Goal: Task Accomplishment & Management: Manage account settings

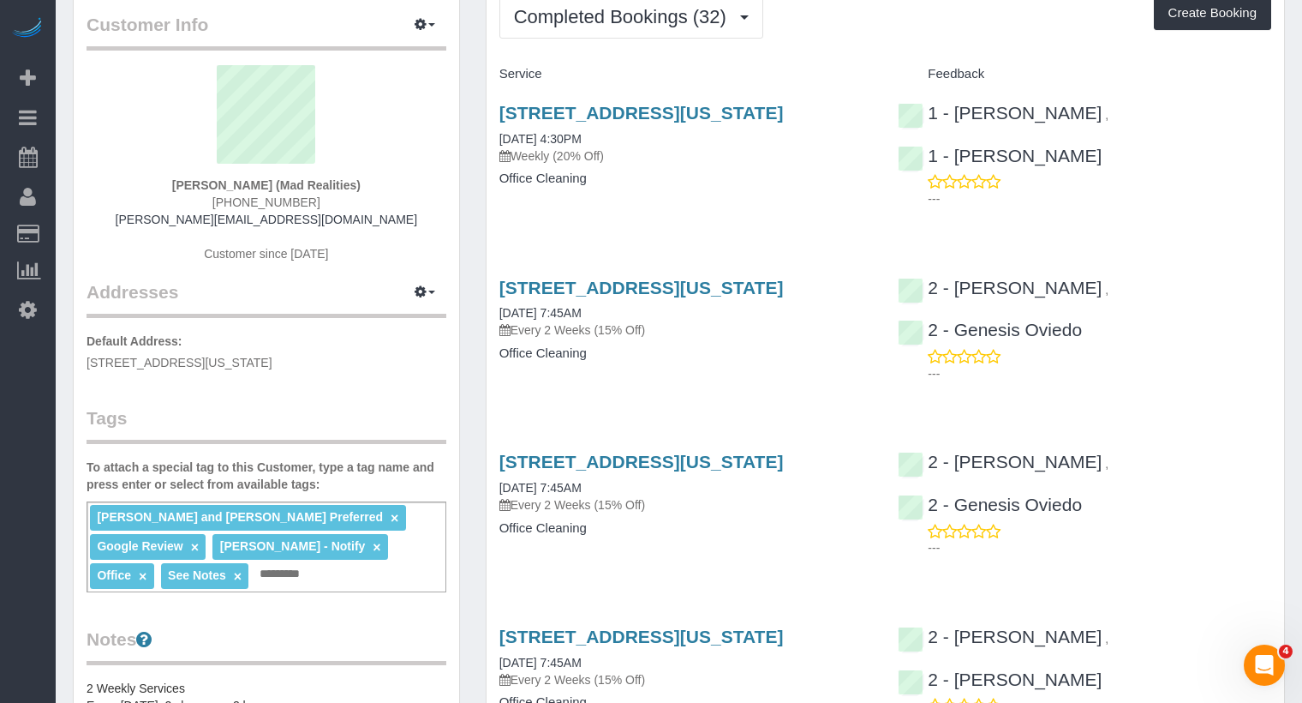
scroll to position [107, 0]
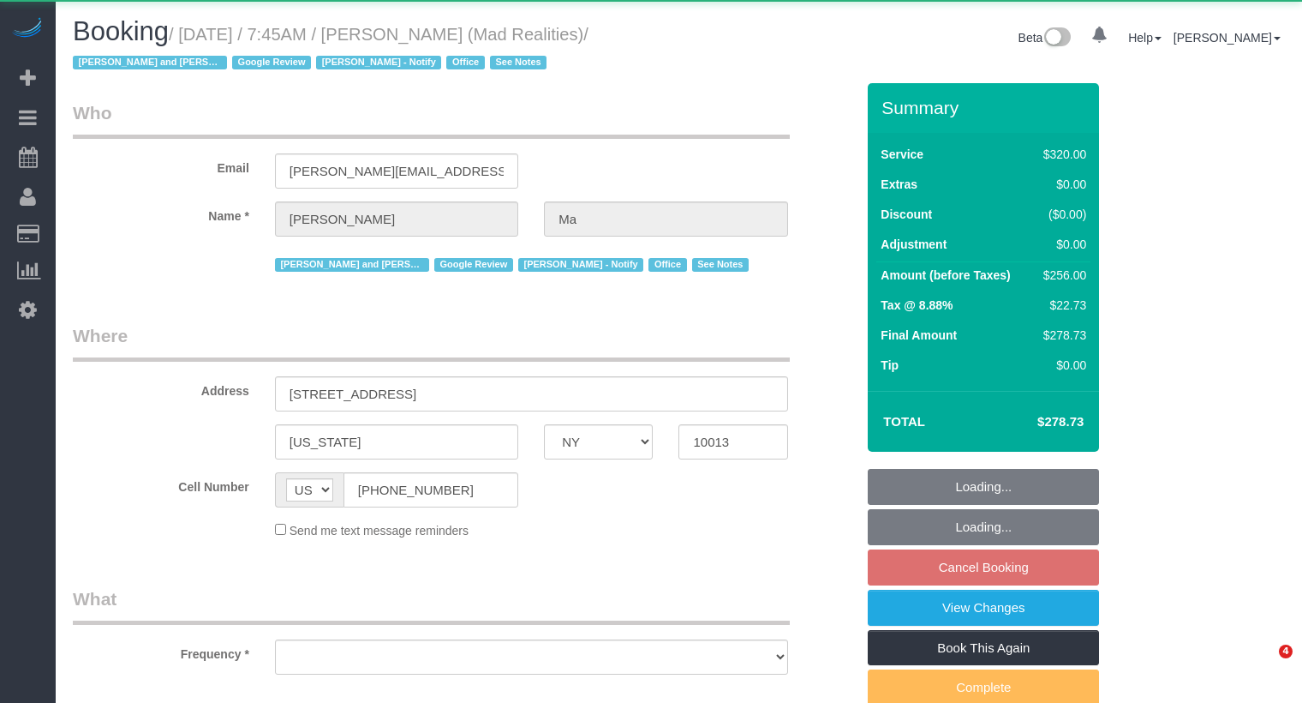
select select "NY"
select select "object:762"
select select "2"
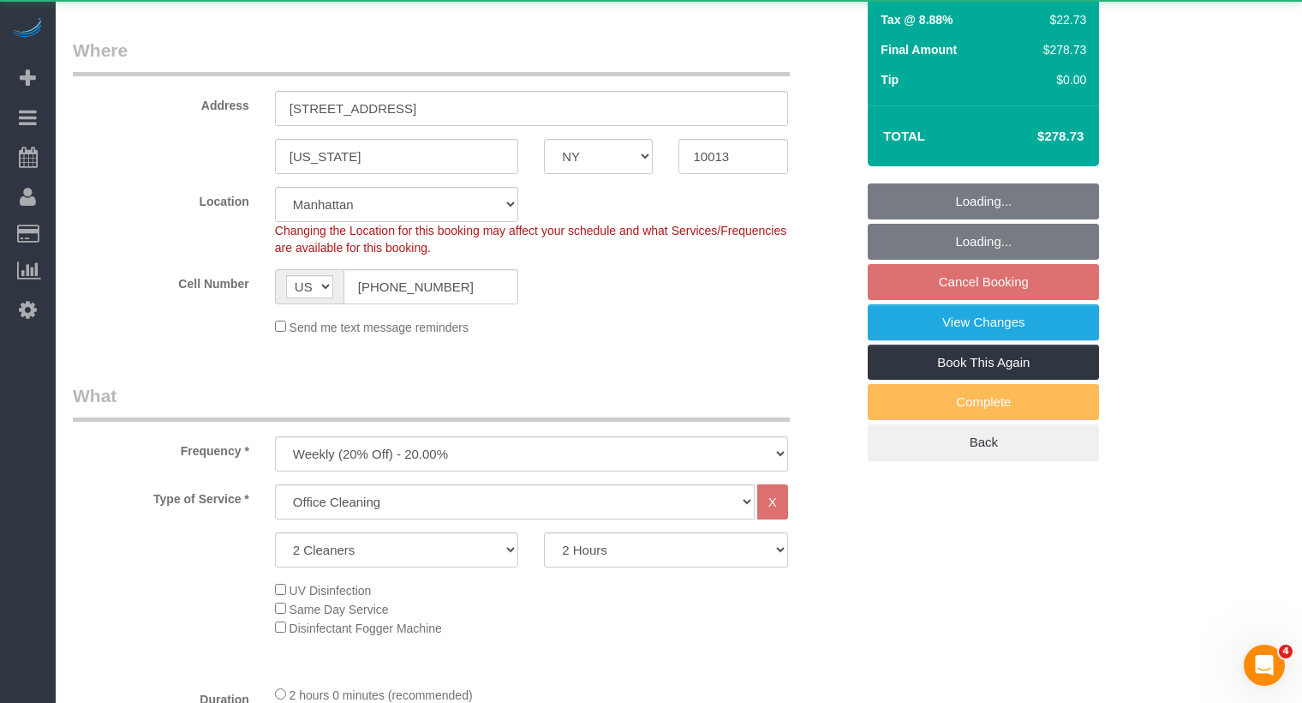
select select "object:852"
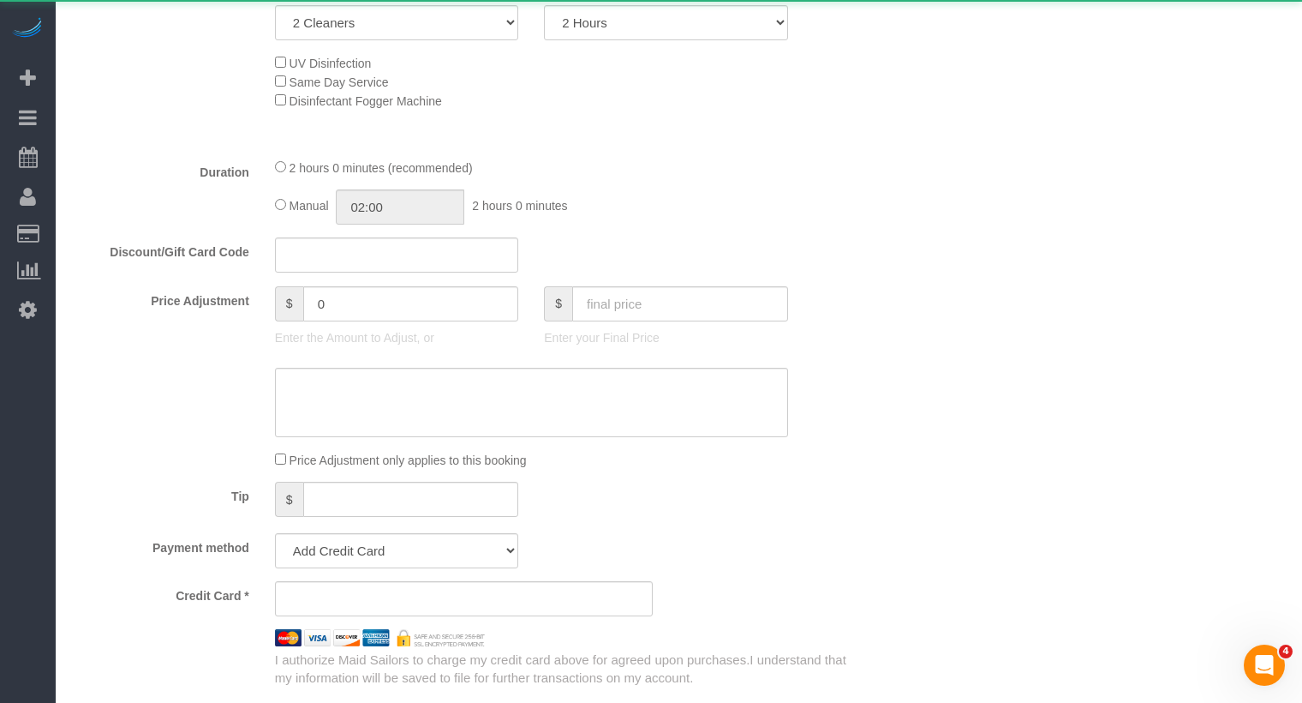
select select "string:stripe-pm_1PsB1j4VGloSiKo7cb06islp"
select select "number:89"
select select "number:90"
select select "number:15"
select select "number:7"
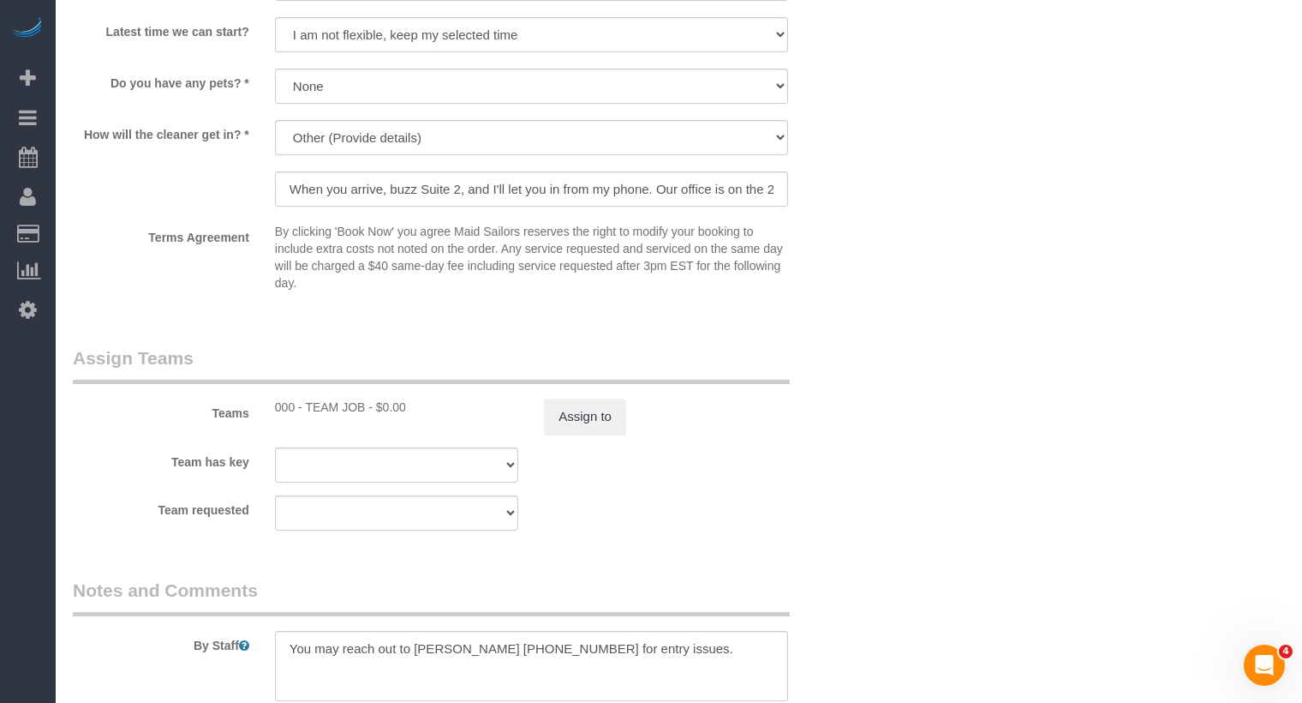
scroll to position [2056, 0]
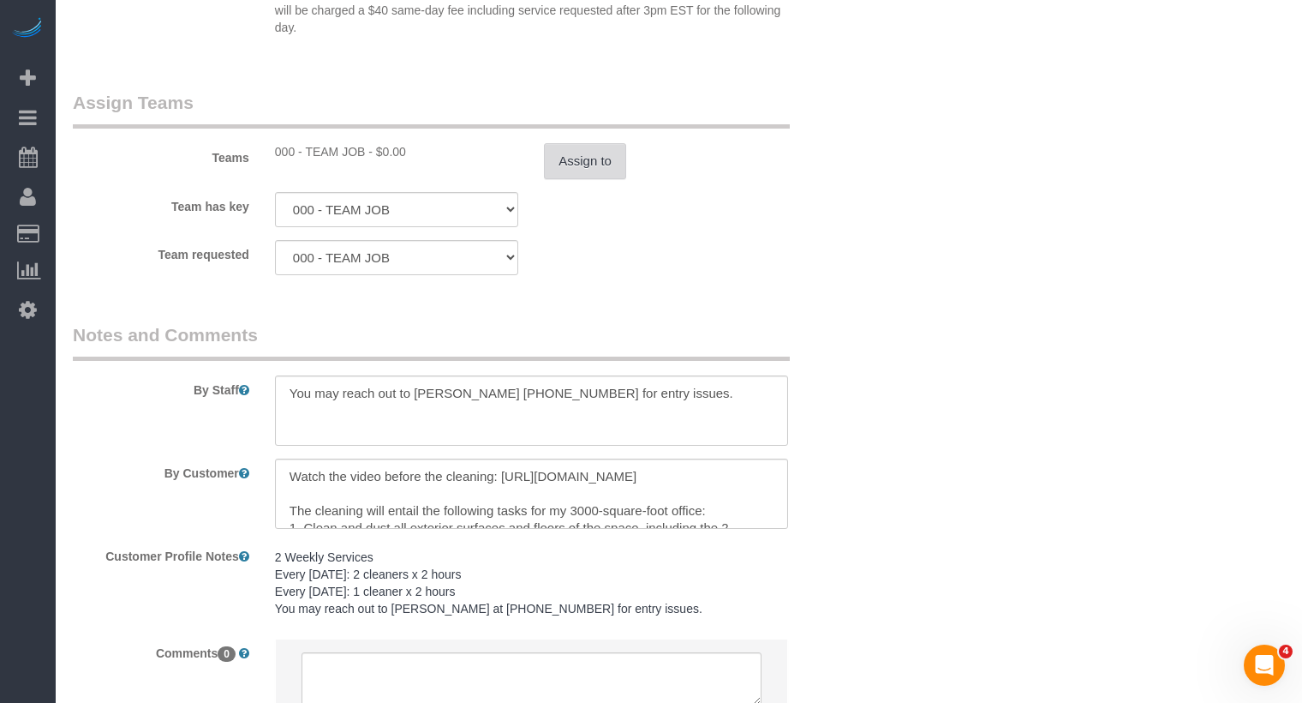
click at [608, 146] on button "Assign to" at bounding box center [585, 161] width 82 height 36
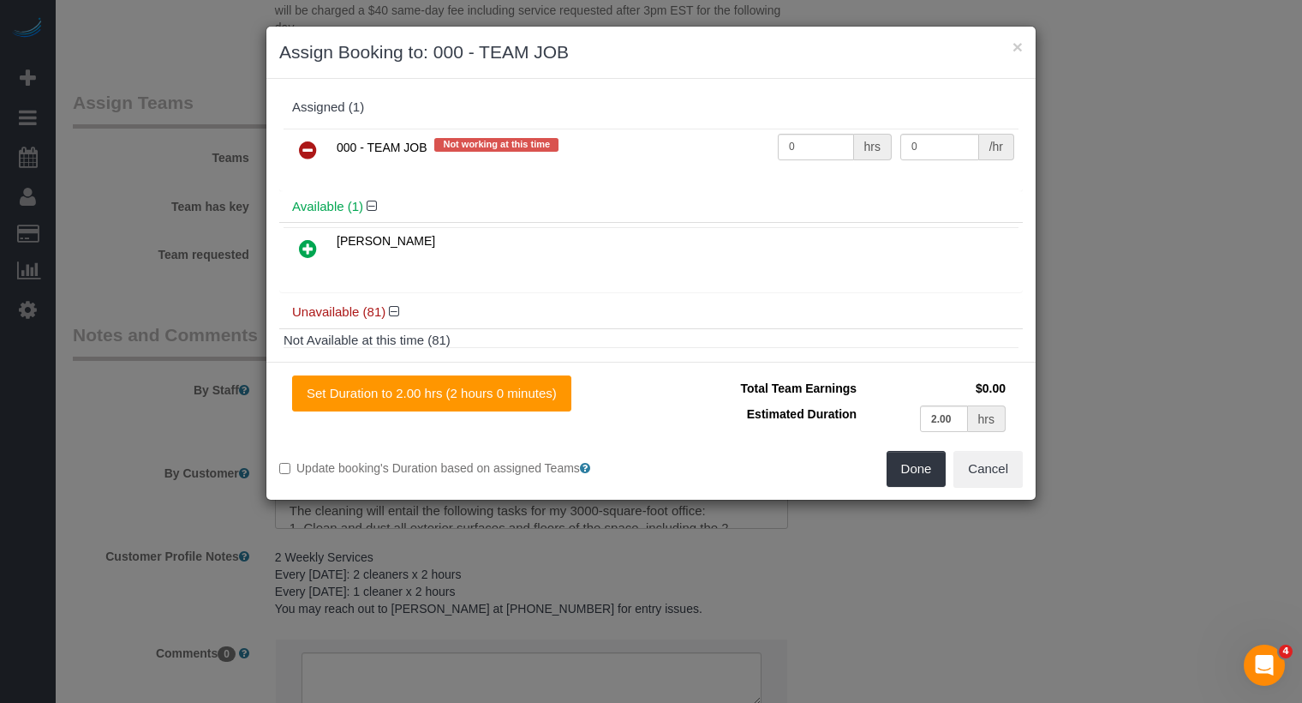
click at [307, 147] on icon at bounding box center [308, 150] width 18 height 21
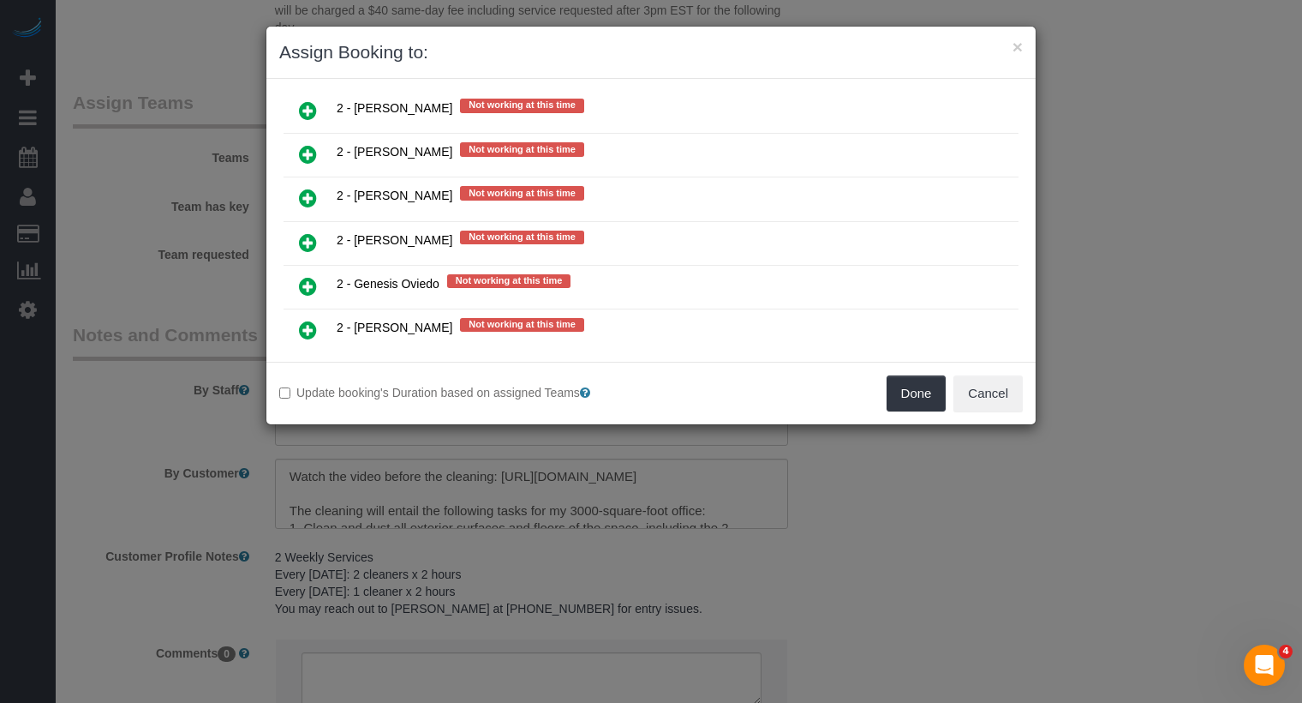
scroll to position [2156, 0]
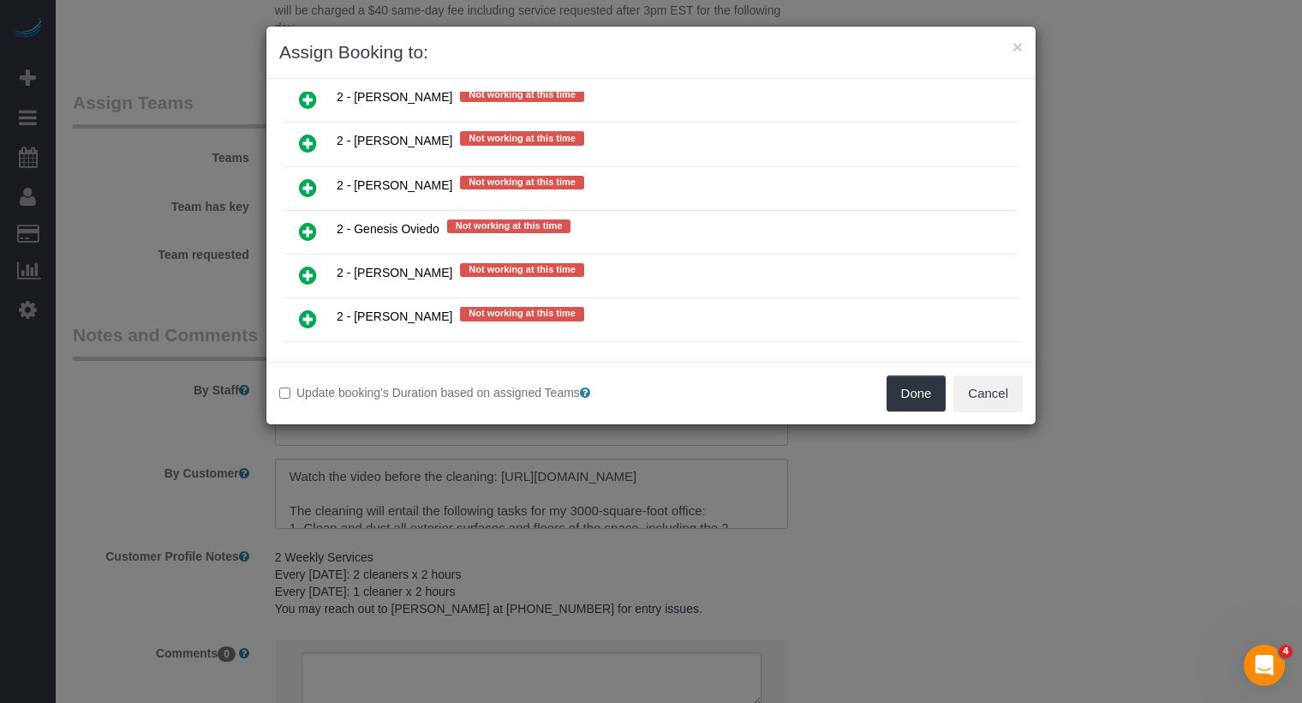
click at [305, 396] on icon at bounding box center [308, 406] width 18 height 21
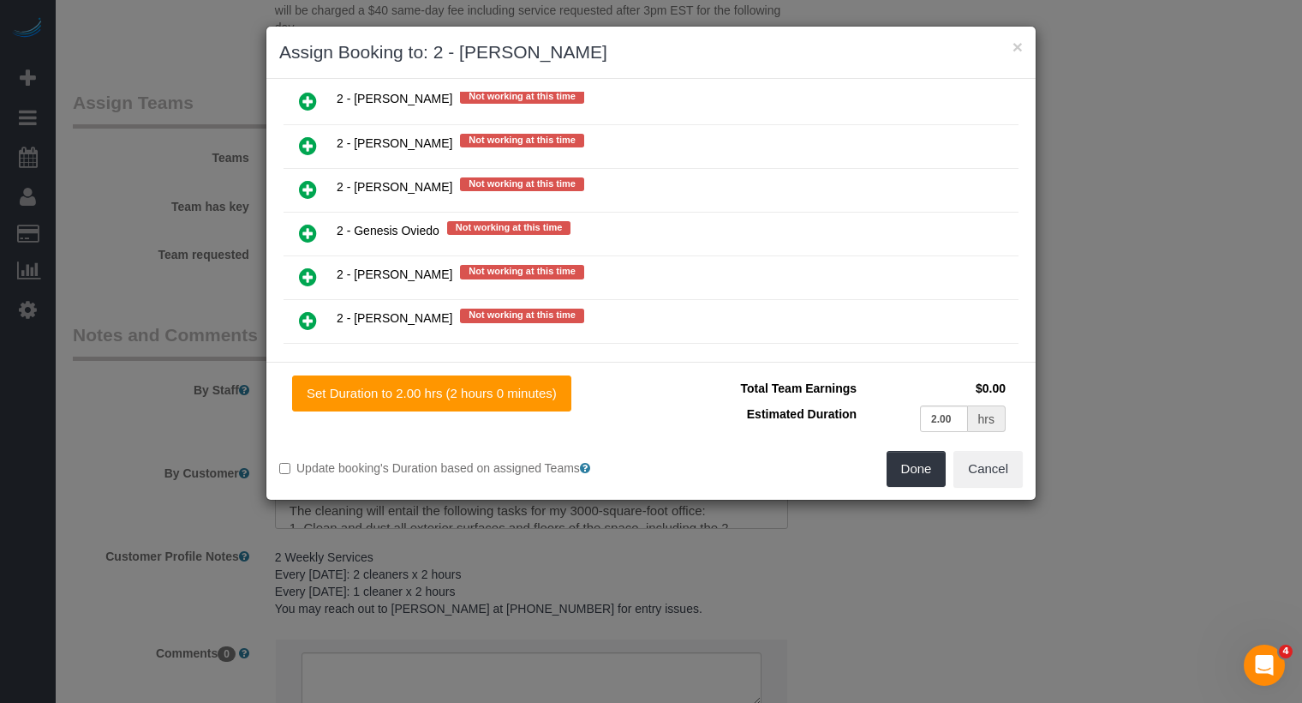
scroll to position [2206, 0]
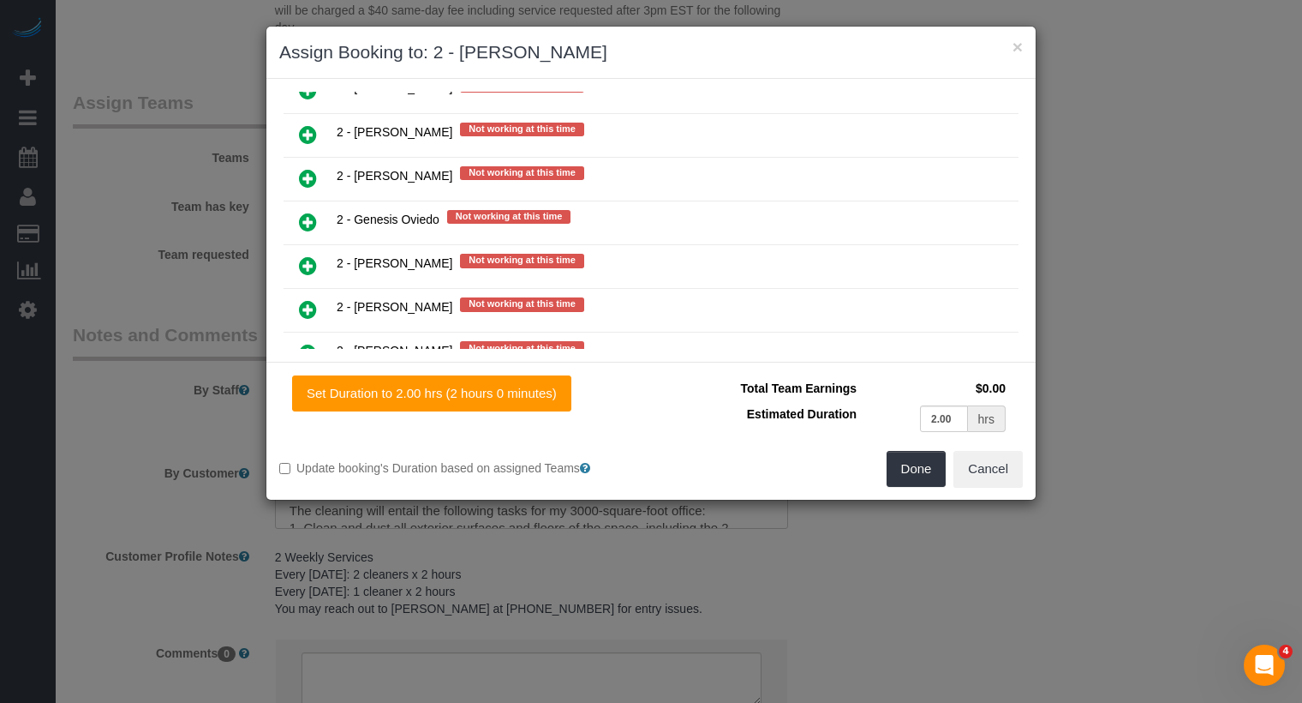
click at [313, 212] on icon at bounding box center [308, 222] width 18 height 21
click at [895, 485] on div "Set Duration to 2.00 hrs (2 hours 0 minutes) Total Team Earnings $0.00 Estimate…" at bounding box center [650, 431] width 769 height 138
click at [895, 483] on button "Done" at bounding box center [917, 469] width 60 height 36
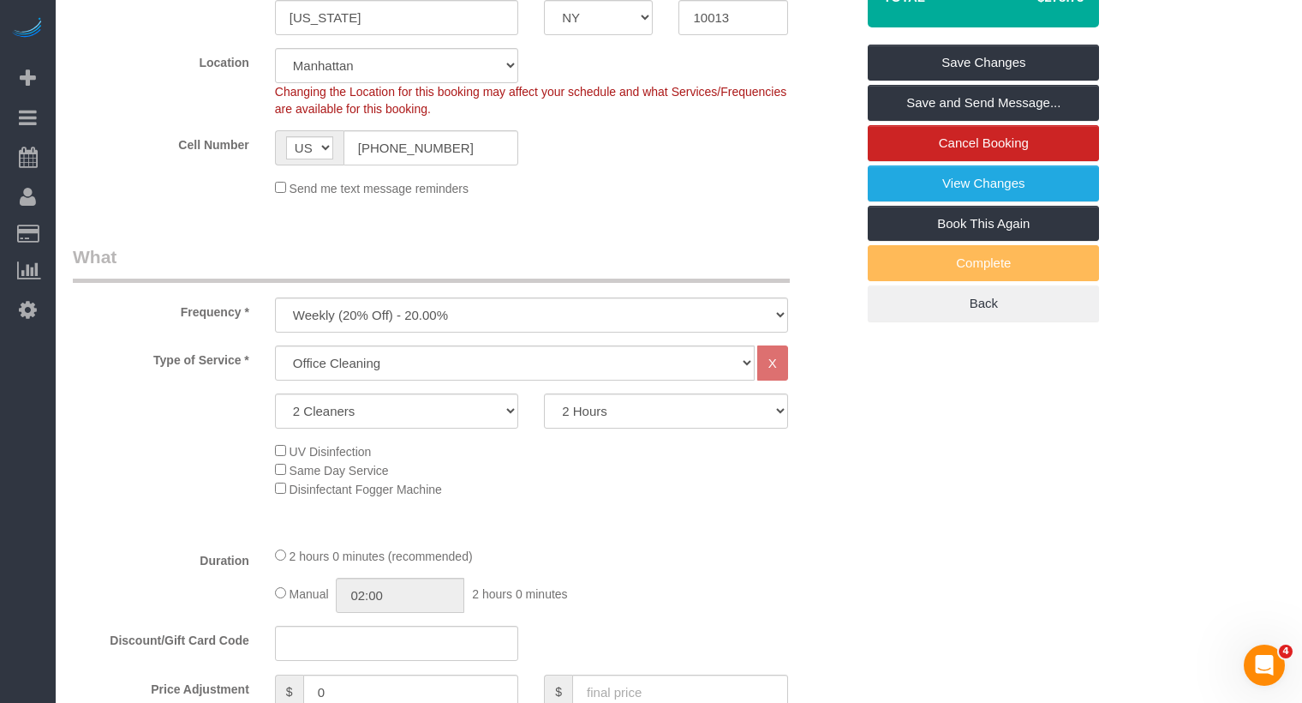
scroll to position [199, 0]
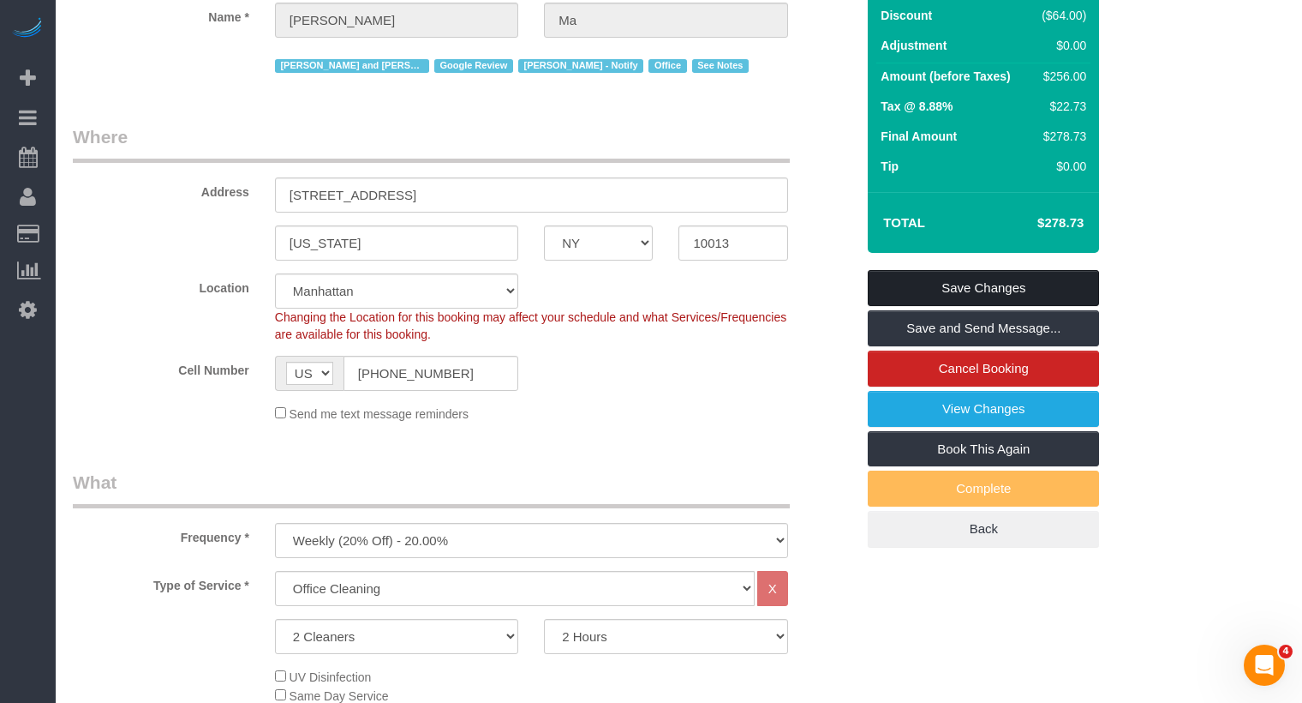
click at [1074, 290] on link "Save Changes" at bounding box center [983, 288] width 231 height 36
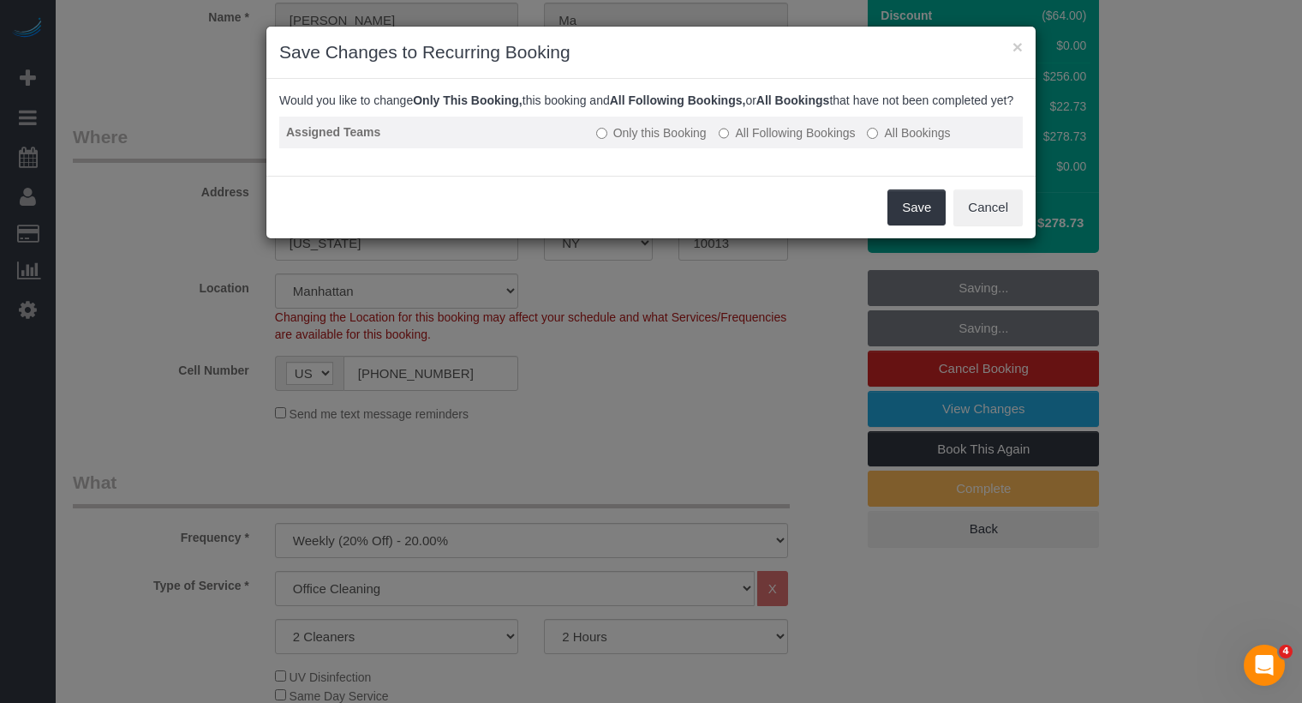
click at [744, 141] on label "All Following Bookings" at bounding box center [787, 132] width 137 height 17
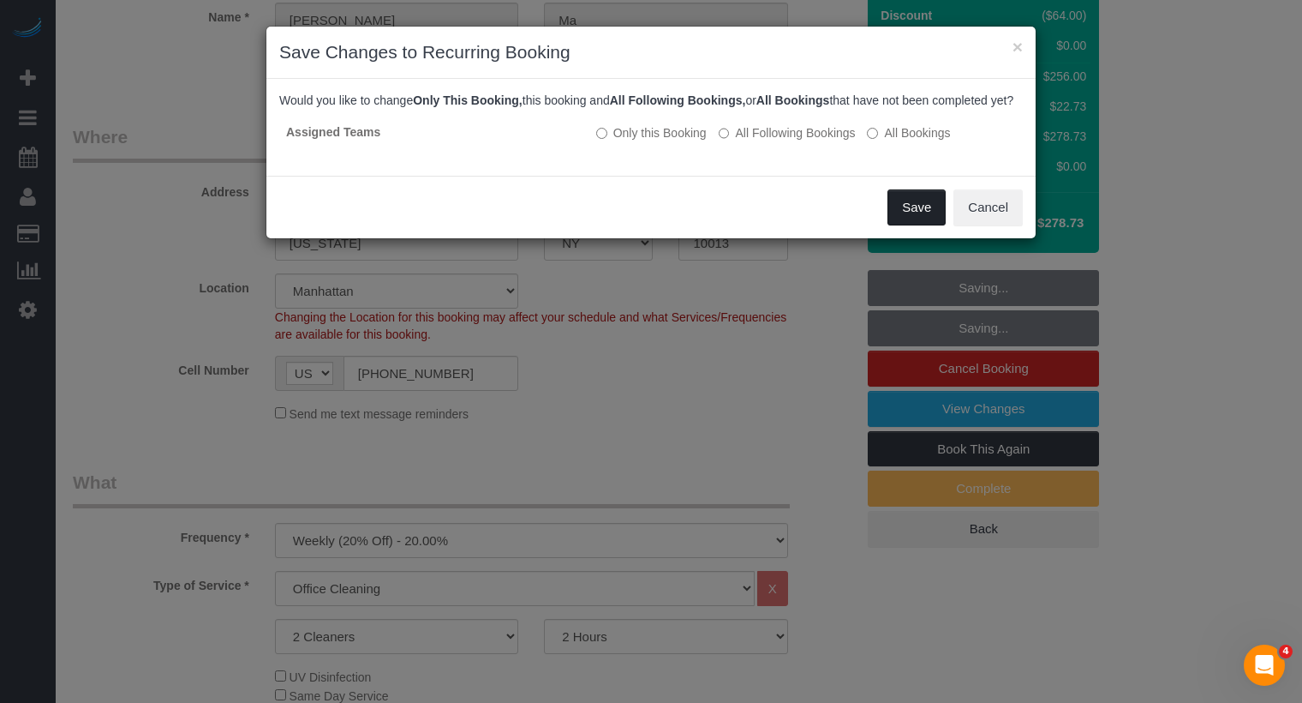
click at [907, 220] on button "Save" at bounding box center [917, 207] width 58 height 36
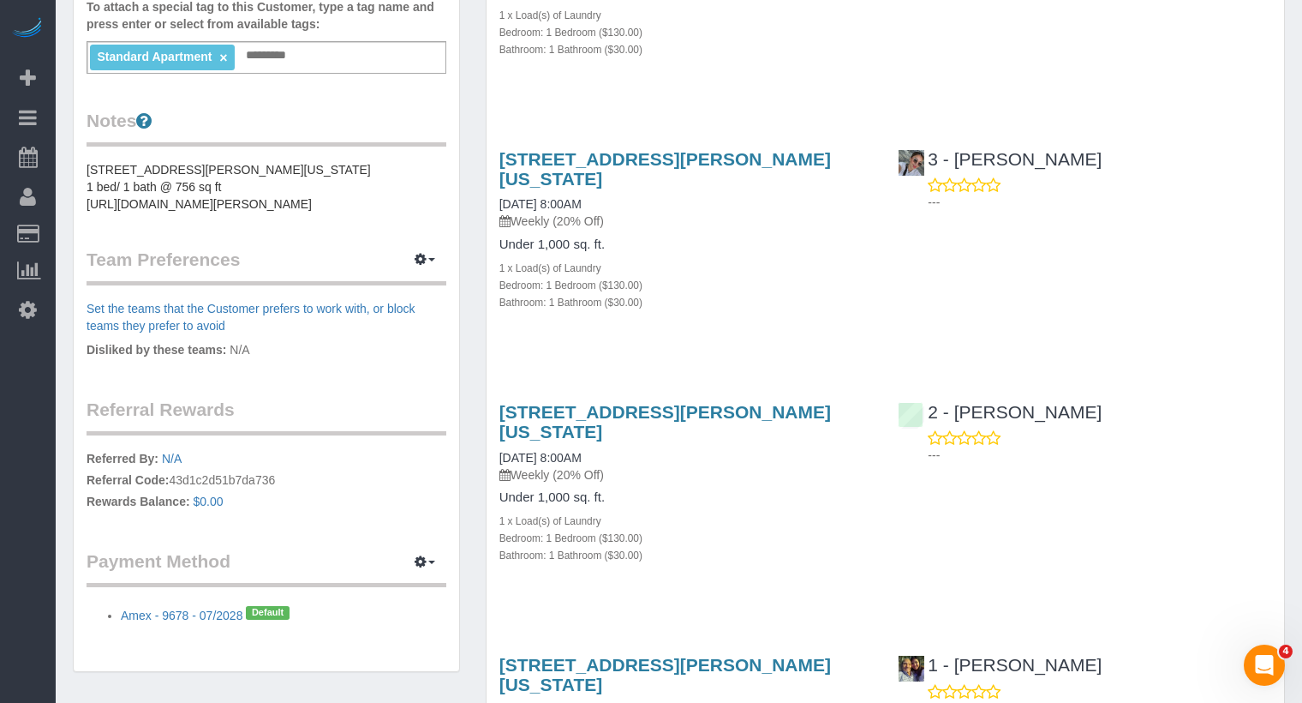
scroll to position [684, 0]
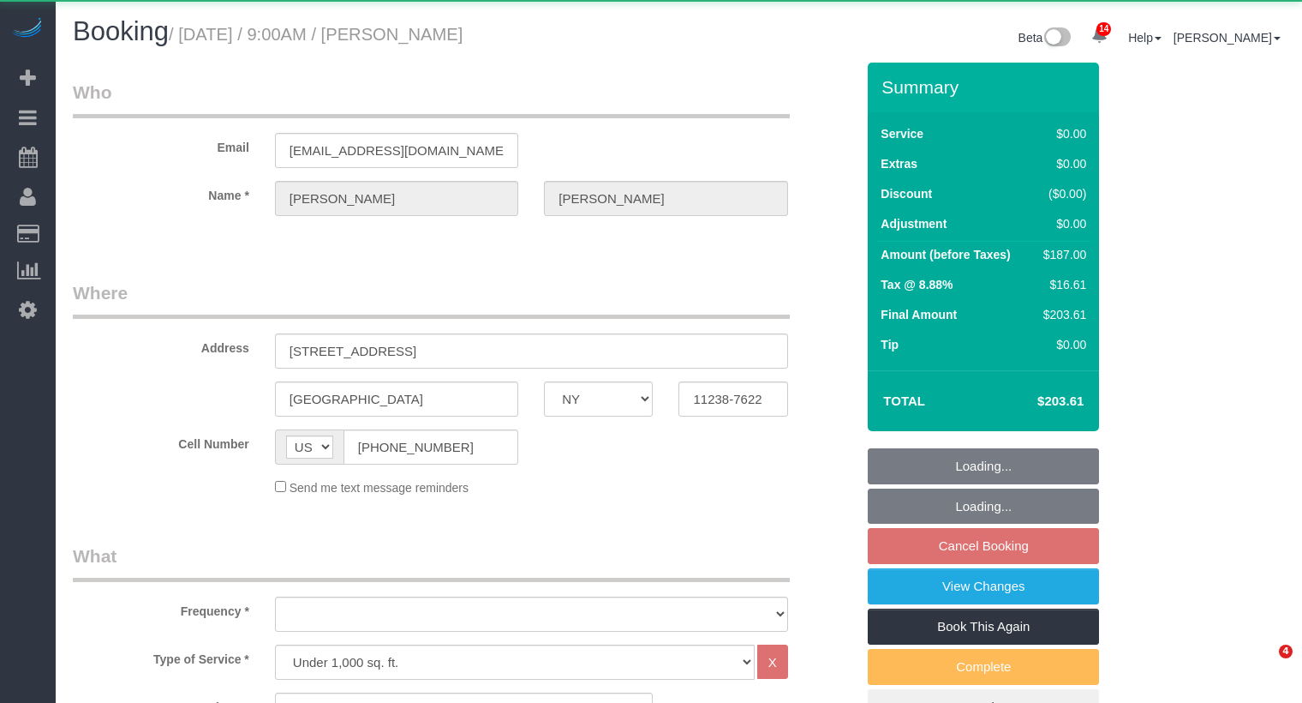
select select "NY"
select select "2"
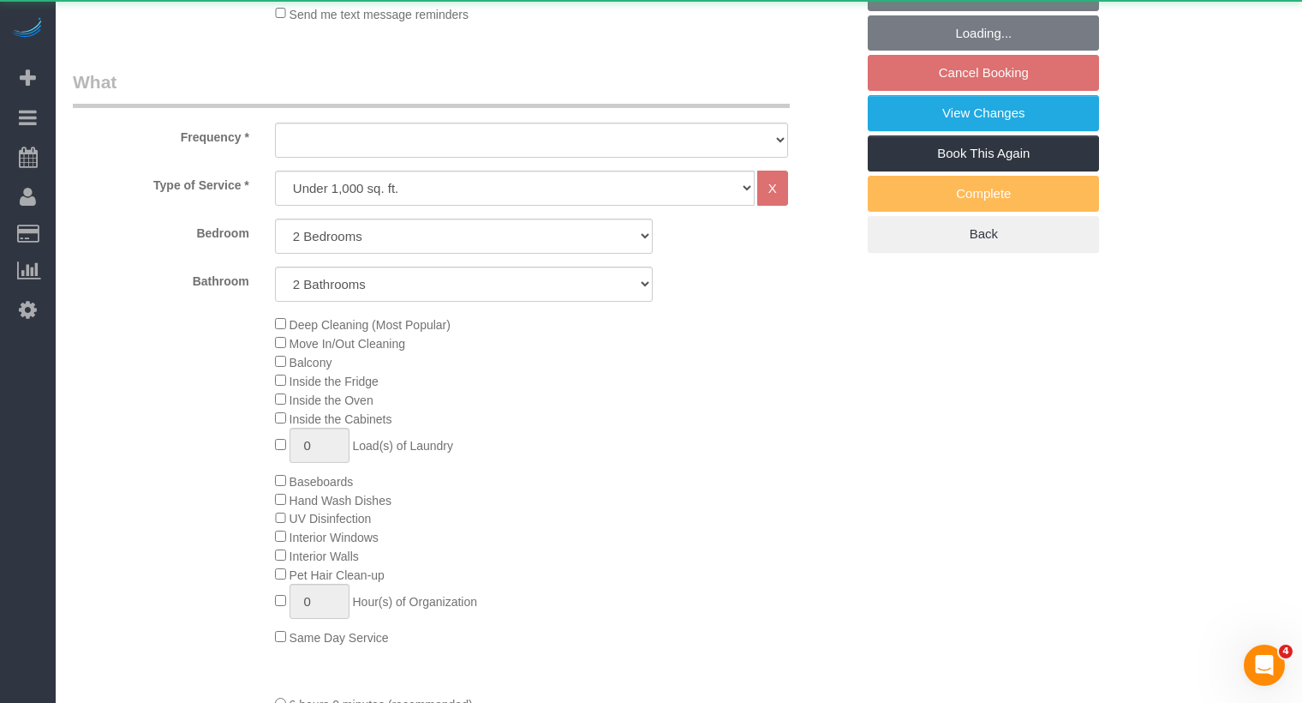
select select "object:845"
select select "2"
select select "spot2"
select select "number:89"
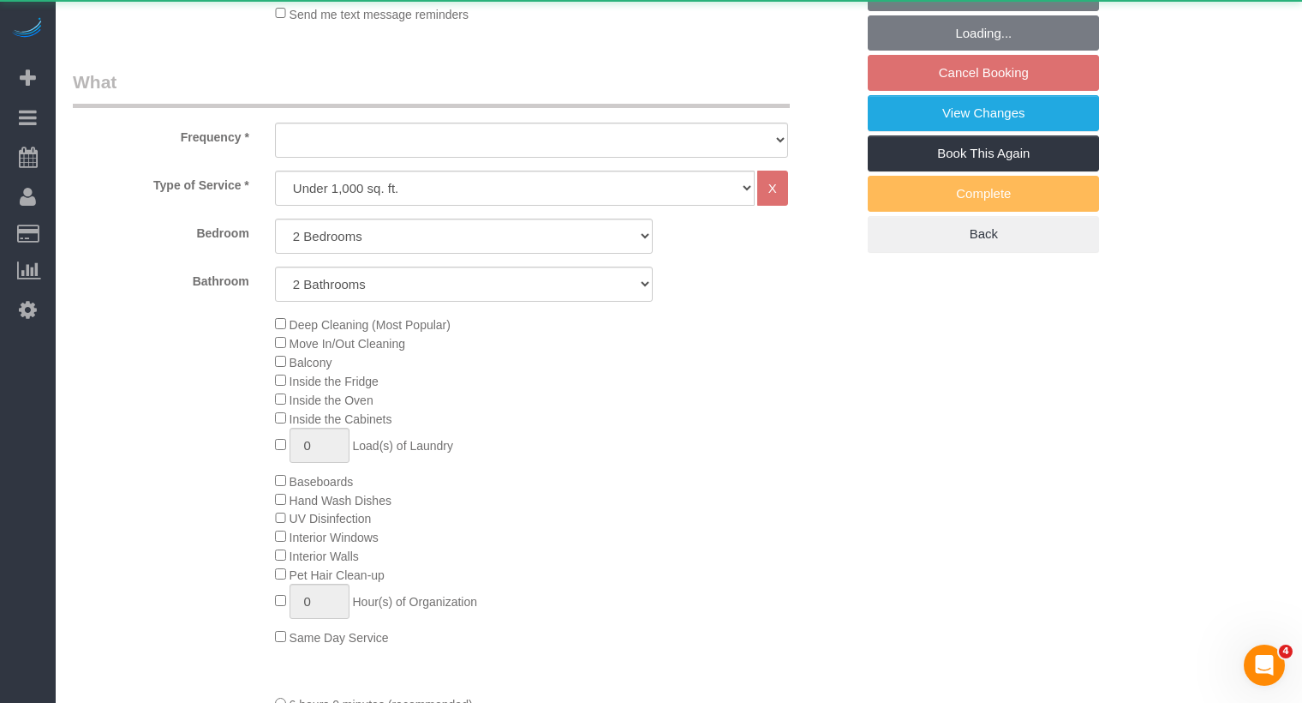
select select "number:90"
select select "number:15"
select select "number:5"
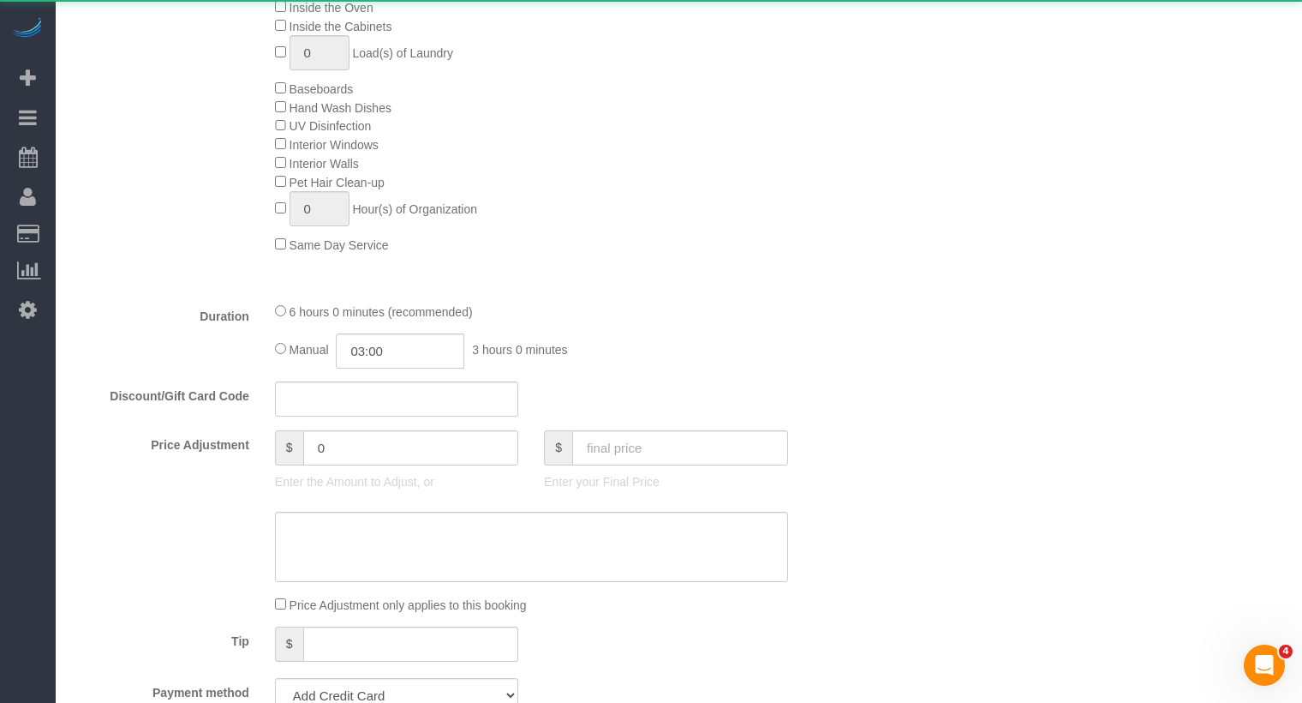
select select "string:stripe-pm_1Ruaac4VGloSiKo7IskaXDYl"
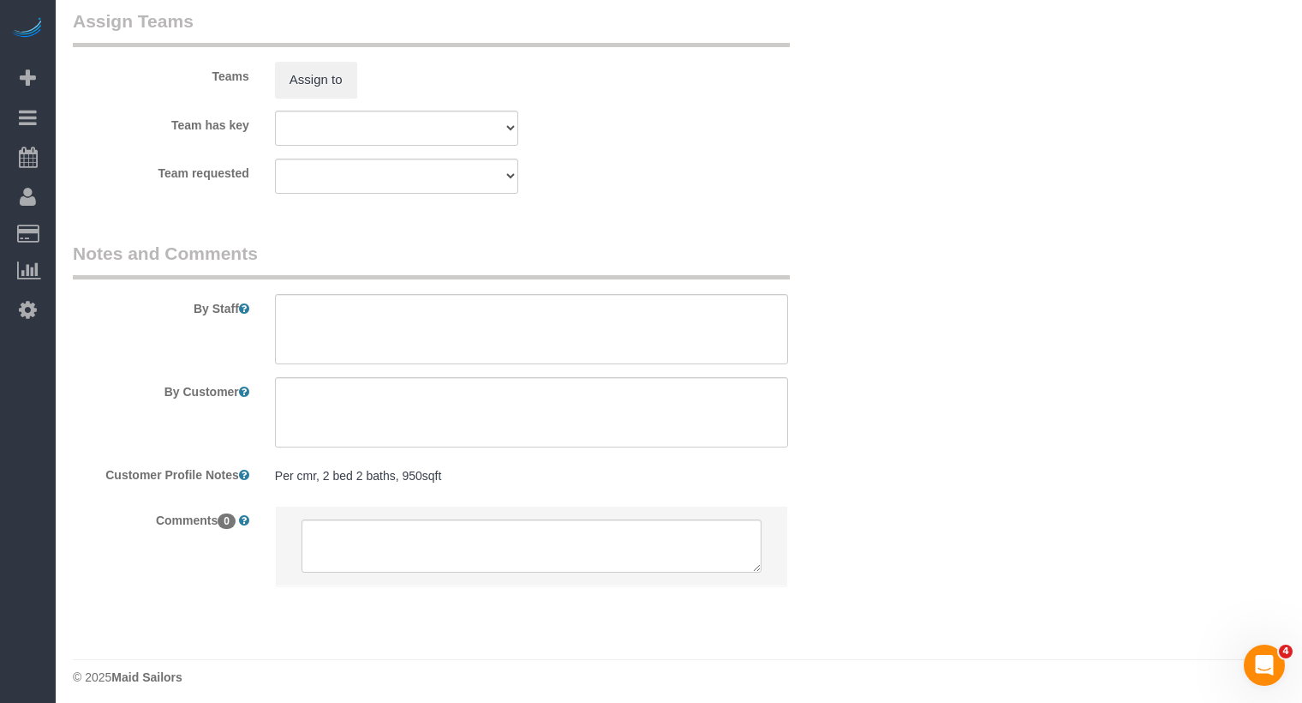
scroll to position [2259, 0]
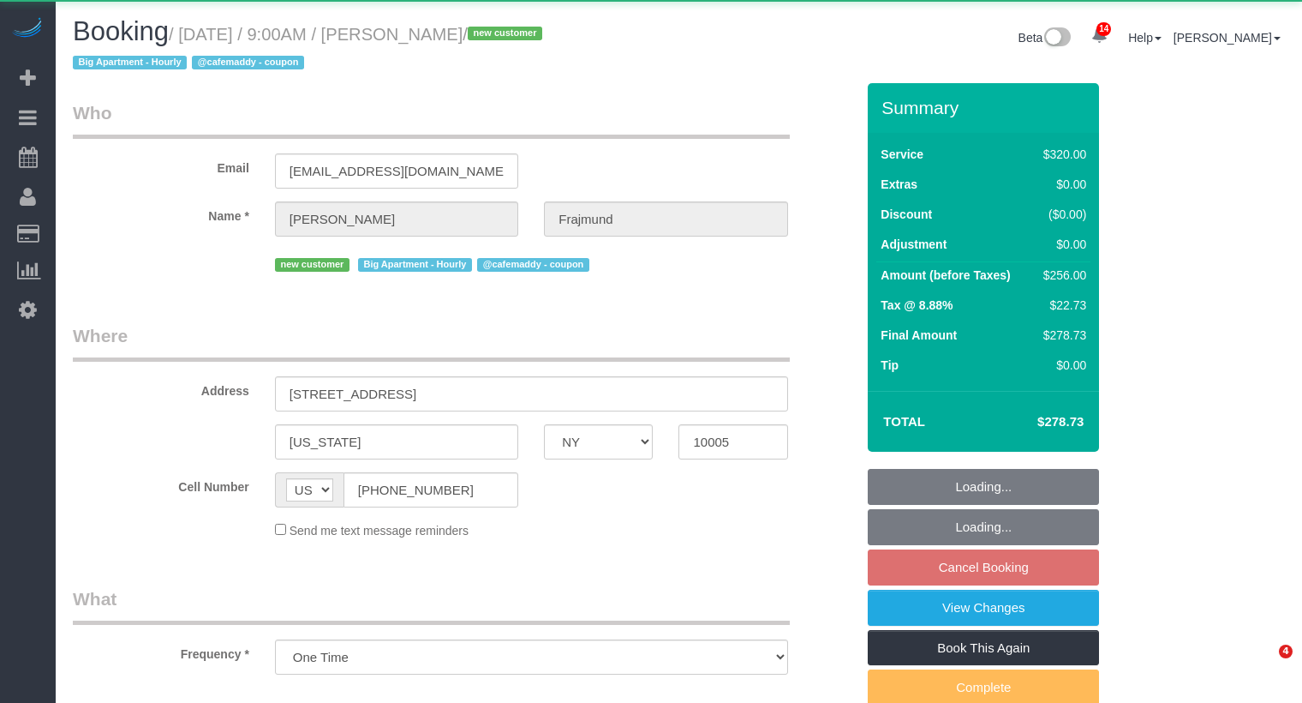
select select "NY"
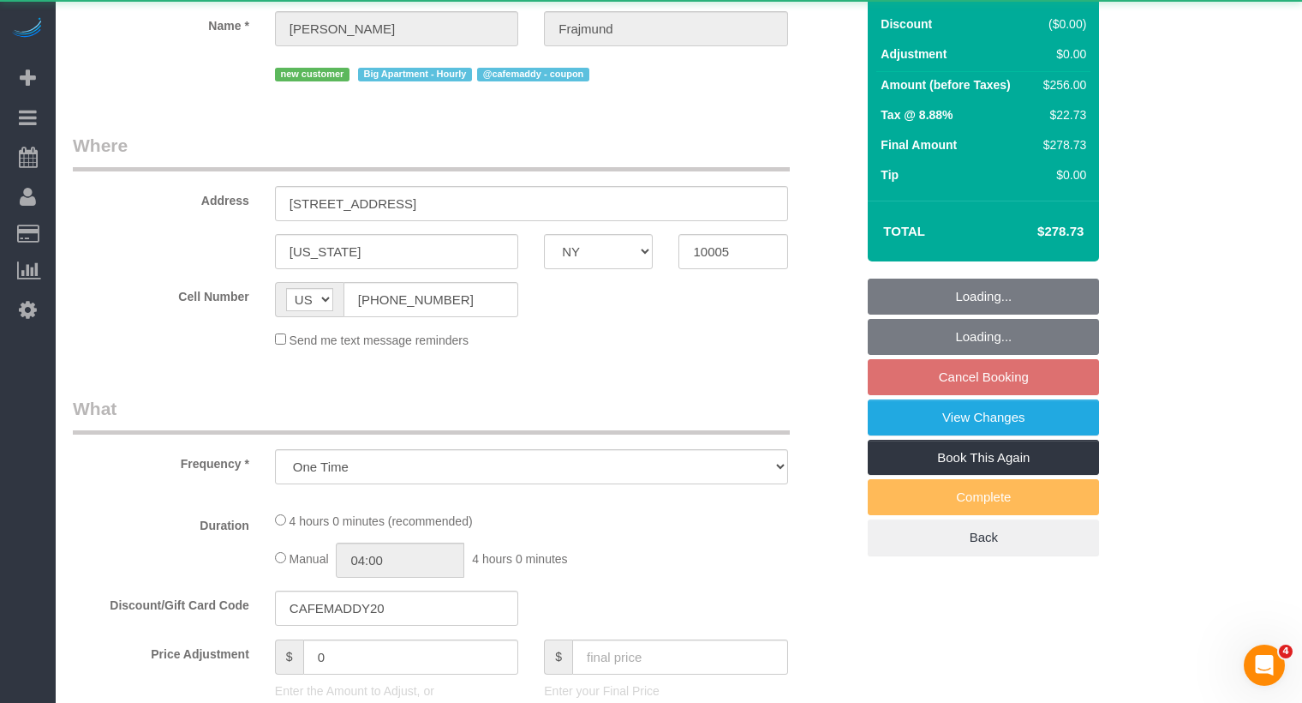
select select "string:stripe-pm_1S5GC34VGloSiKo7ZEek08Ff"
select select "240"
select select "number:57"
select select "number:72"
select select "number:15"
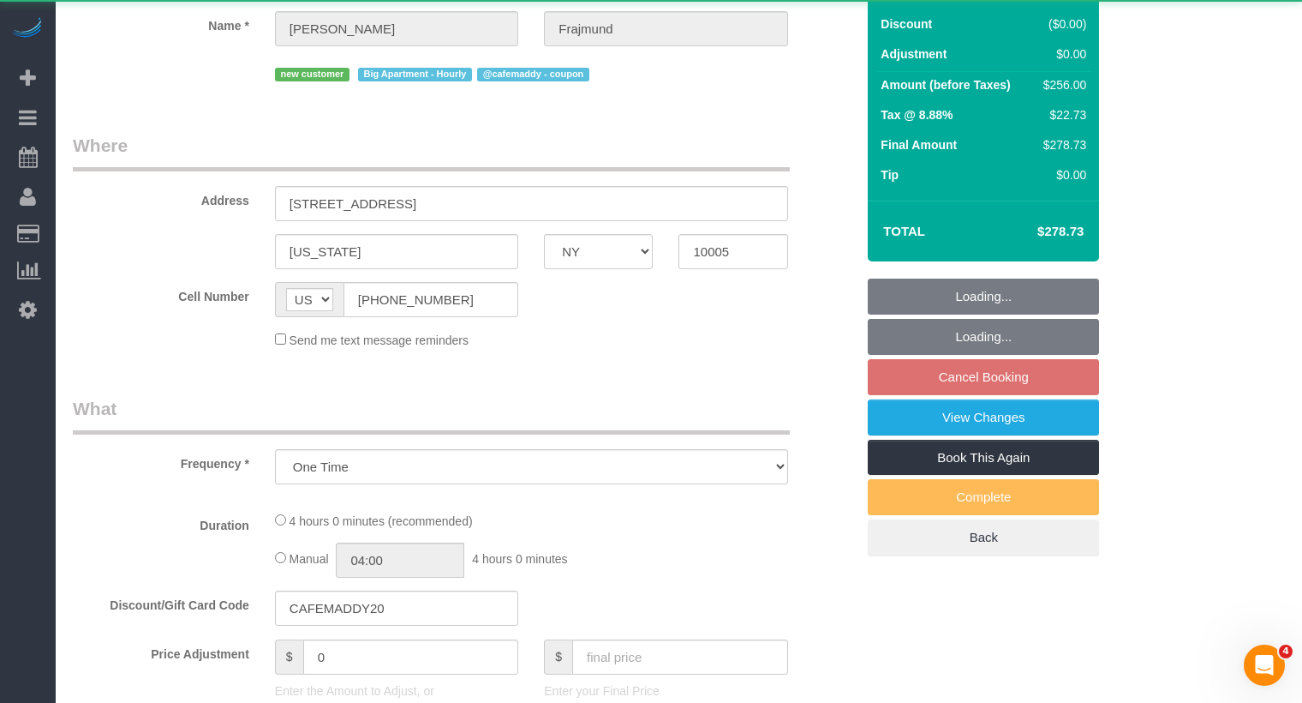
select select "number:5"
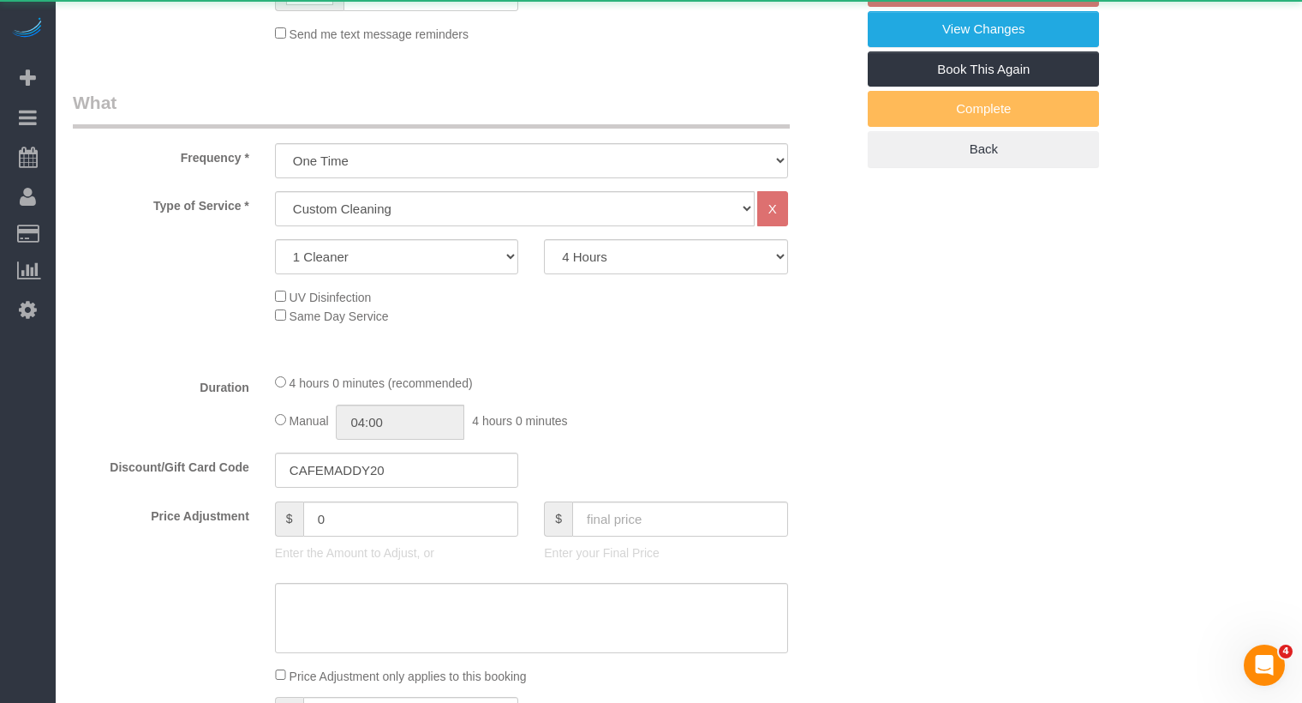
select select "object:1449"
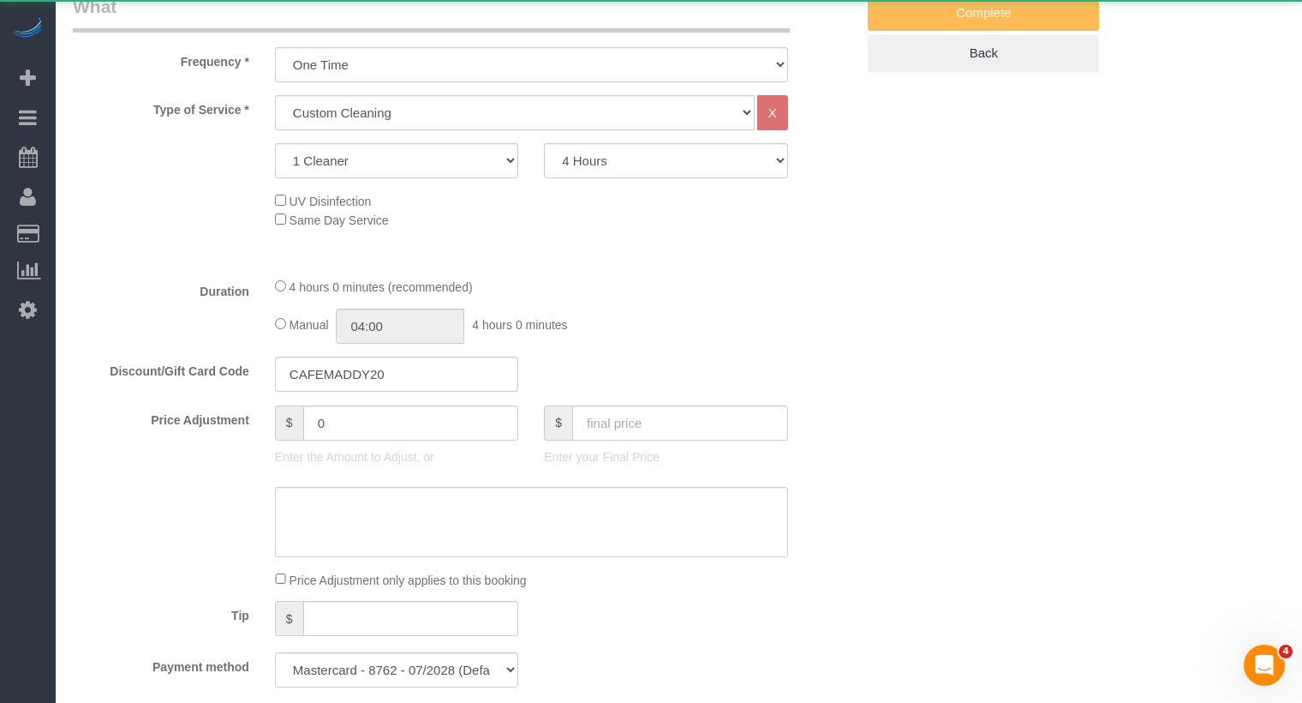
select select "spot2"
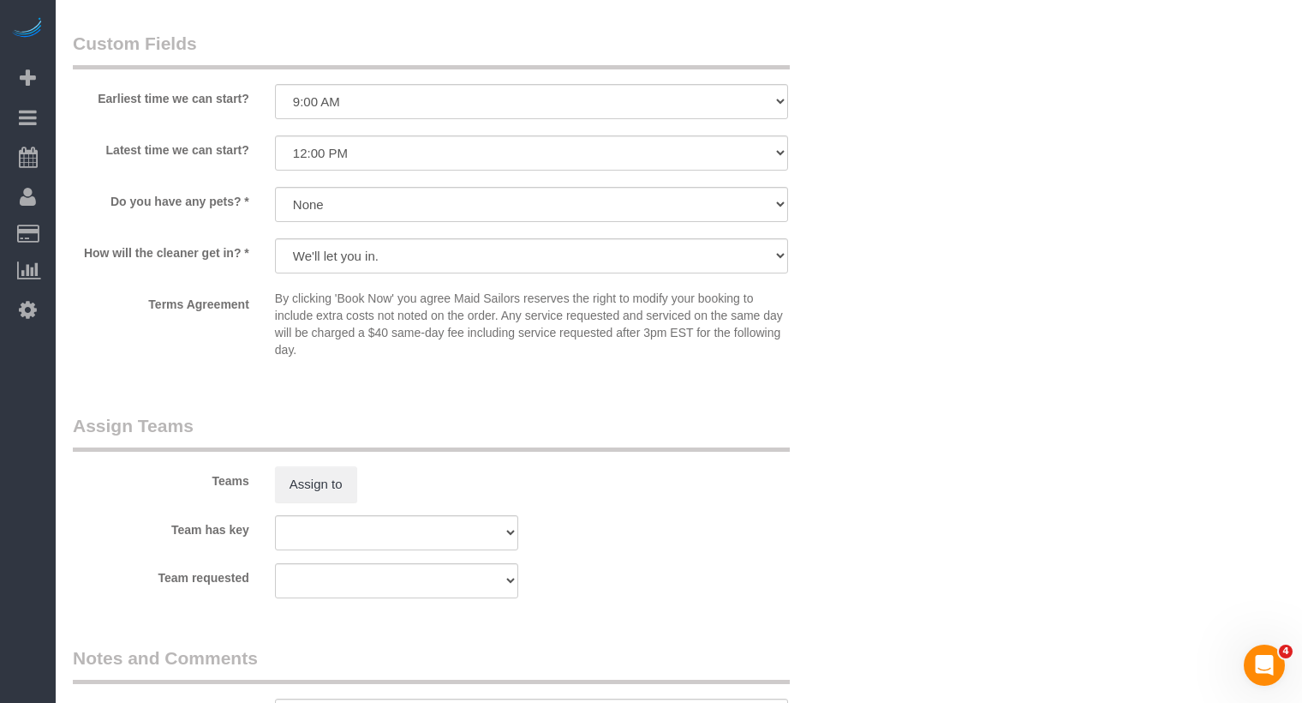
scroll to position [1554, 0]
click at [324, 488] on button "Assign to" at bounding box center [316, 482] width 82 height 36
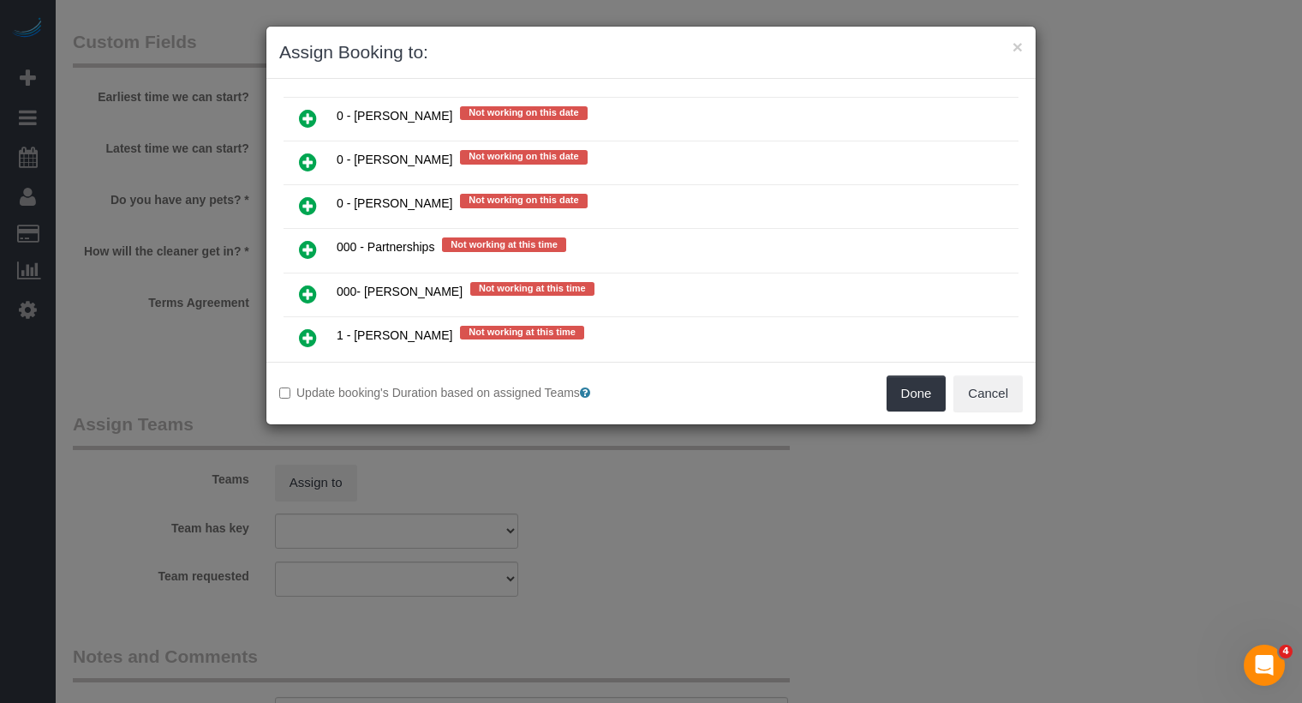
click at [320, 278] on link at bounding box center [308, 295] width 40 height 34
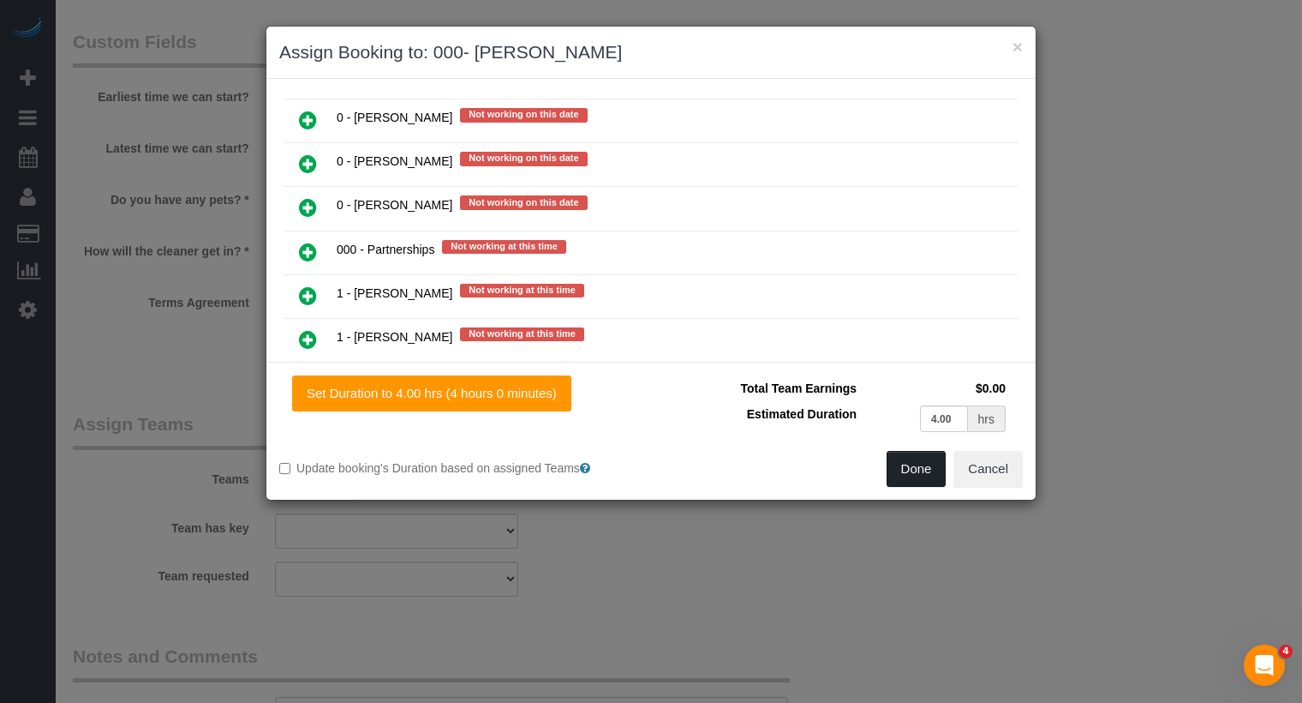
click at [929, 458] on button "Done" at bounding box center [917, 469] width 60 height 36
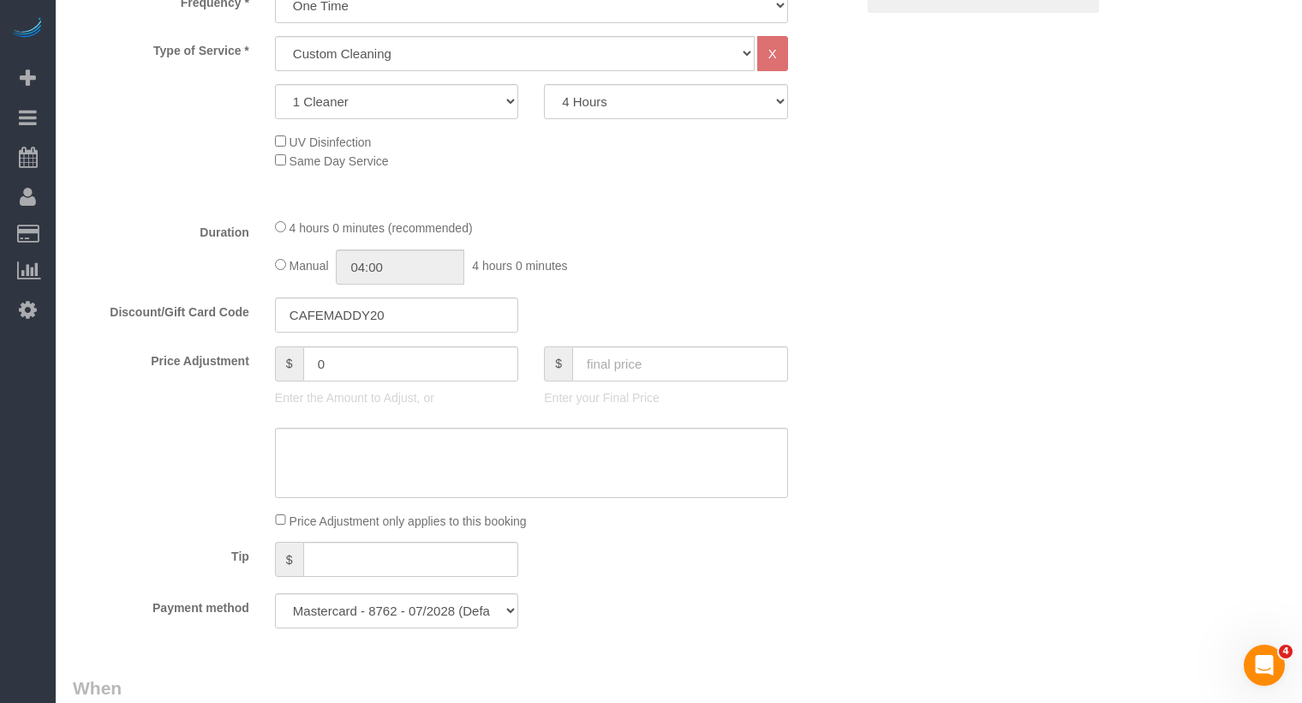
scroll to position [0, 0]
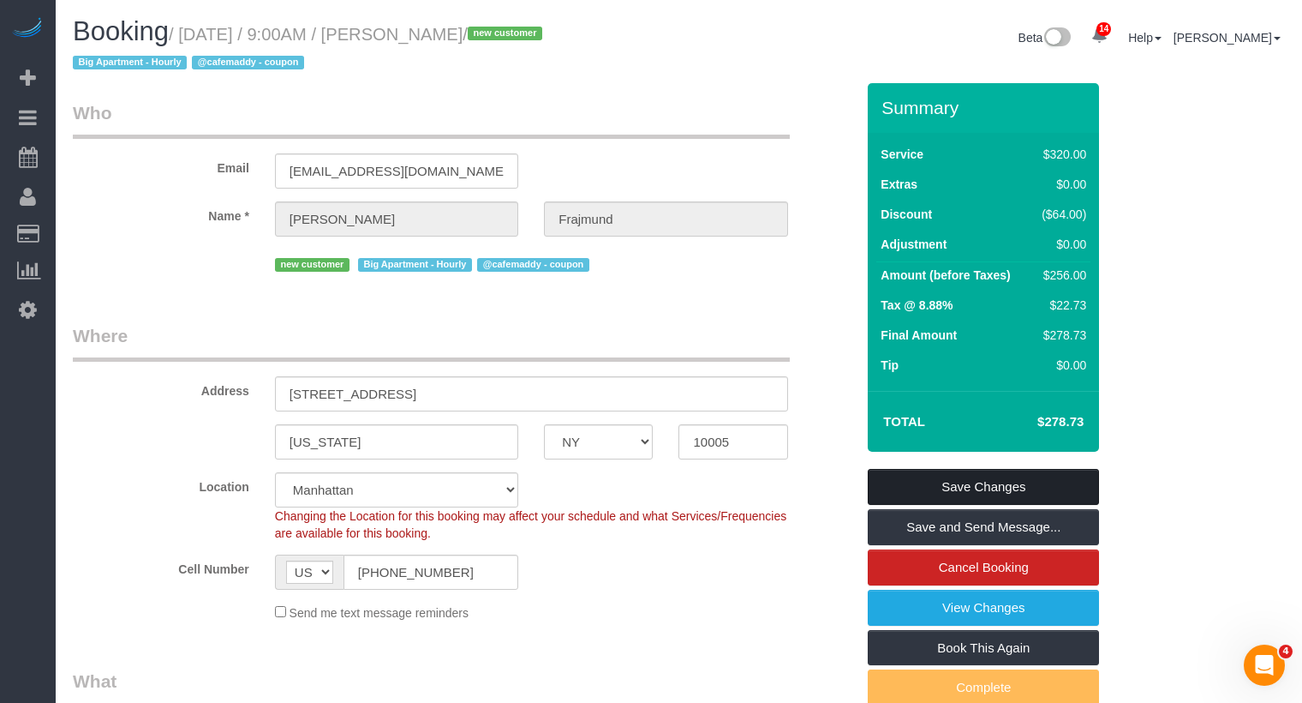
click at [929, 474] on link "Save Changes" at bounding box center [983, 487] width 231 height 36
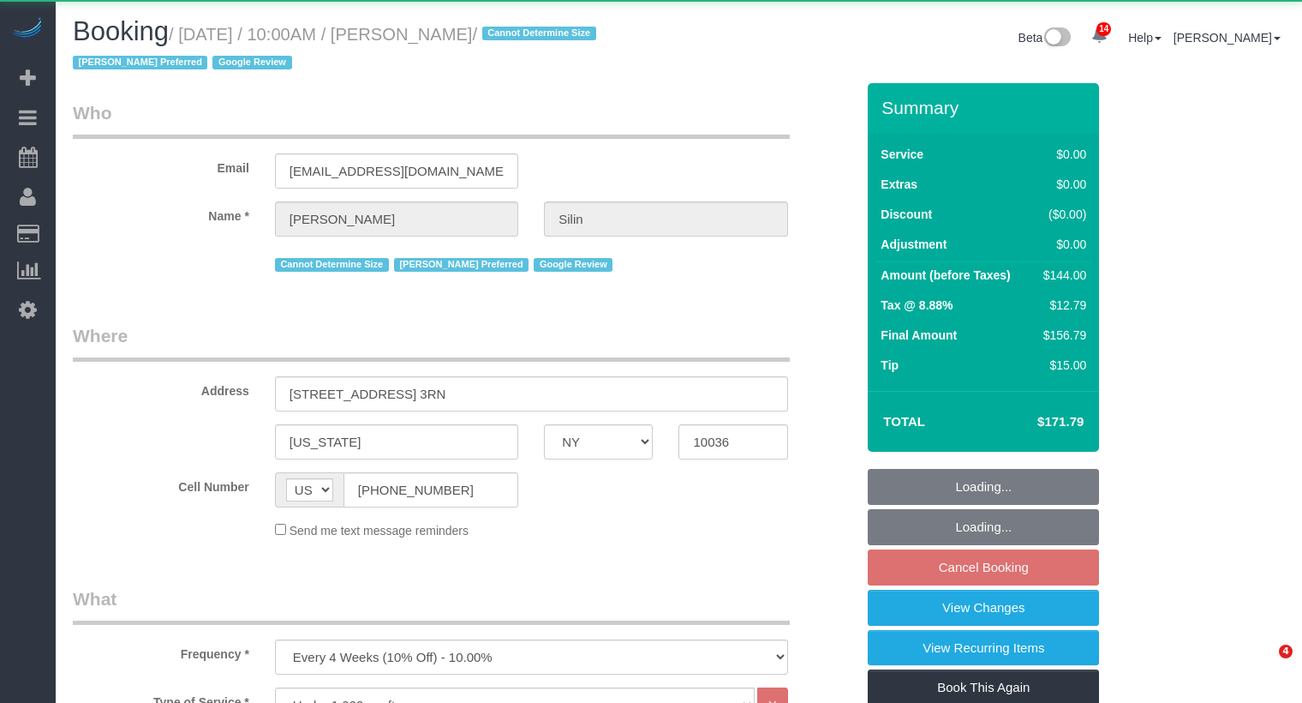
select select "NY"
select select "1"
select select "object:1004"
select select "1"
select select "spot3"
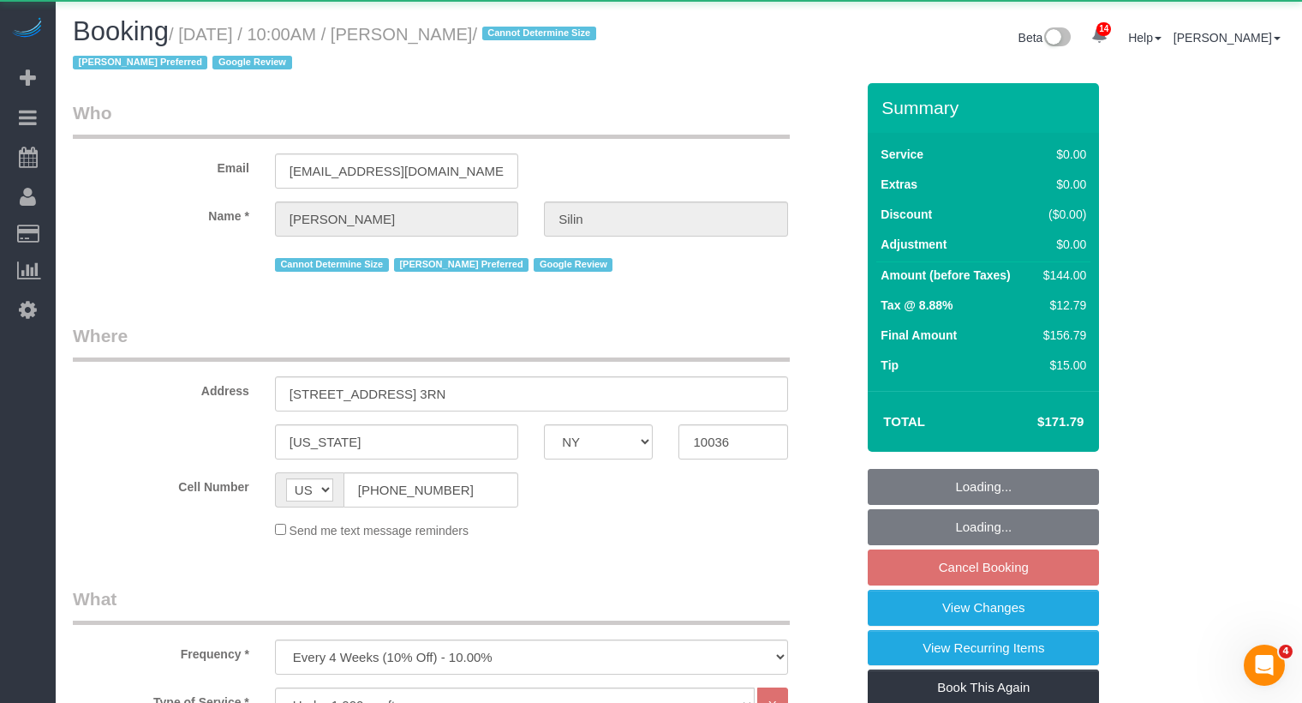
select select "number:89"
select select "number:76"
select select "number:15"
select select "number:5"
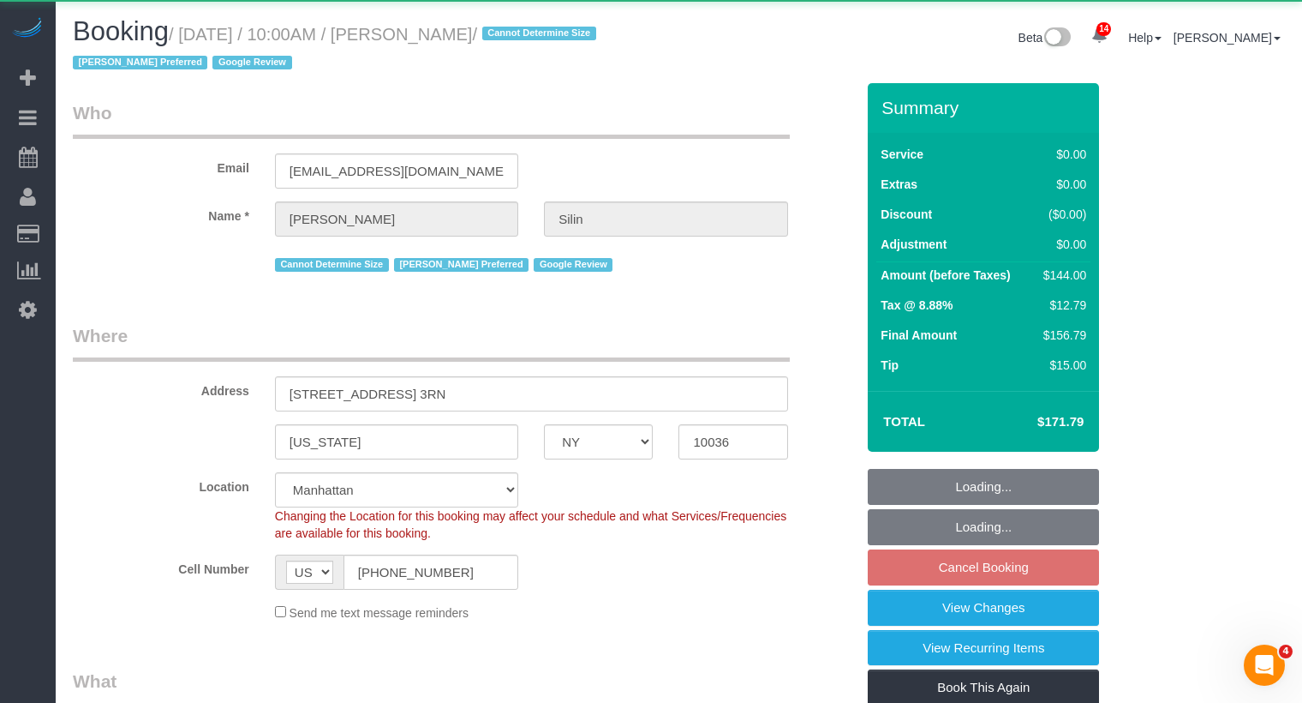
select select "string:stripe-pm_1R07Um4VGloSiKo7wQHwrVf3"
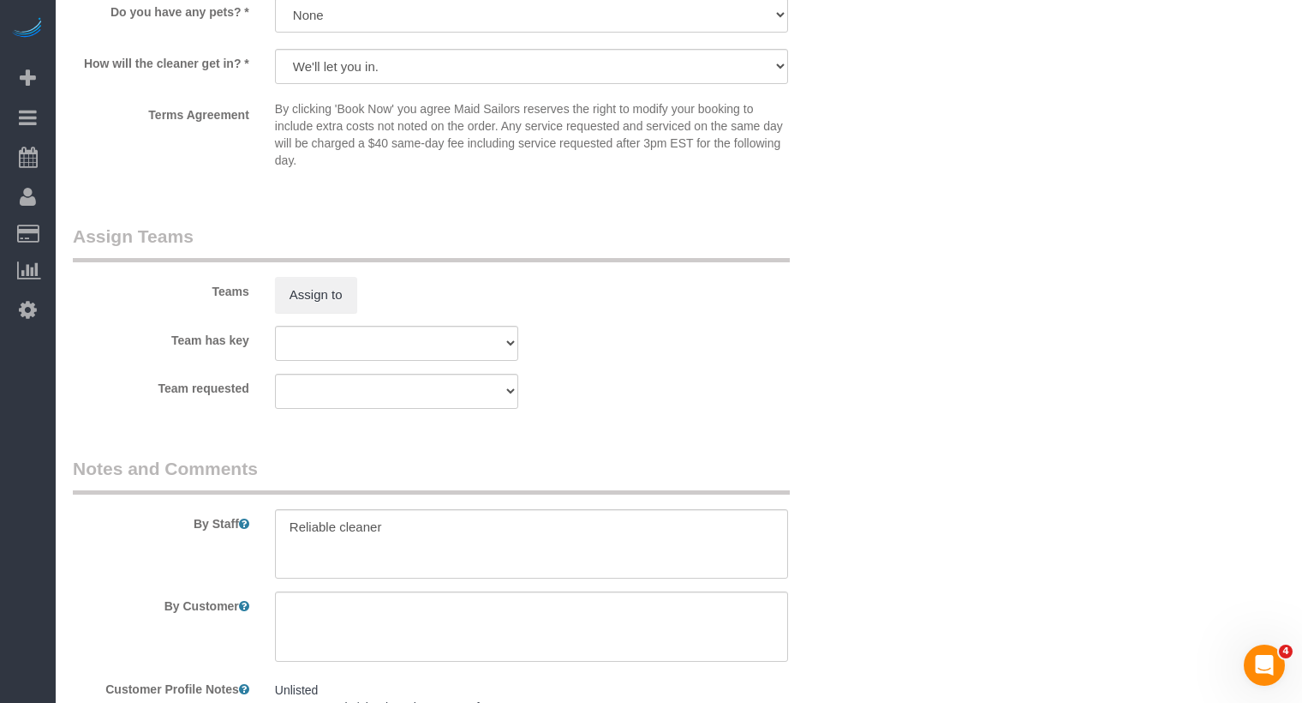
scroll to position [2136, 0]
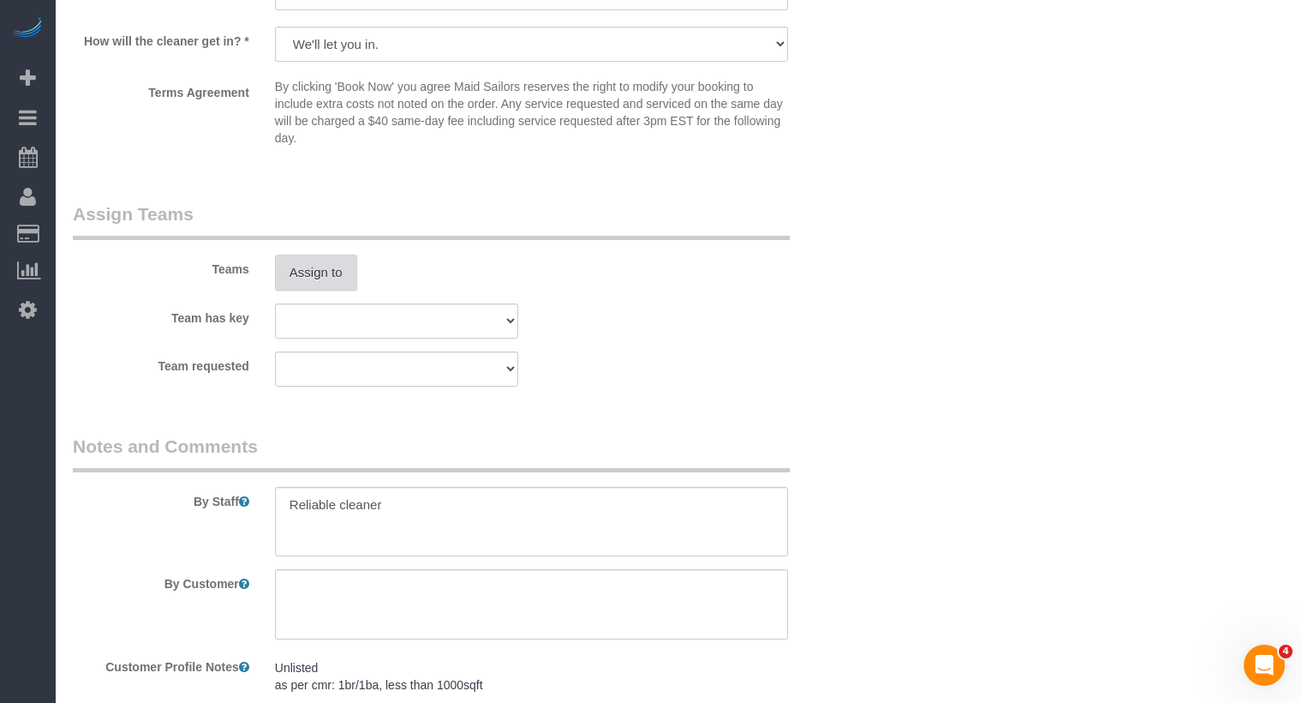
click at [341, 283] on button "Assign to" at bounding box center [316, 272] width 82 height 36
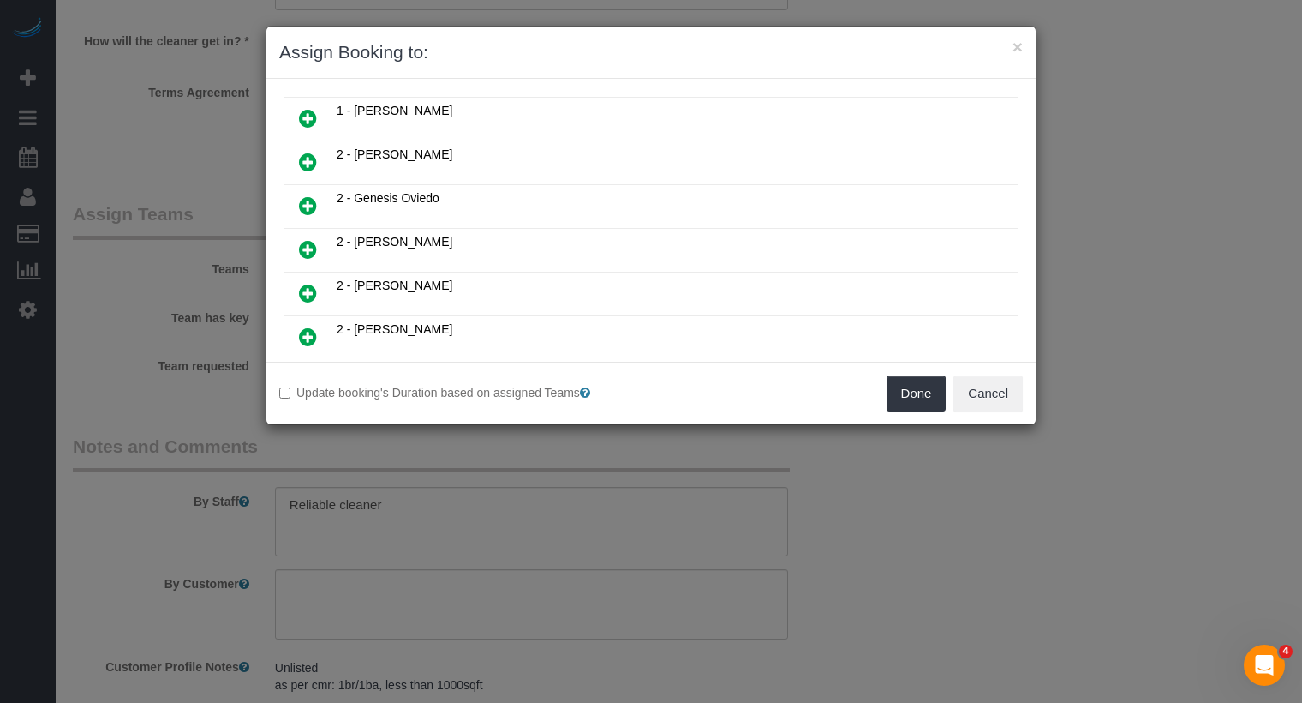
scroll to position [602, 0]
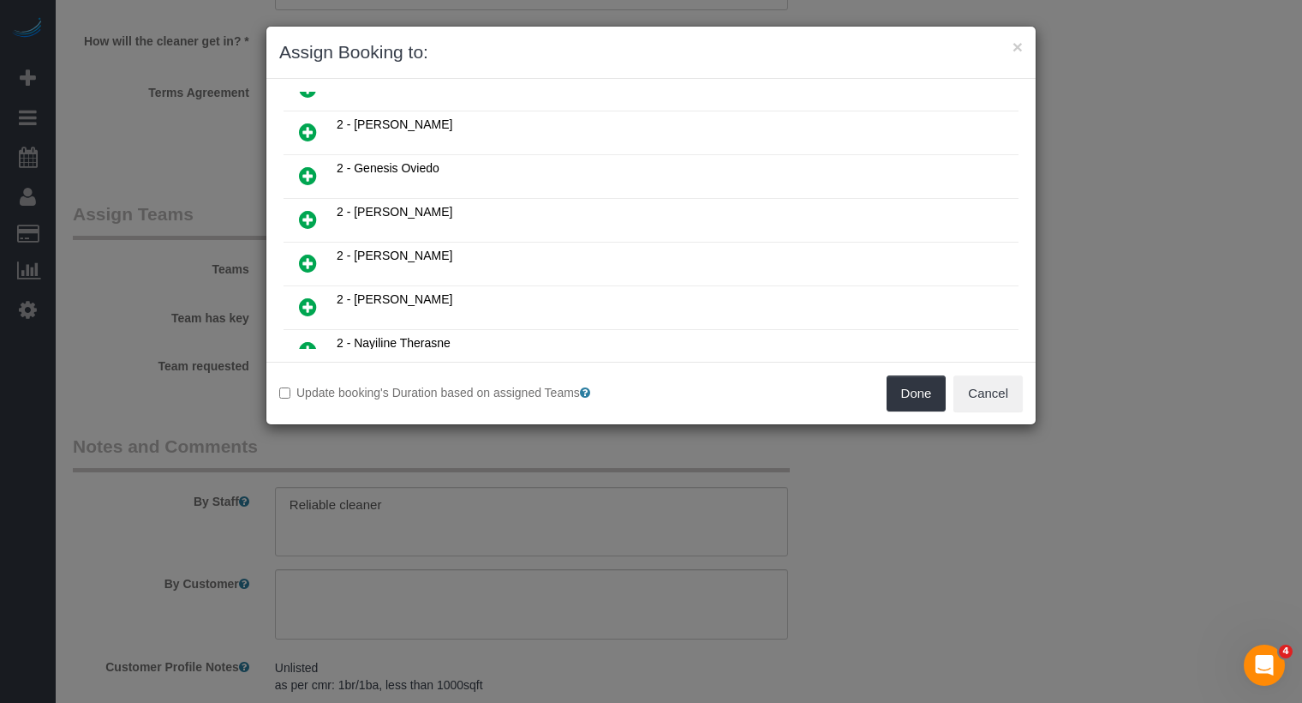
click at [305, 165] on icon at bounding box center [308, 175] width 18 height 21
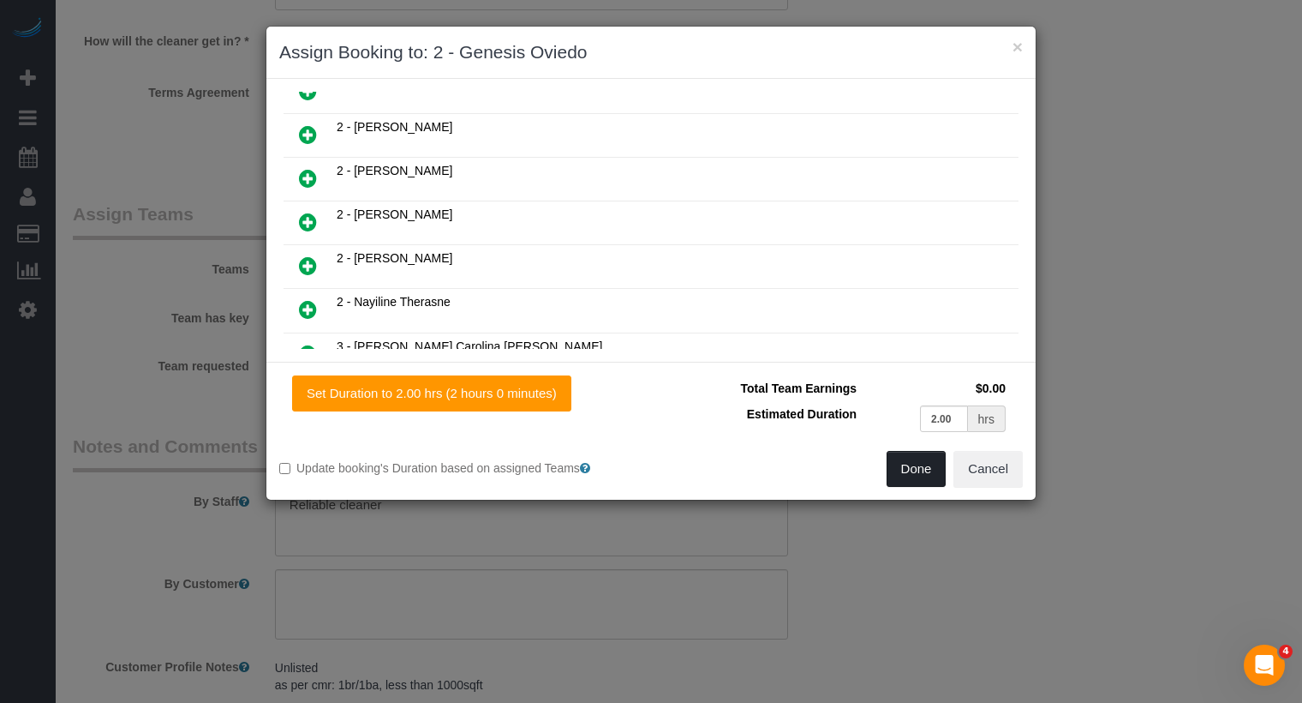
click at [916, 471] on button "Done" at bounding box center [917, 469] width 60 height 36
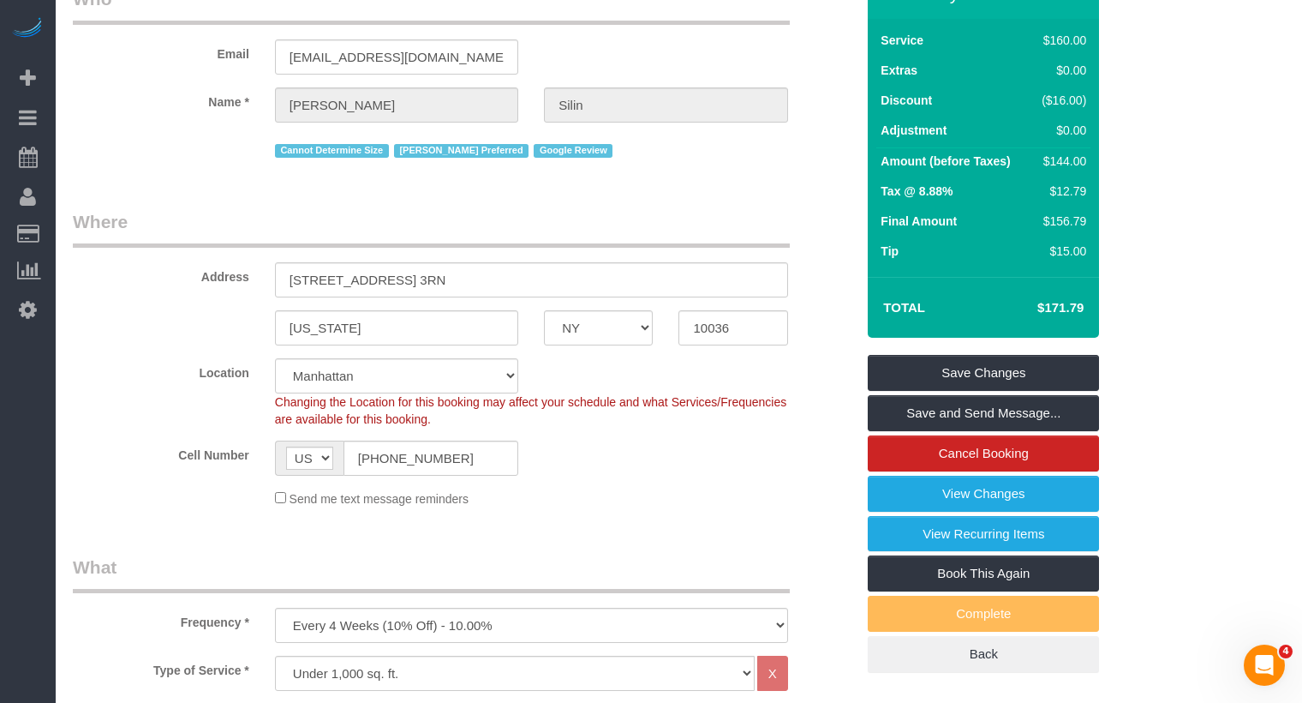
scroll to position [0, 0]
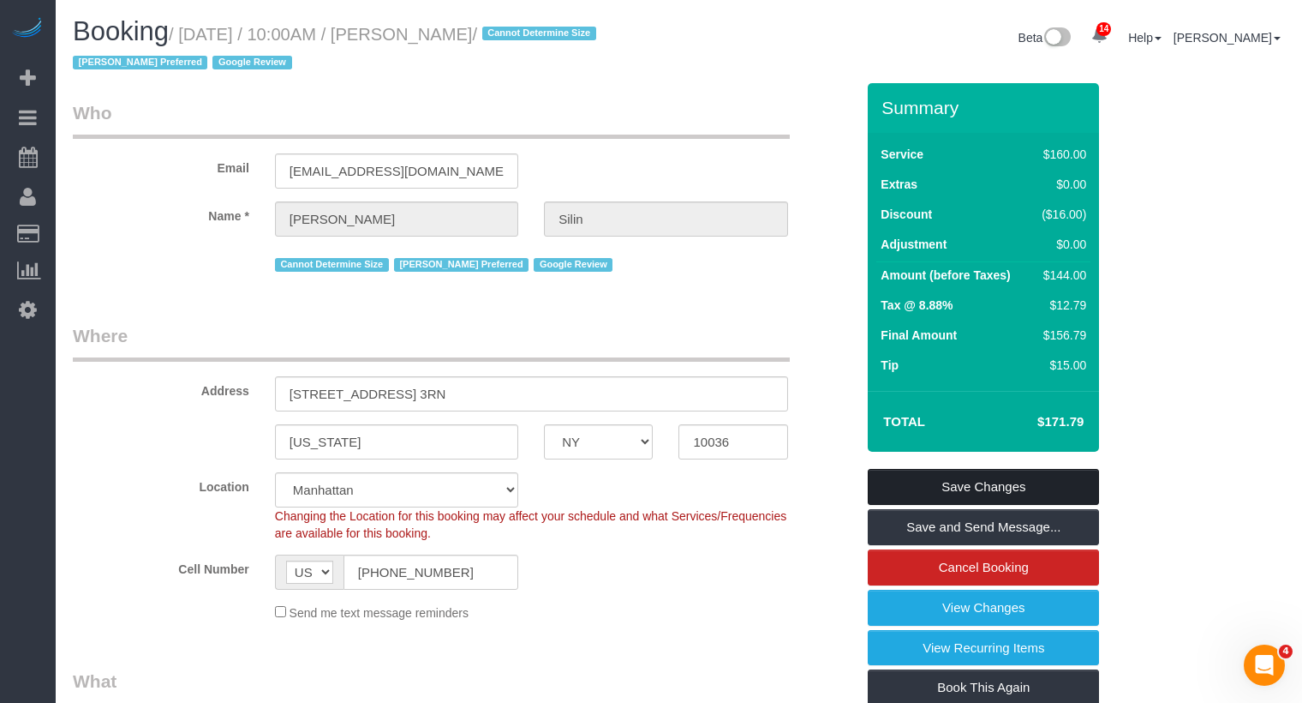
click at [949, 483] on link "Save Changes" at bounding box center [983, 487] width 231 height 36
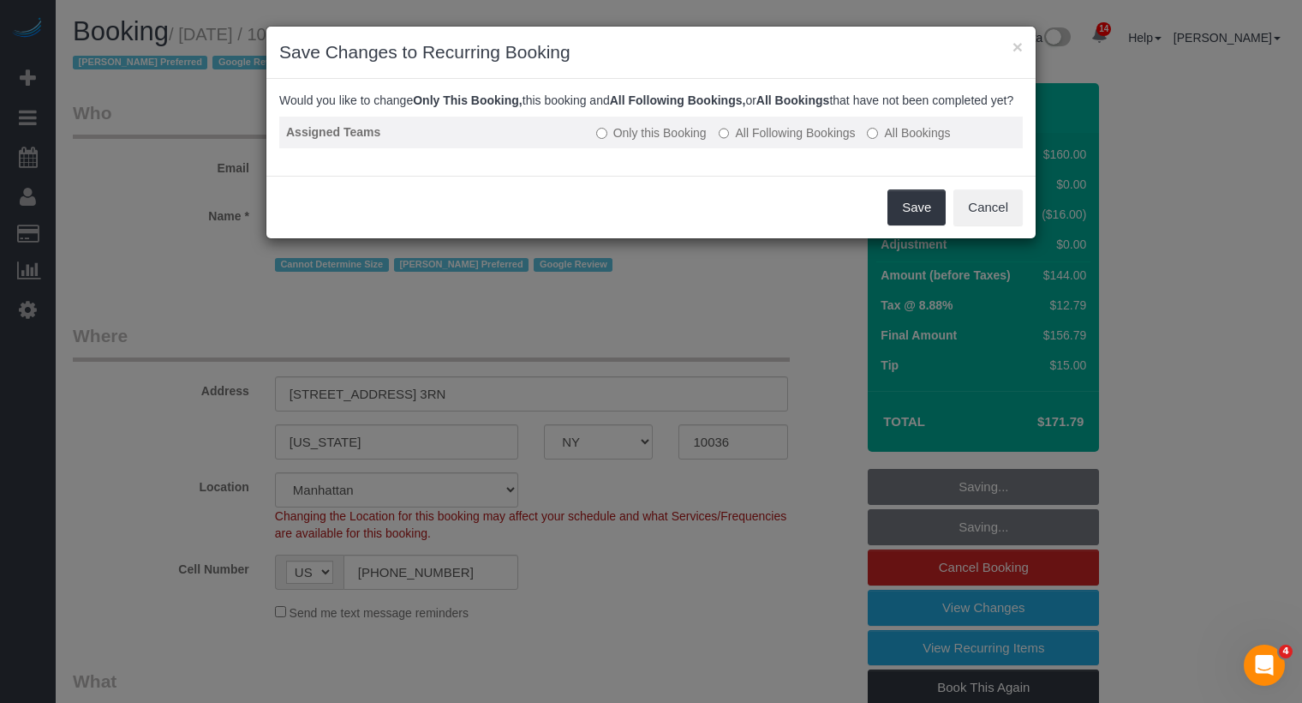
click at [823, 141] on label "All Following Bookings" at bounding box center [787, 132] width 137 height 17
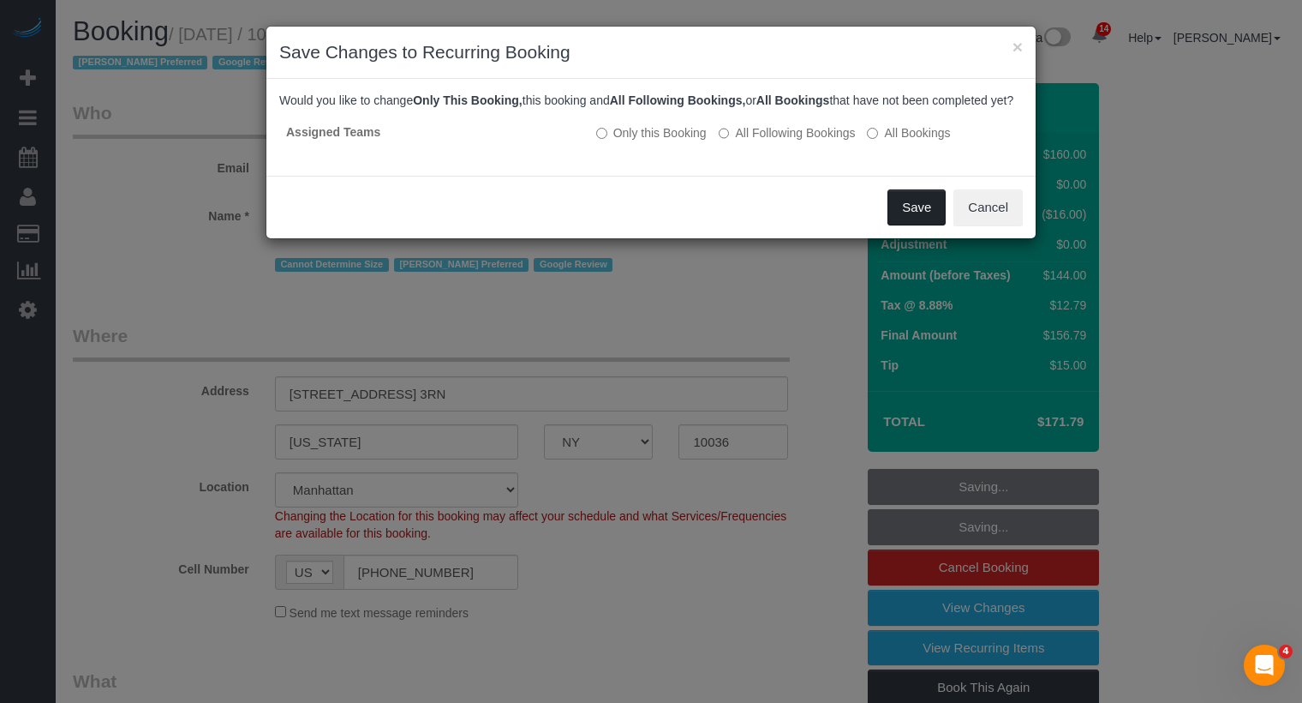
click at [898, 225] on button "Save" at bounding box center [917, 207] width 58 height 36
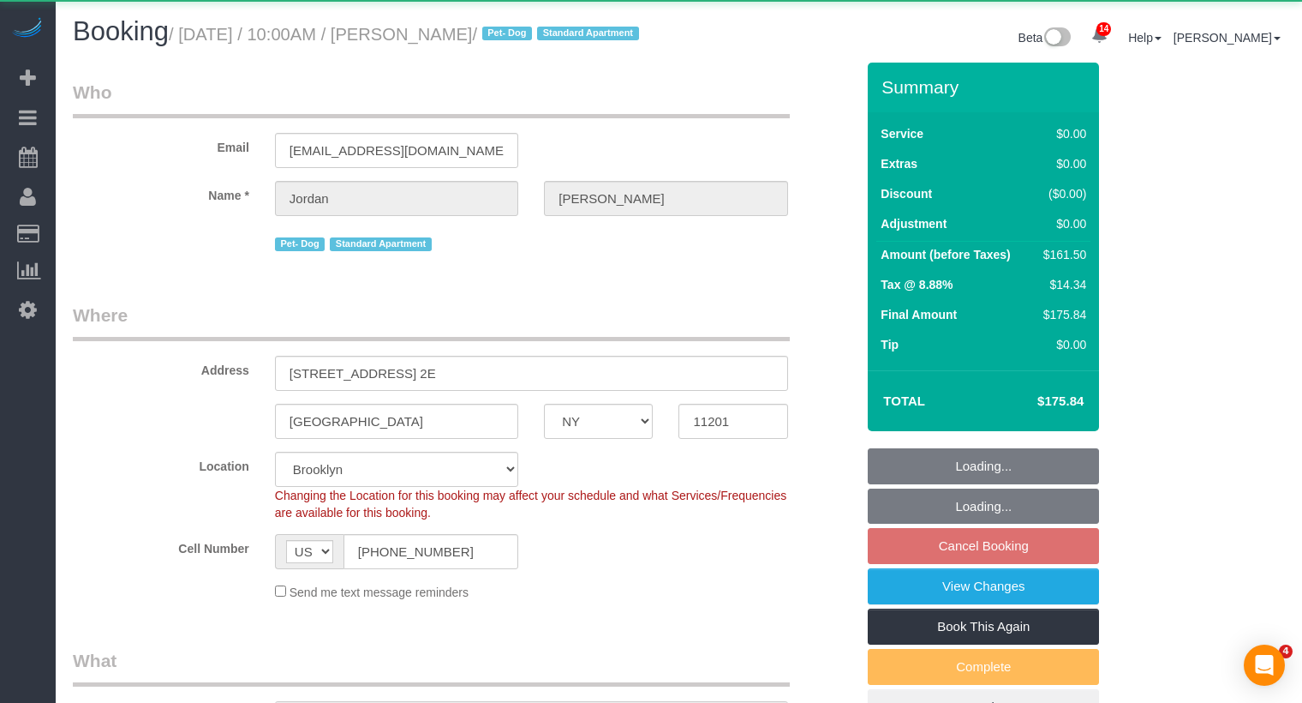
select select "NY"
select select "object:858"
select select "string:stripe-pm_1Rcsvw4VGloSiKo7YAz02xg6"
select select "spot3"
select select "1"
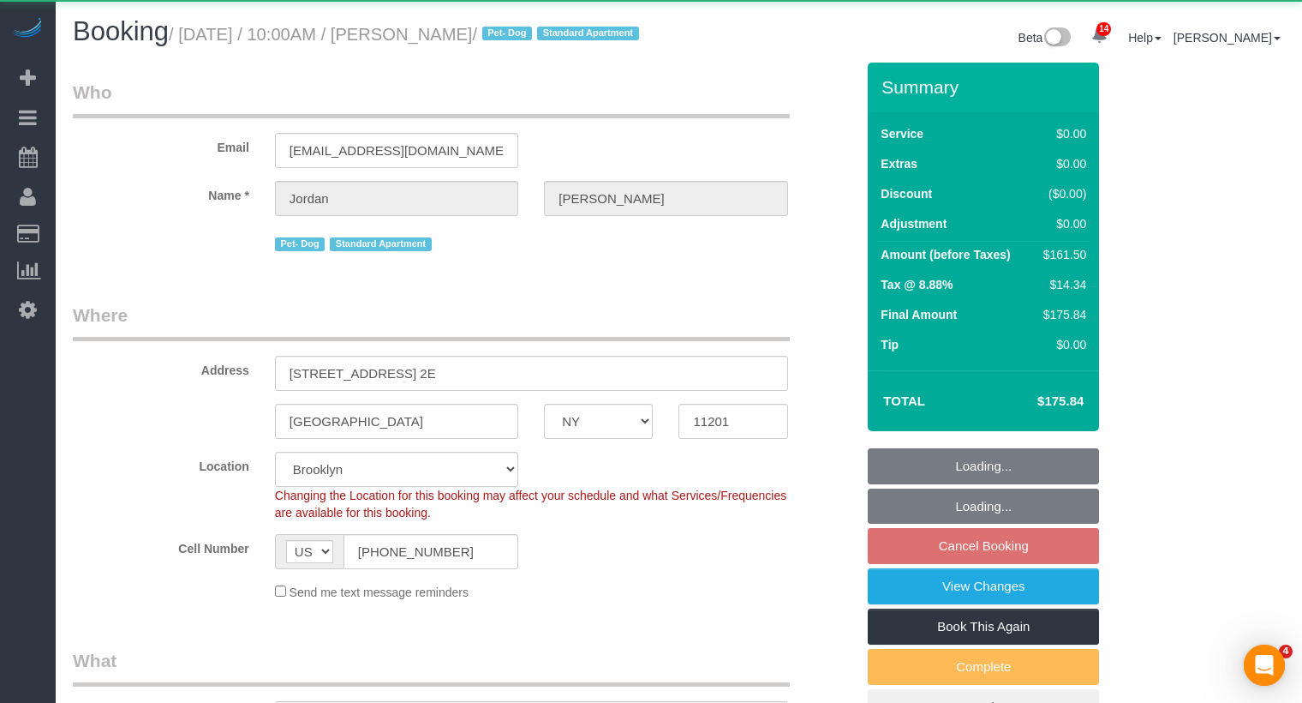
select select "2"
select select "number:58"
select select "number:72"
select select "number:13"
select select "number:5"
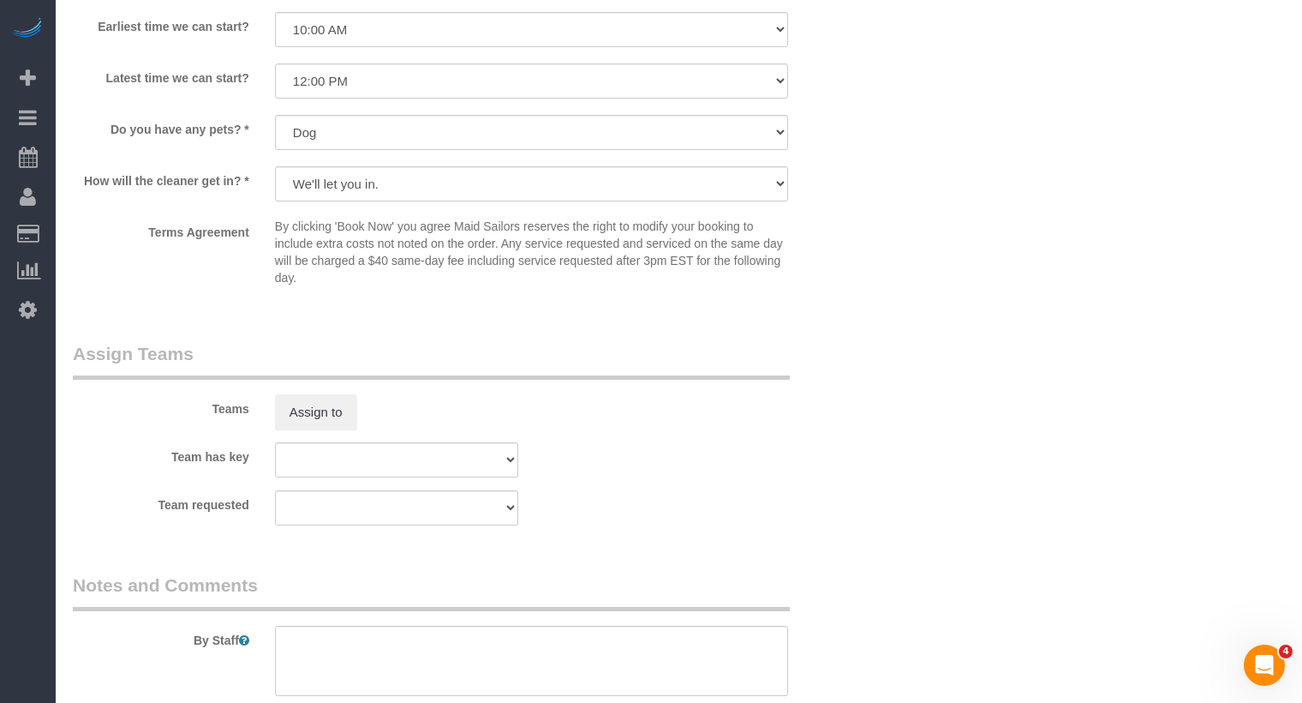
scroll to position [1993, 0]
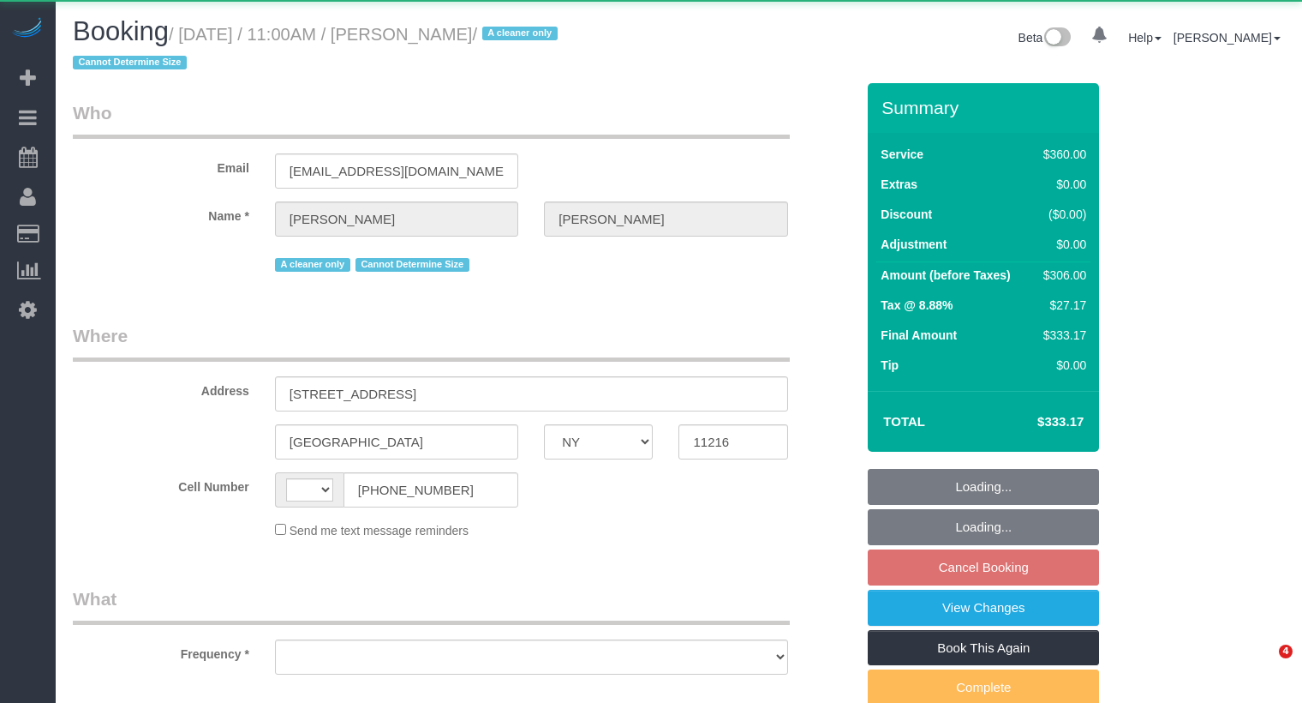
select select "NY"
select select "string:[GEOGRAPHIC_DATA]"
select select "object:497"
select select "270"
select select "string:stripe-pm_1ROJ8L4VGloSiKo7J4o2l5l0"
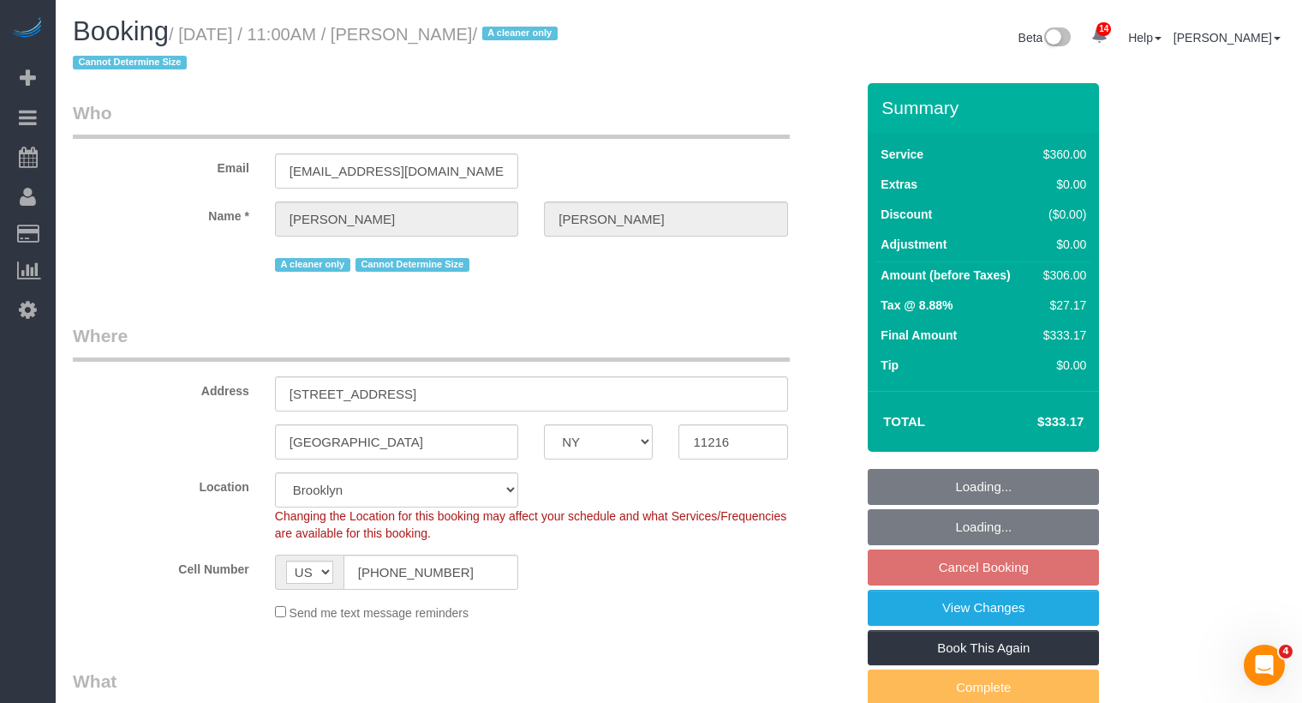
select select "object:1211"
select select "spot4"
select select "number:89"
select select "number:90"
select select "number:15"
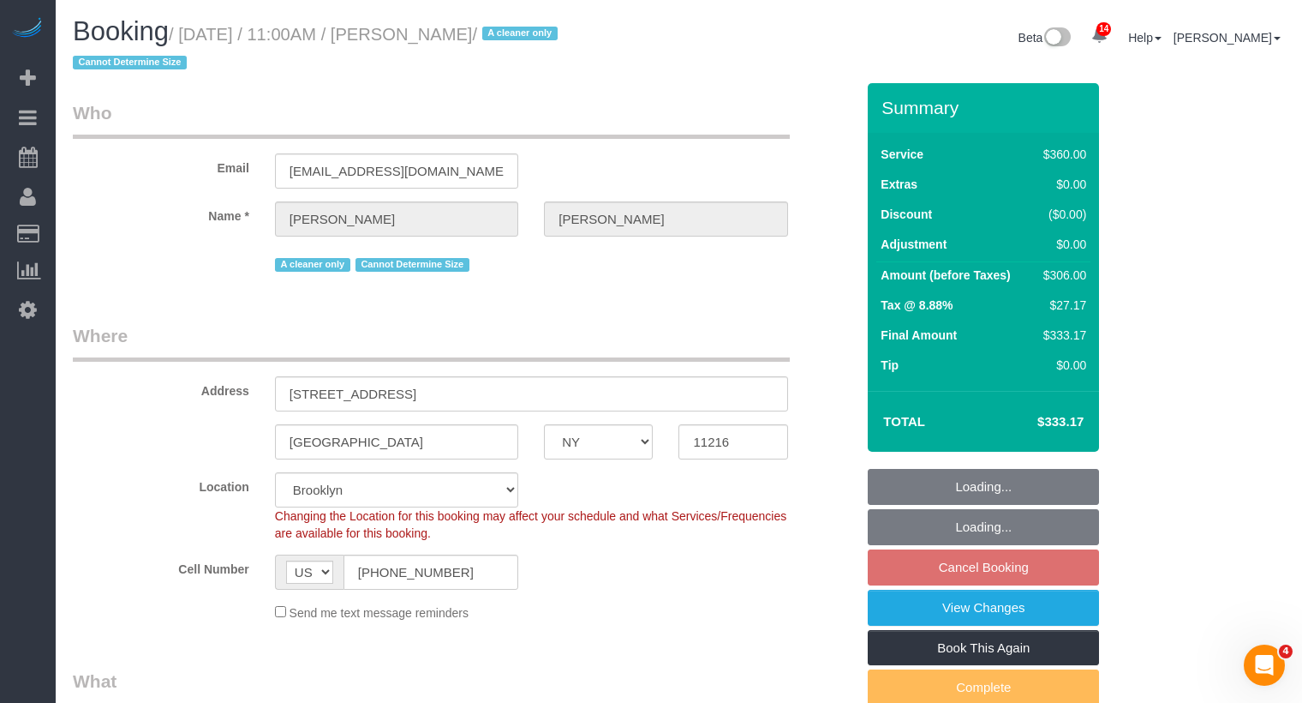
select select "number:5"
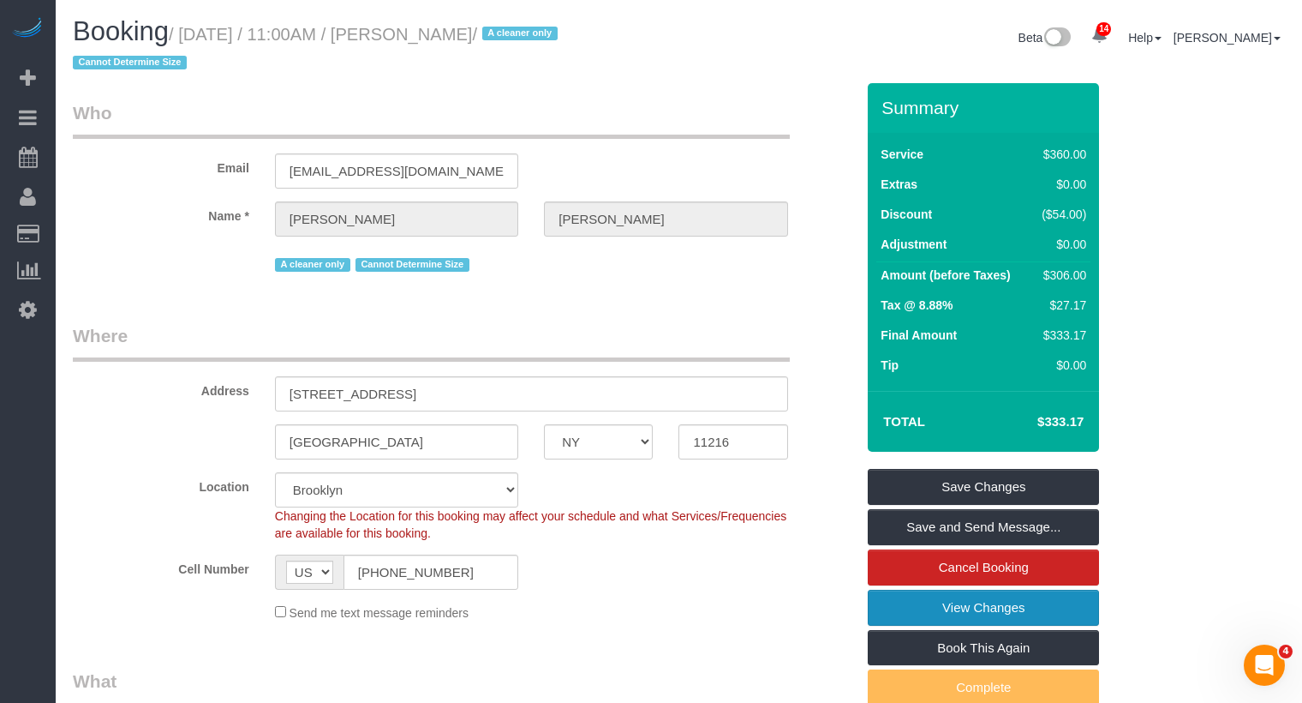
click at [993, 606] on link "View Changes" at bounding box center [983, 608] width 231 height 36
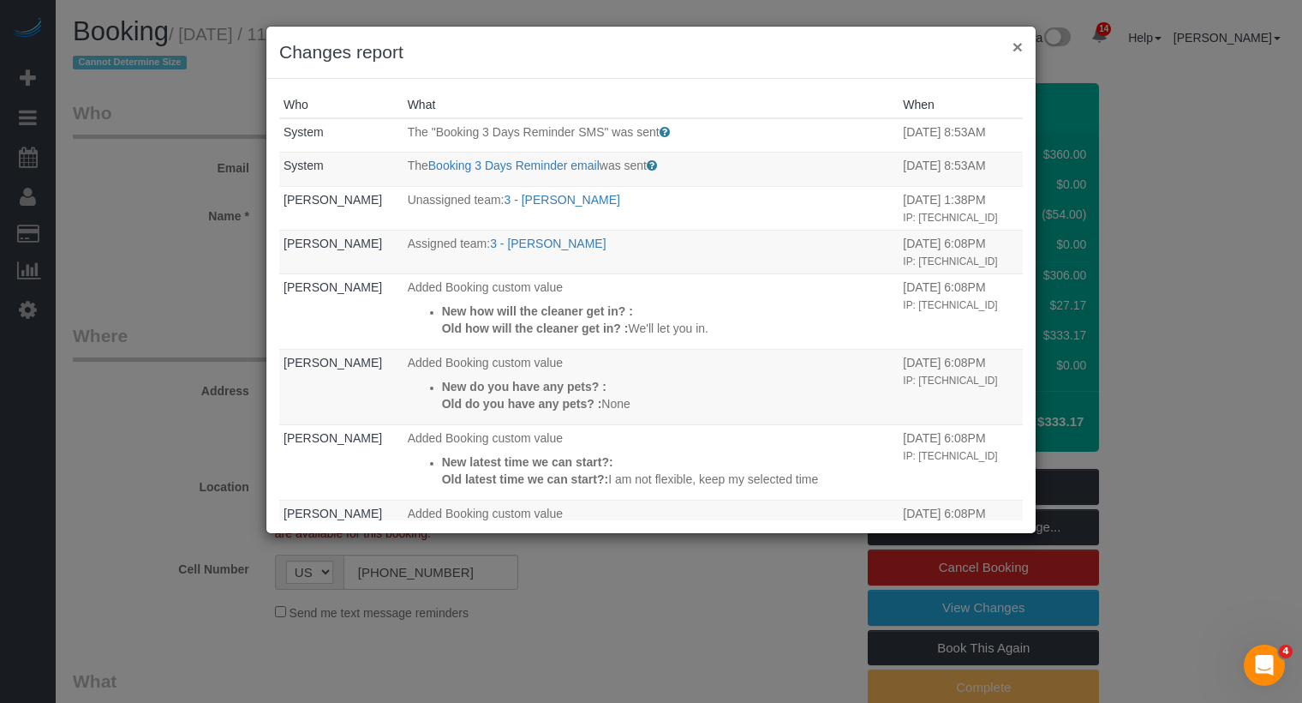
click at [1020, 39] on button "×" at bounding box center [1018, 47] width 10 height 18
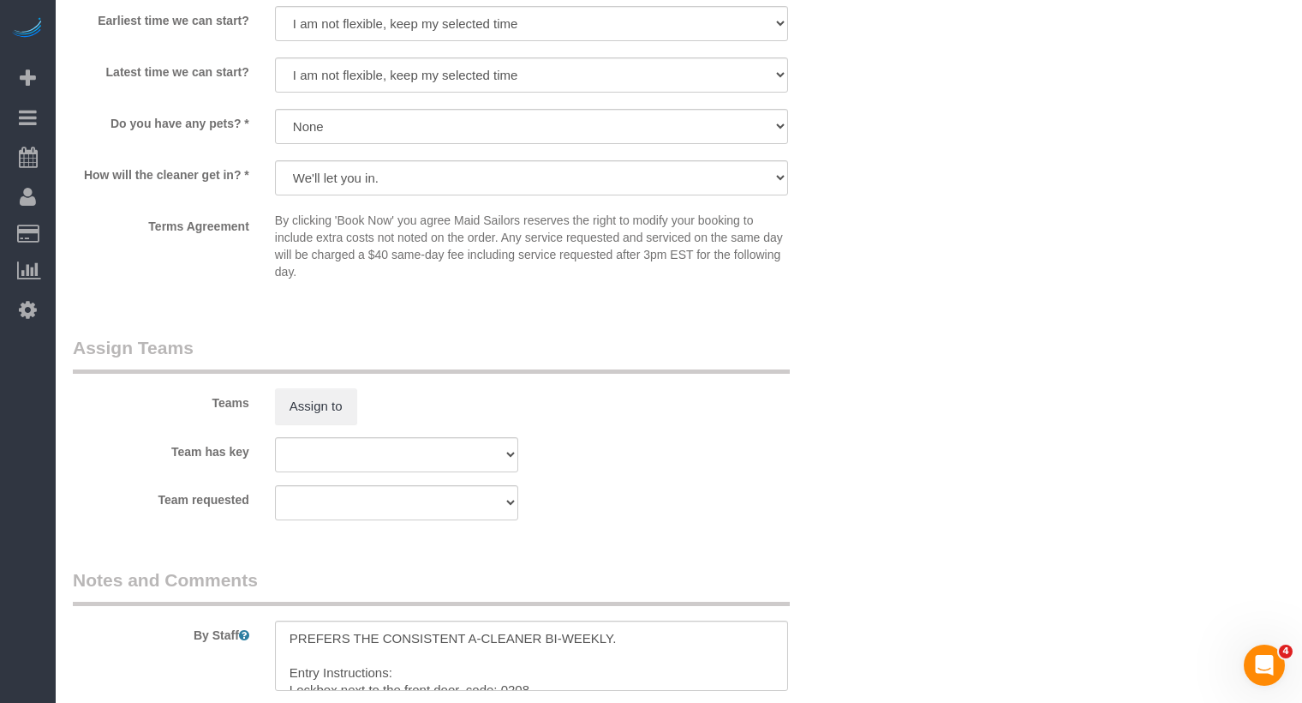
scroll to position [1721, 0]
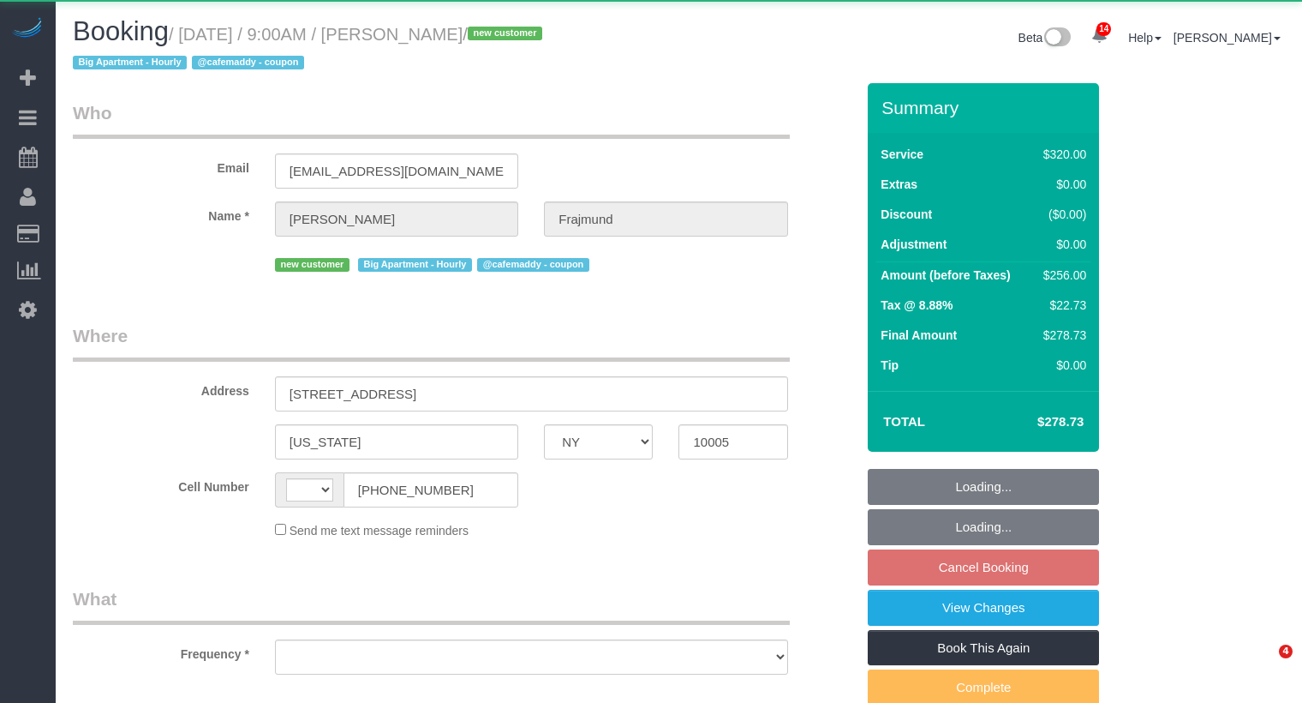
select select "NY"
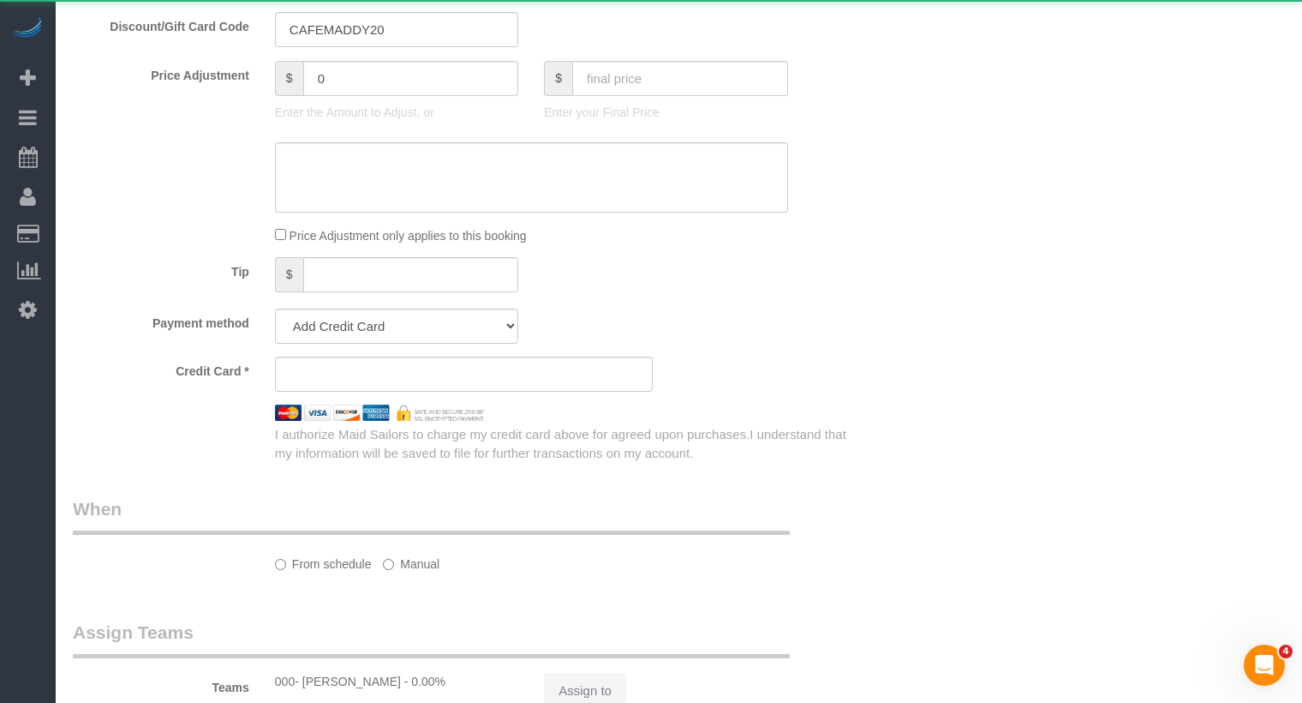
select select "string:stripe-pm_1S5GC34VGloSiKo7ZEek08Ff"
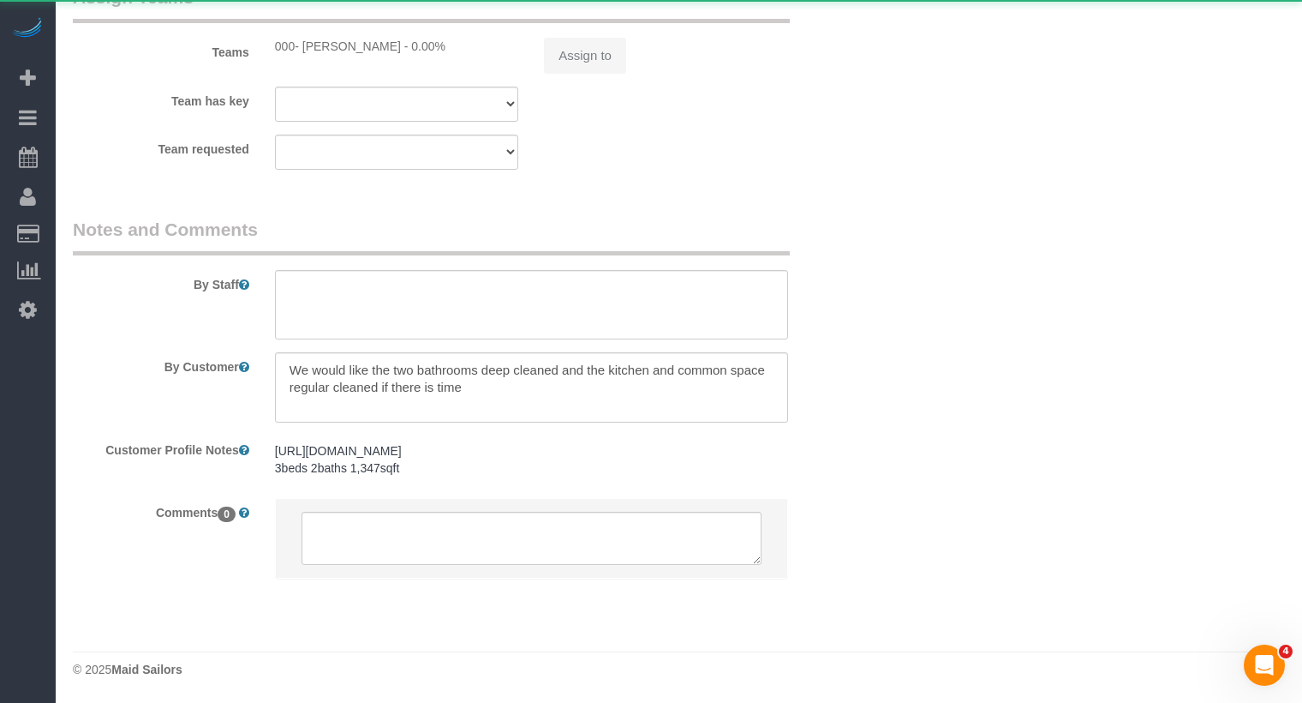
select select "string:[GEOGRAPHIC_DATA]"
select select "object:507"
select select "240"
select select "object:889"
select select "spot2"
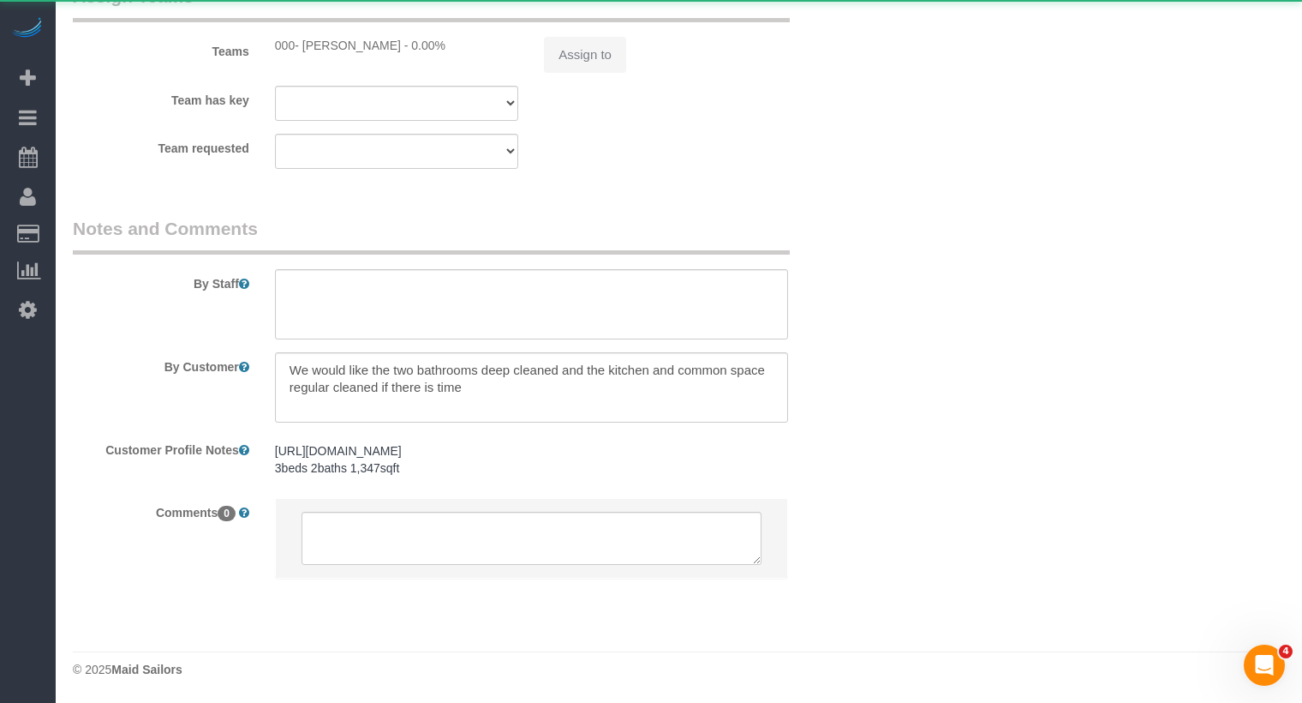
select select "number:57"
select select "number:72"
select select "number:15"
select select "number:5"
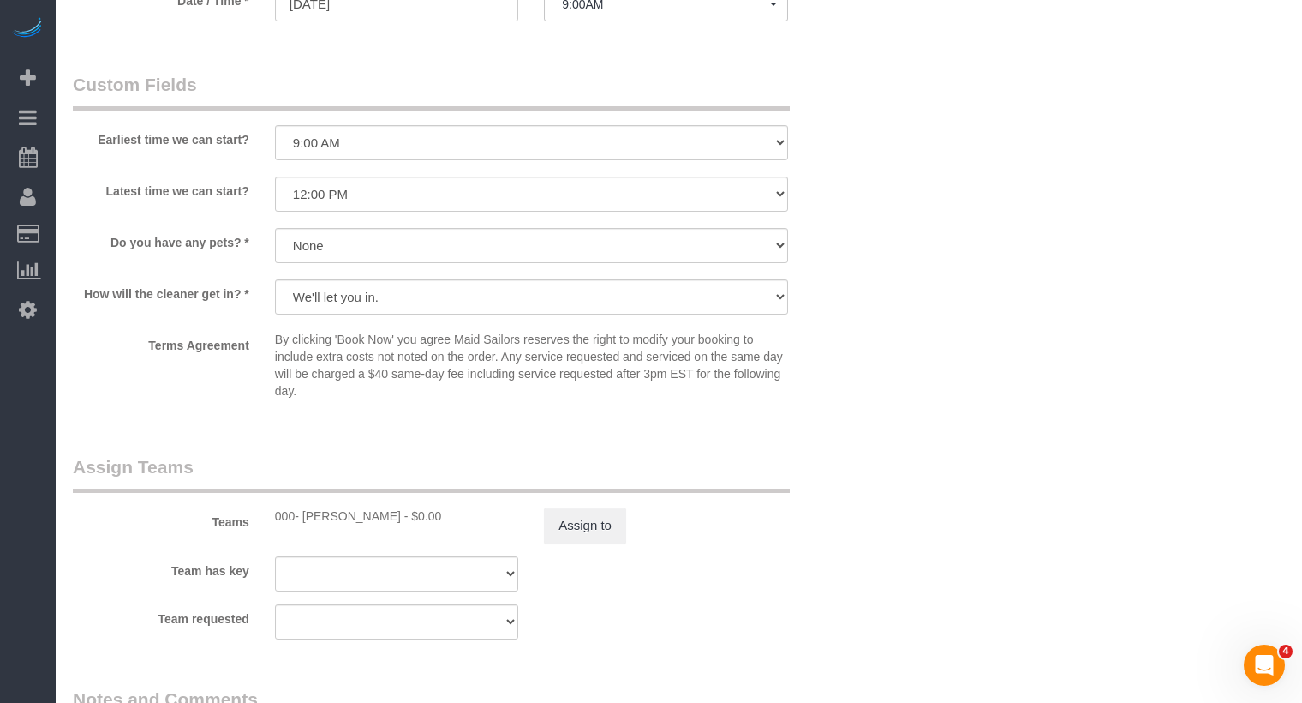
scroll to position [1518, 0]
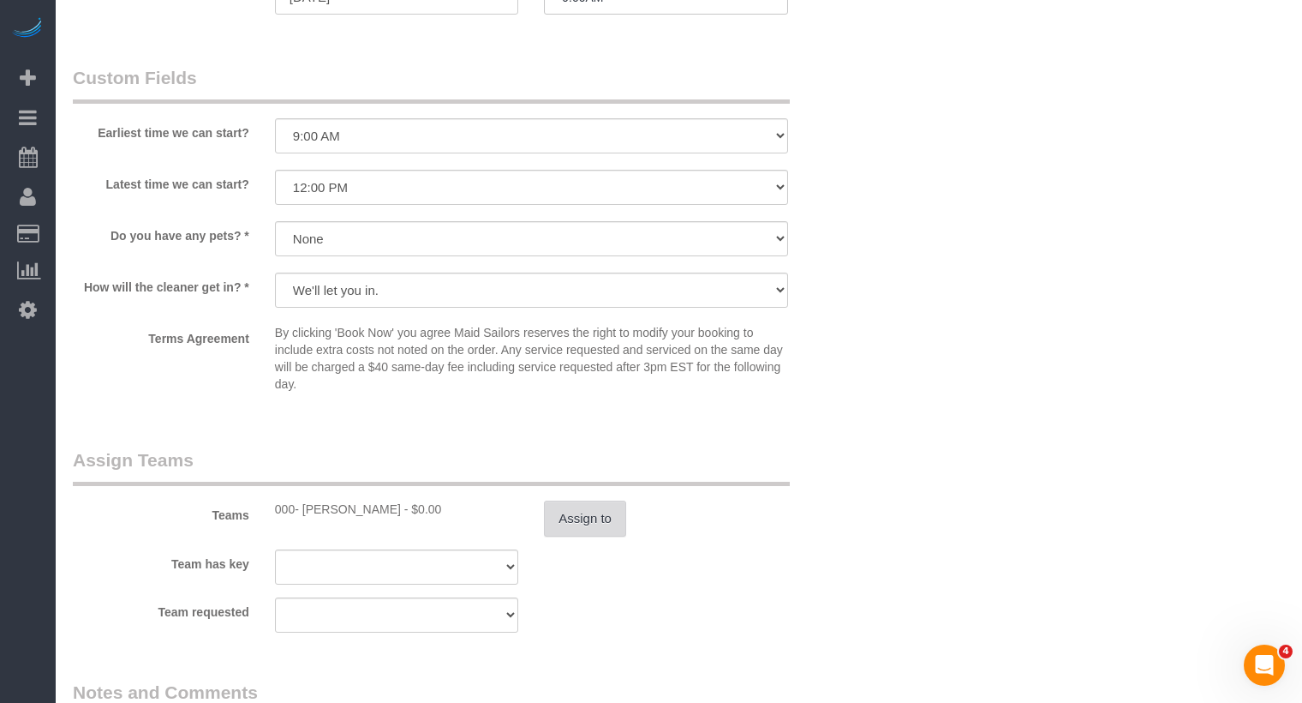
click at [574, 513] on button "Assign to" at bounding box center [585, 518] width 82 height 36
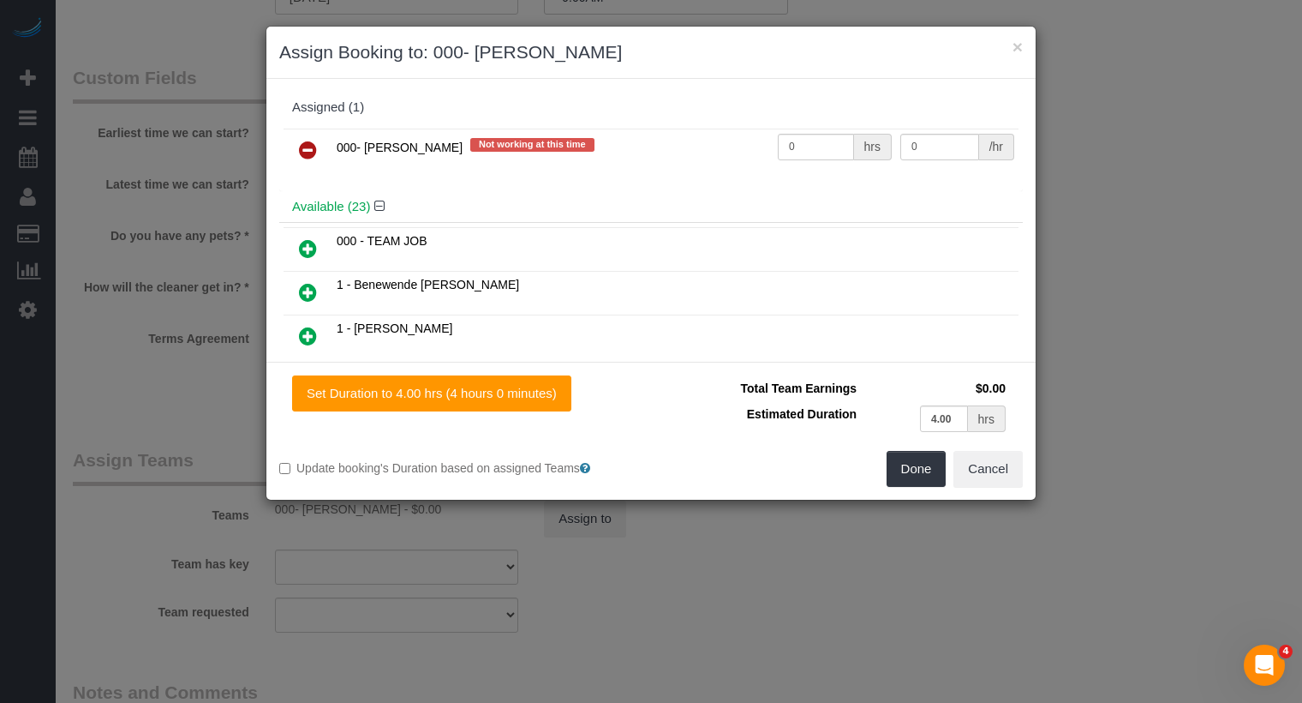
click at [299, 153] on icon at bounding box center [308, 150] width 18 height 21
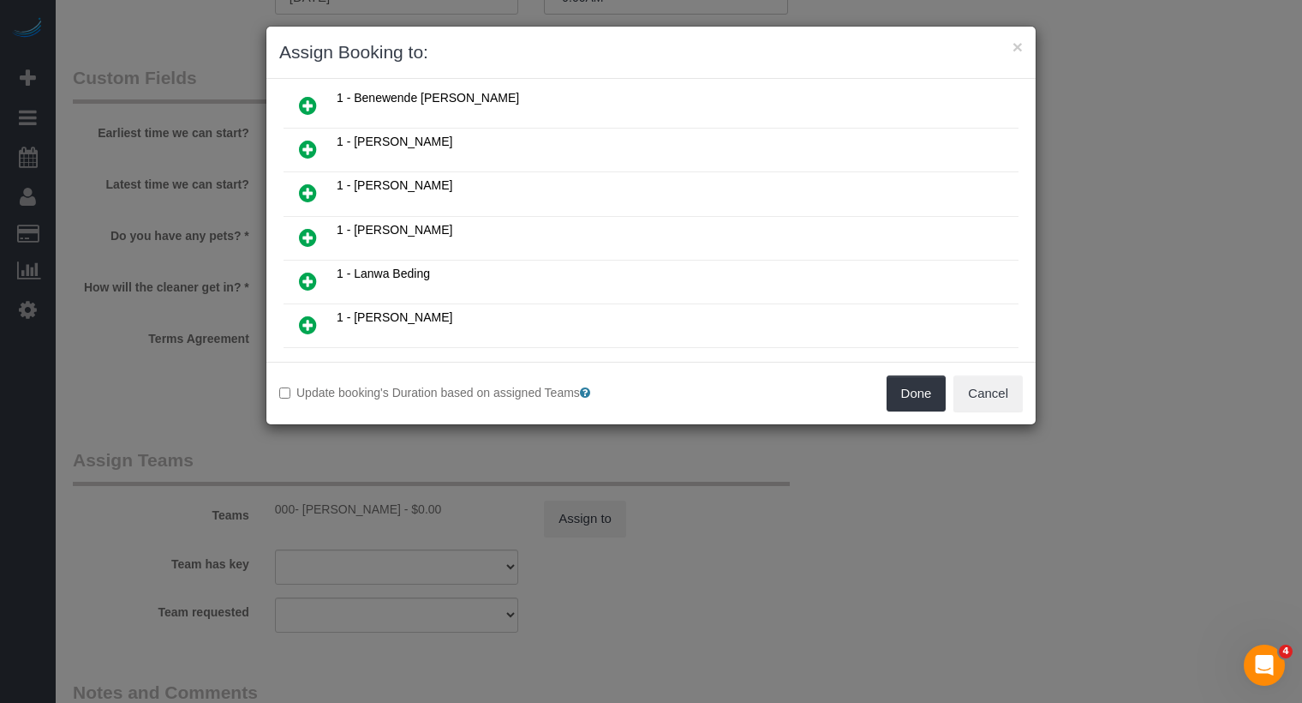
scroll to position [189, 0]
click at [316, 172] on td at bounding box center [308, 194] width 49 height 44
click at [312, 183] on icon at bounding box center [308, 193] width 18 height 21
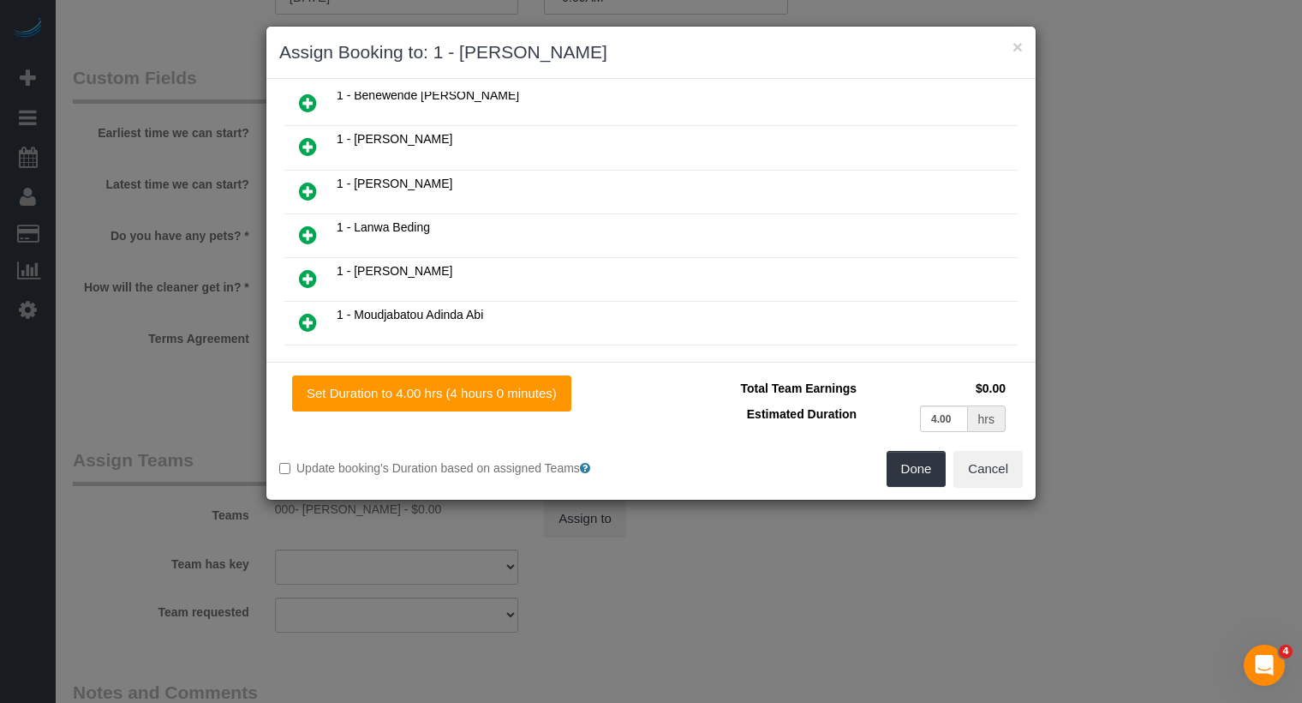
scroll to position [228, 0]
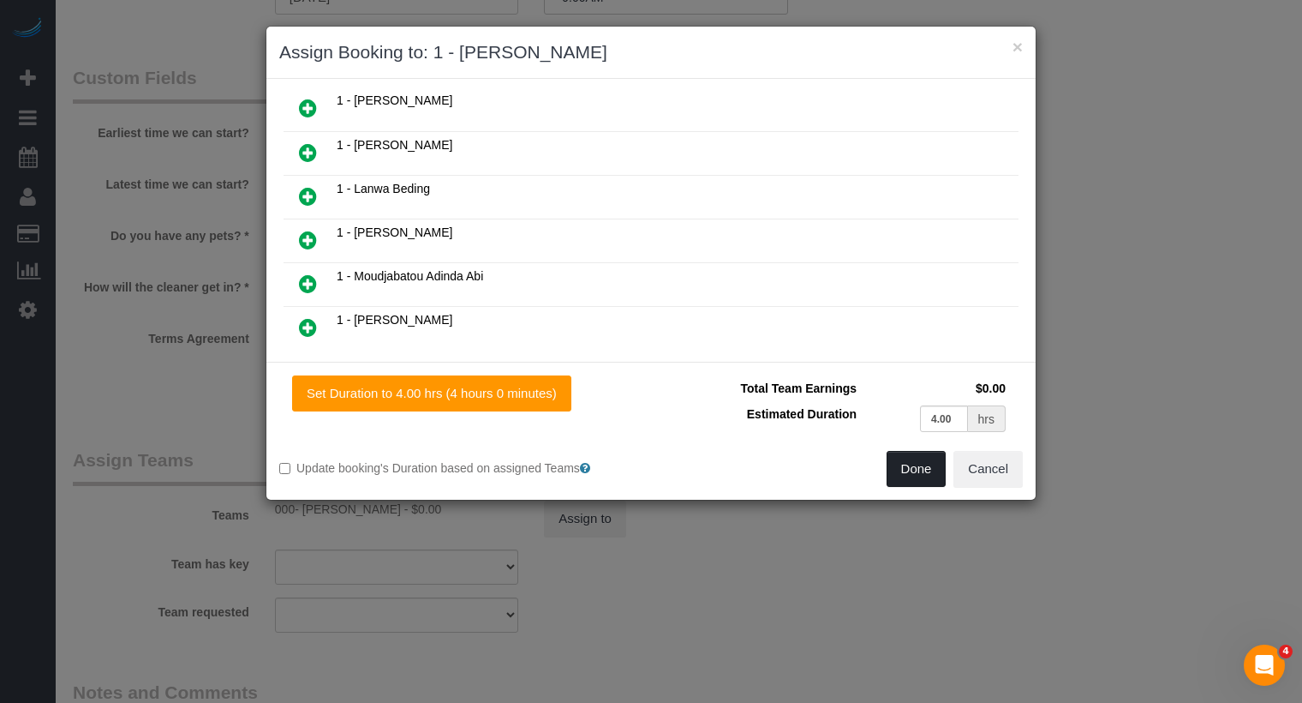
click at [940, 464] on button "Done" at bounding box center [917, 469] width 60 height 36
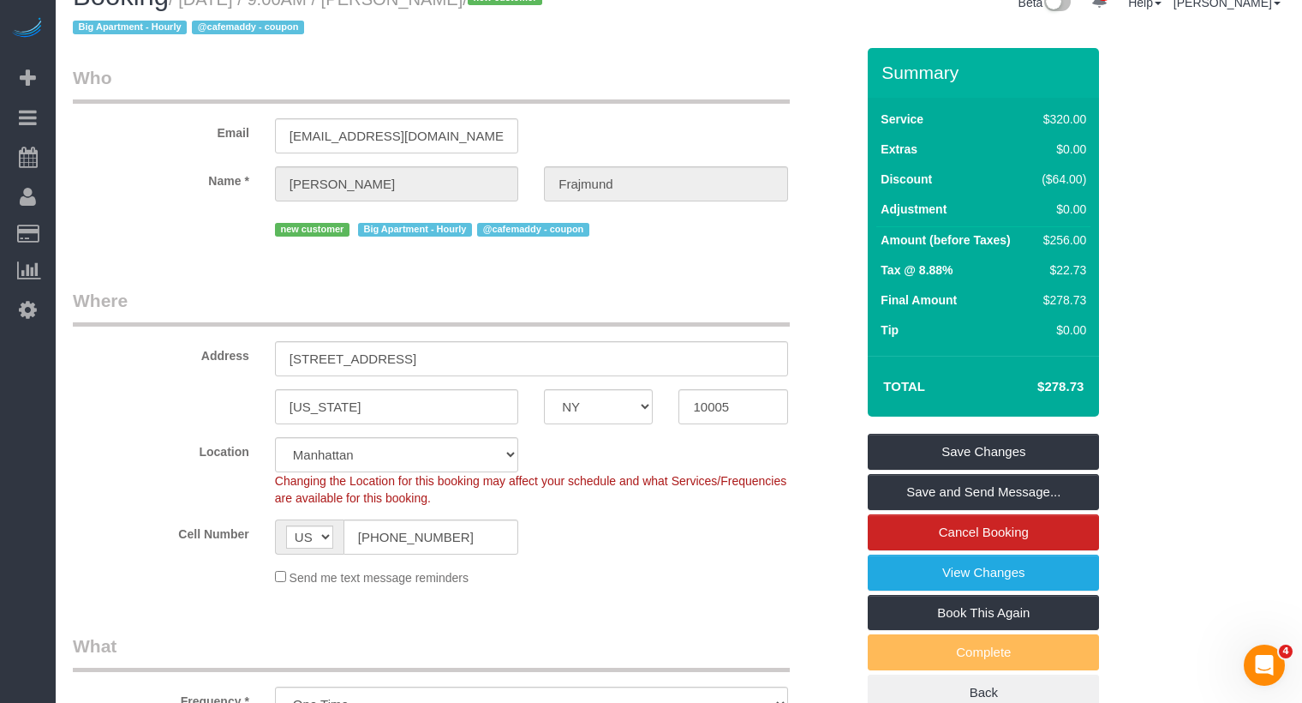
scroll to position [0, 0]
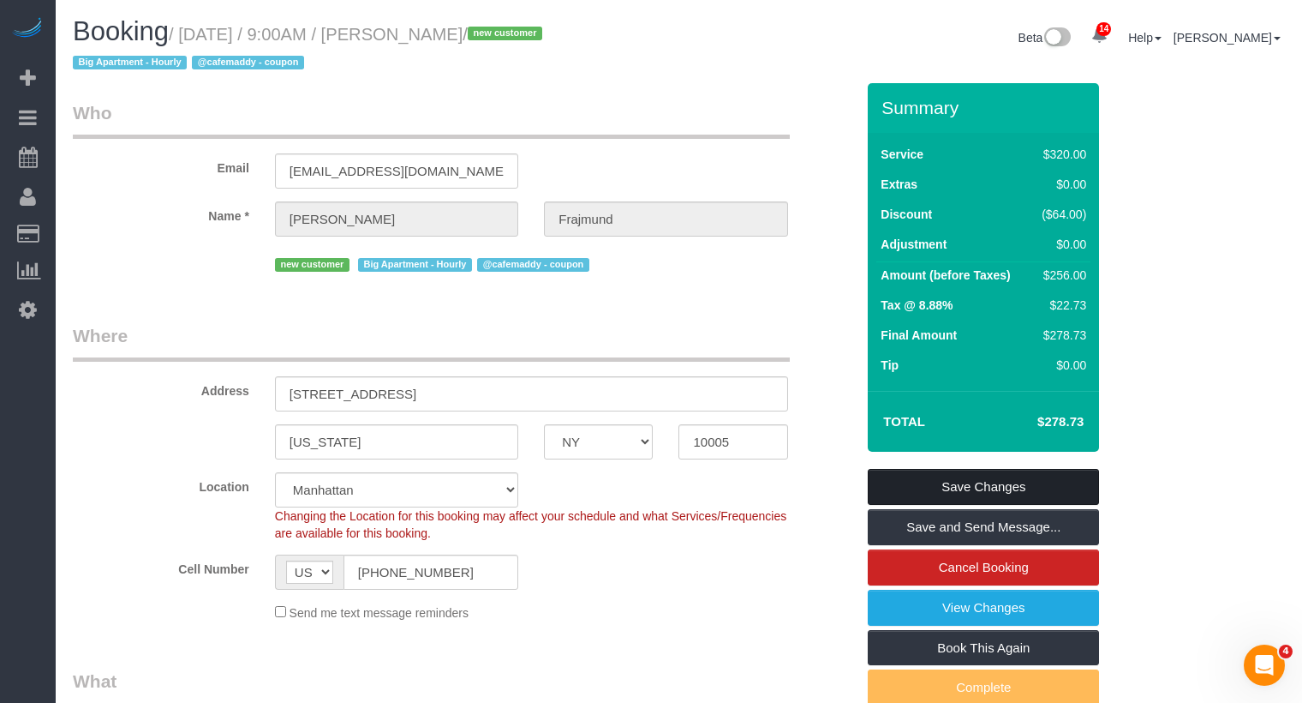
click at [984, 486] on link "Save Changes" at bounding box center [983, 487] width 231 height 36
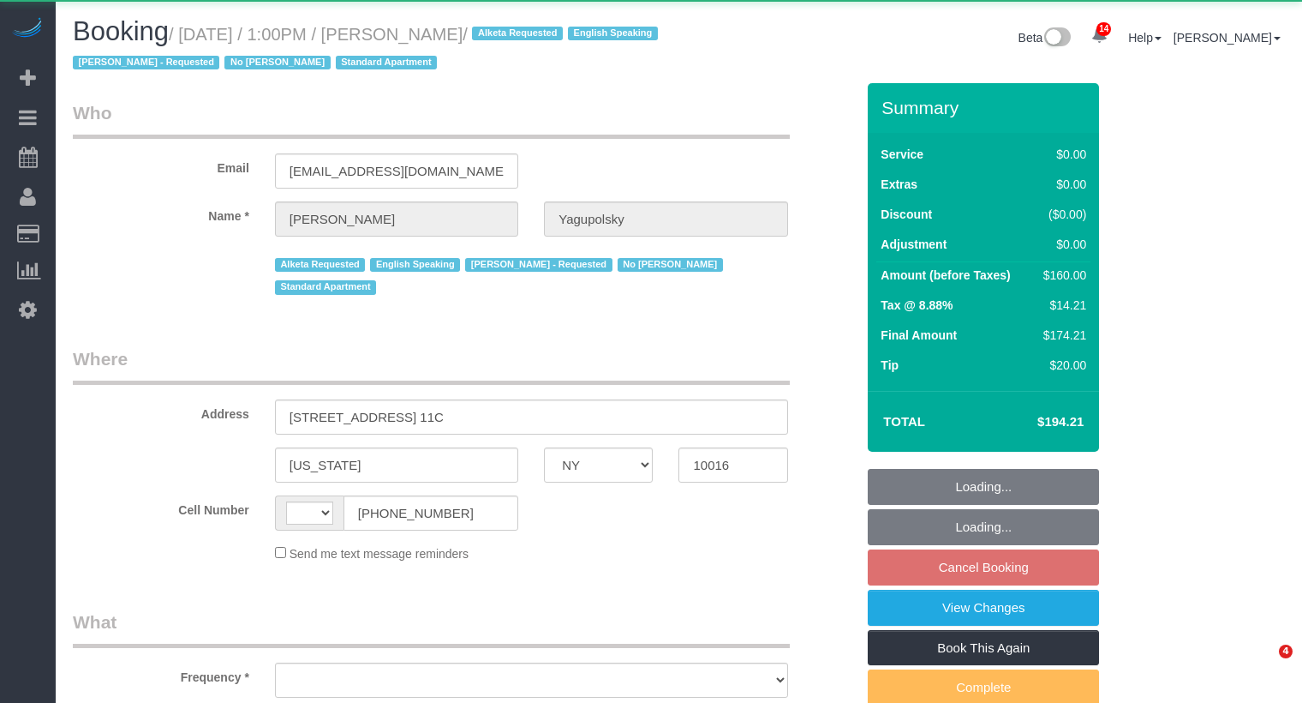
select select "NY"
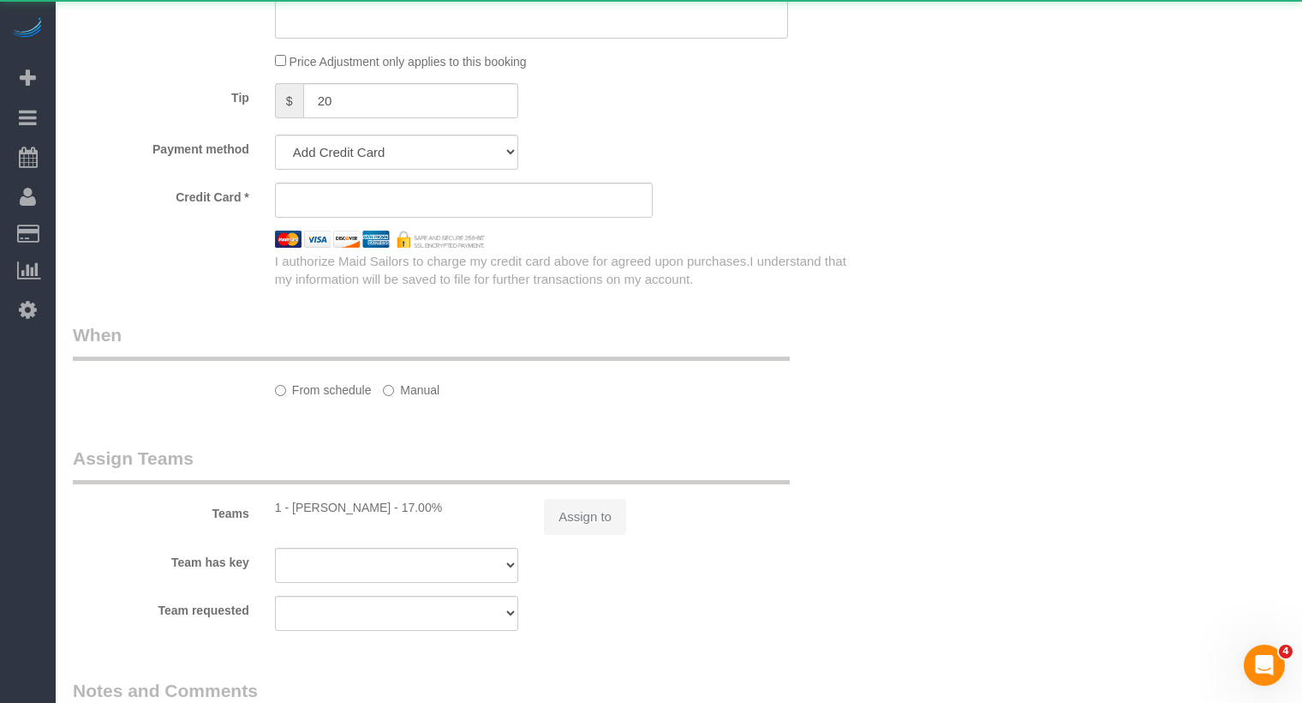
select select "string:[GEOGRAPHIC_DATA]"
select select "object:762"
select select "1"
select select "spot6"
select select "number:89"
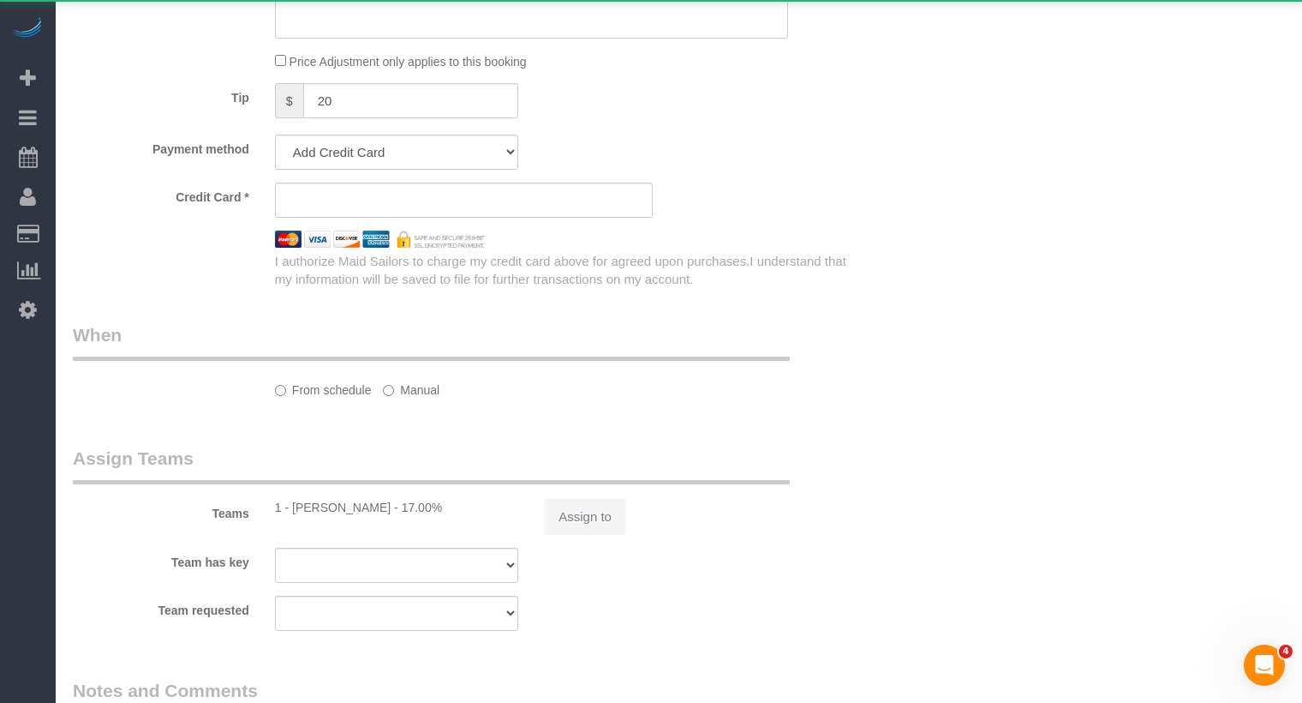
select select "number:90"
select select "number:15"
select select "number:5"
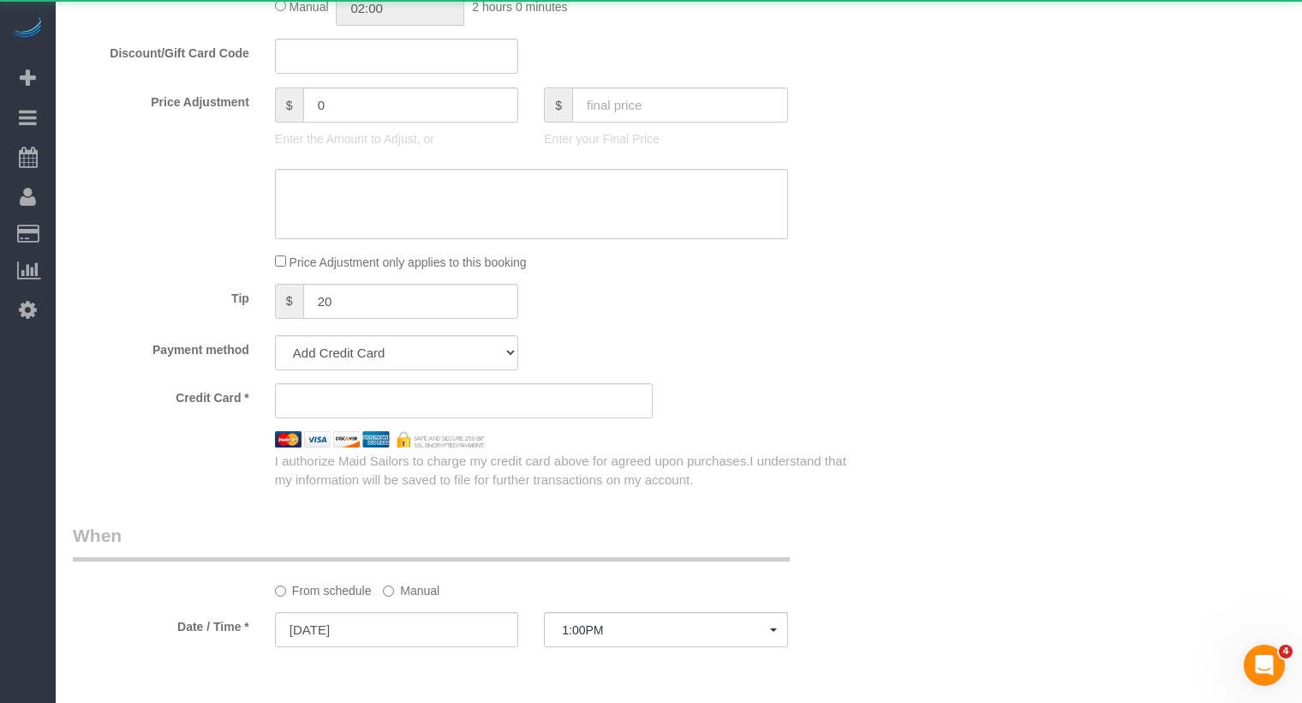
select select "object:1057"
select select "string:stripe-pm_1OeRm54VGloSiKo7AQMlvyPX"
select select "1"
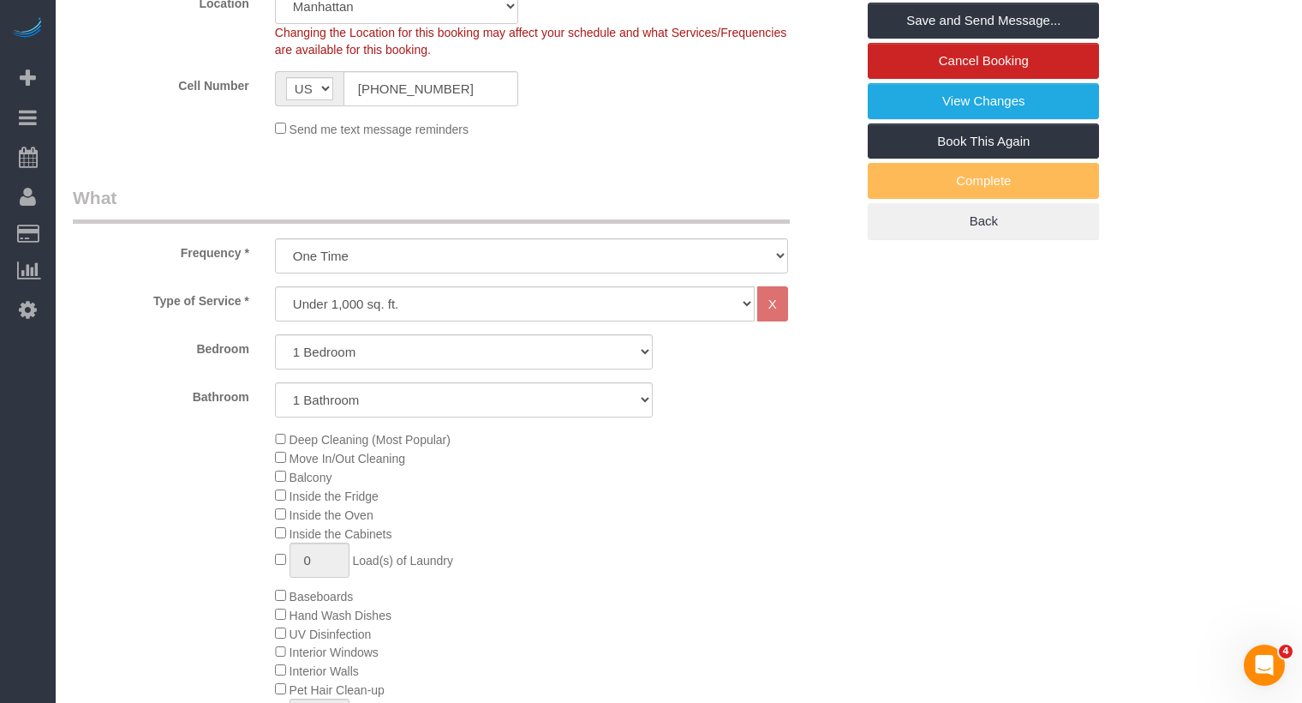
scroll to position [482, 0]
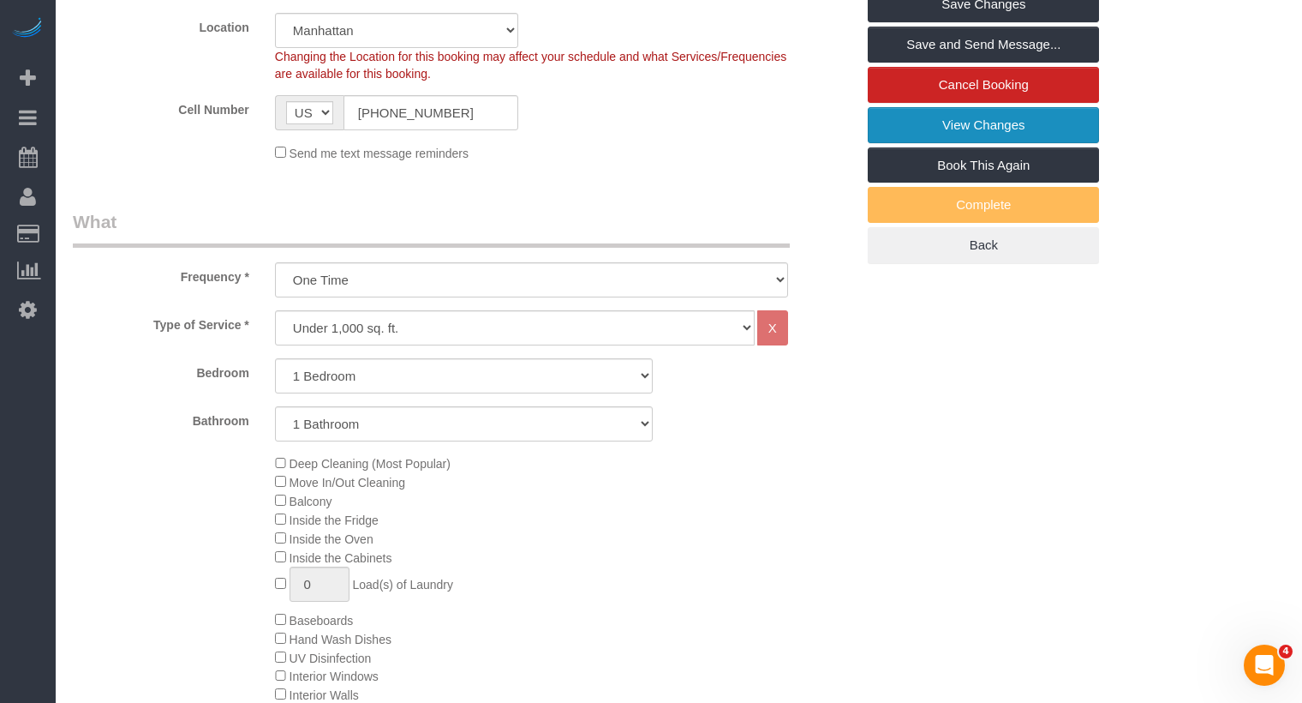
click at [979, 125] on link "View Changes" at bounding box center [983, 125] width 231 height 36
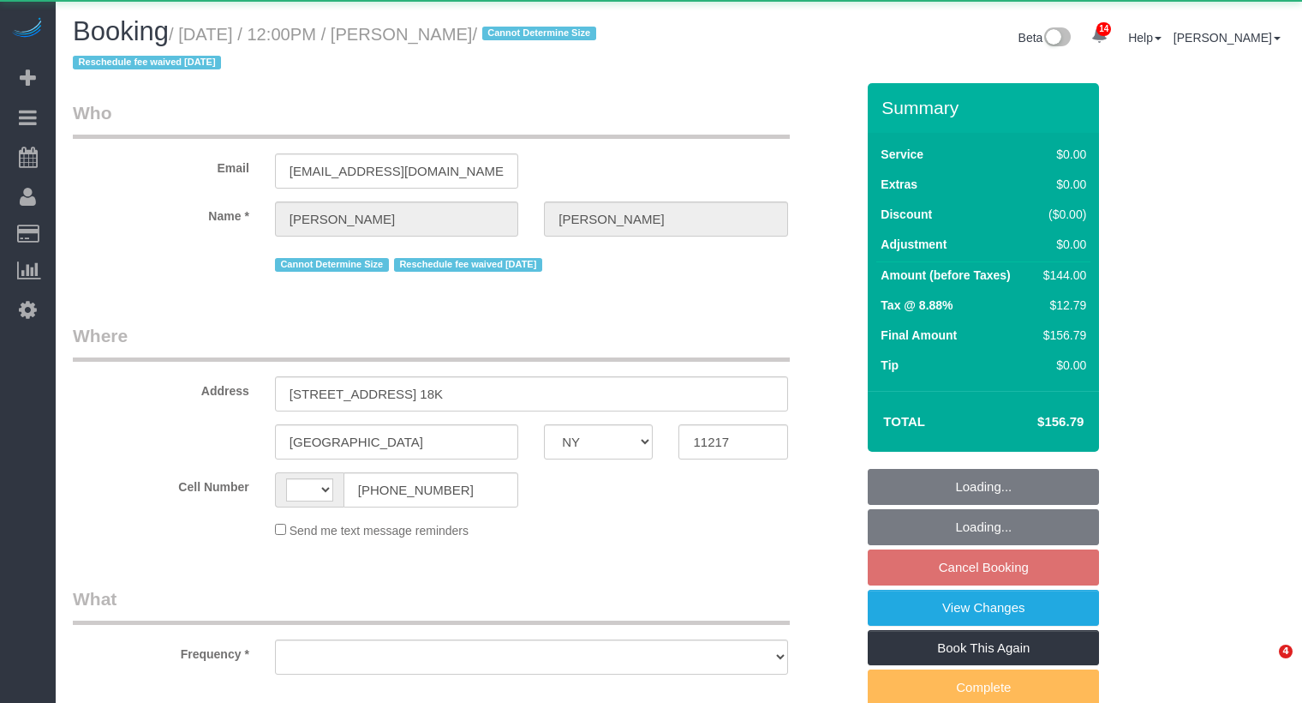
select select "NY"
select select "string:[GEOGRAPHIC_DATA]"
select select "object:858"
select select "spot5"
select select "number:57"
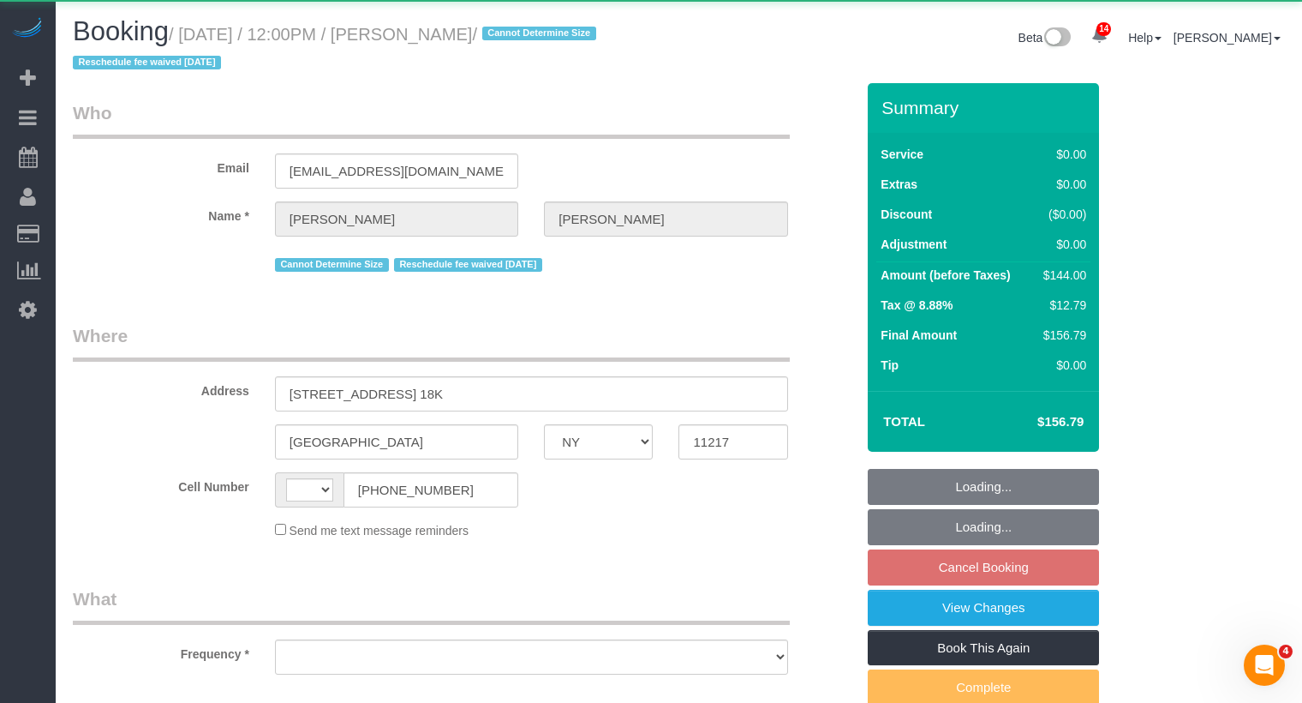
select select "number:74"
select select "number:15"
select select "number:6"
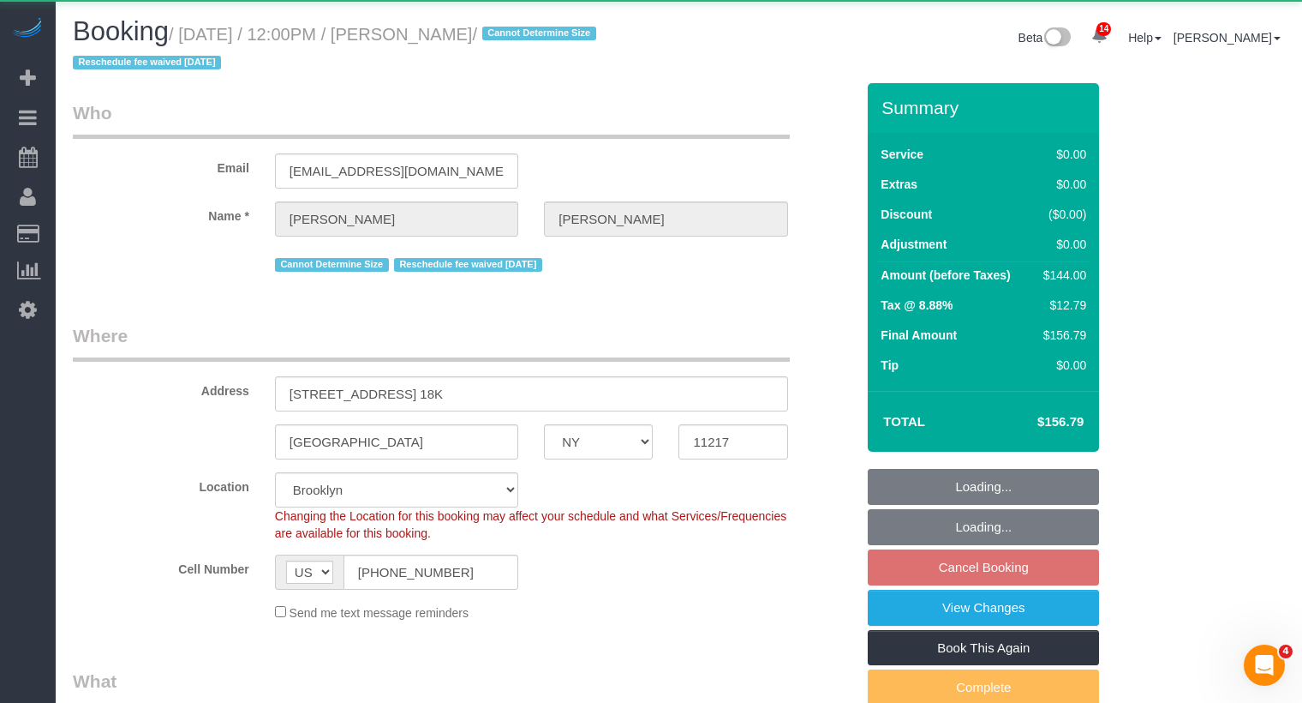
select select "spot65"
select select "string:stripe-pm_1KZLGv4VGloSiKo7h7q92ObF"
select select "1"
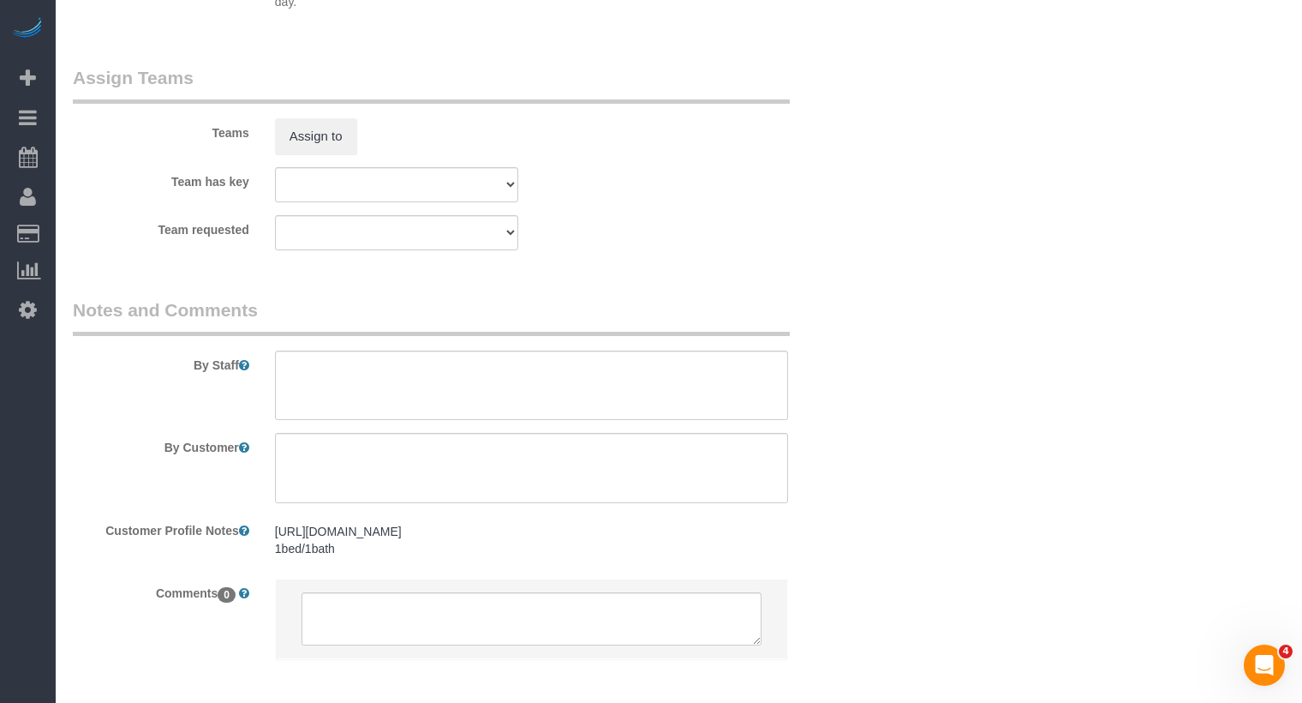
scroll to position [2349, 0]
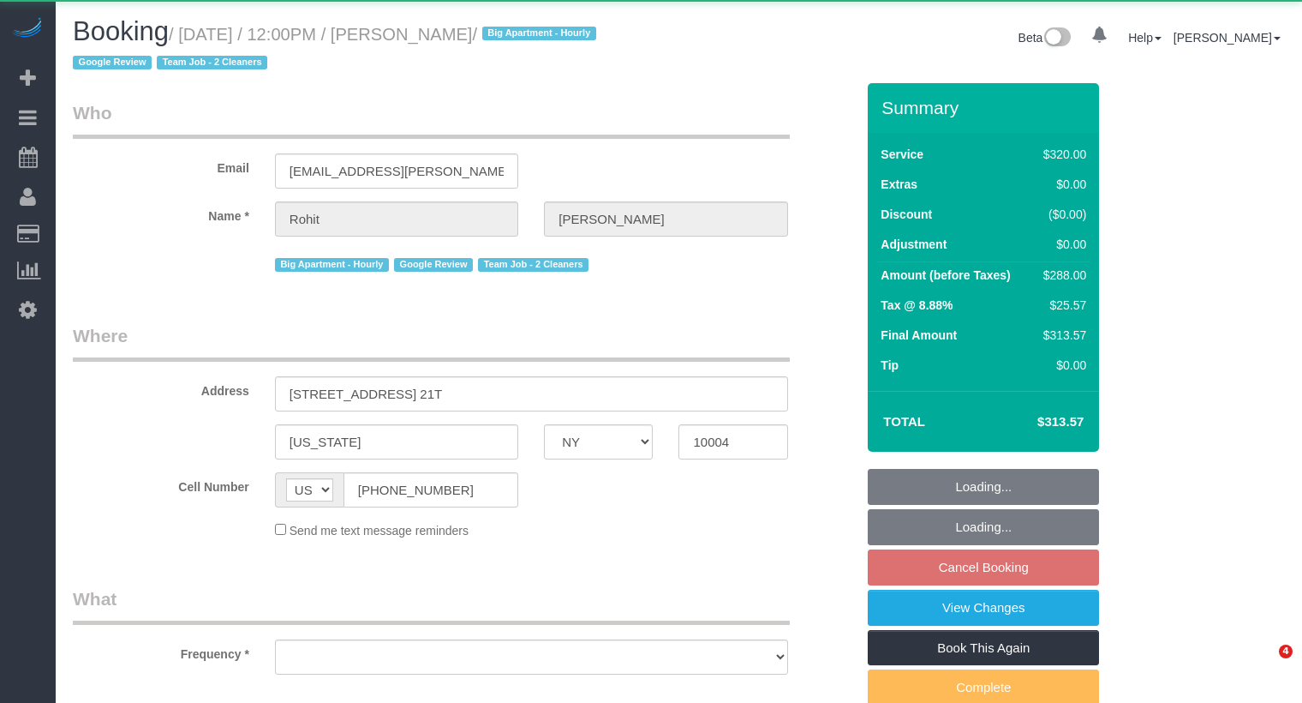
select select "NY"
select select "object:758"
select select "string:stripe-pm_1Qkc8H4VGloSiKo7xjSCdFB1"
select select "2"
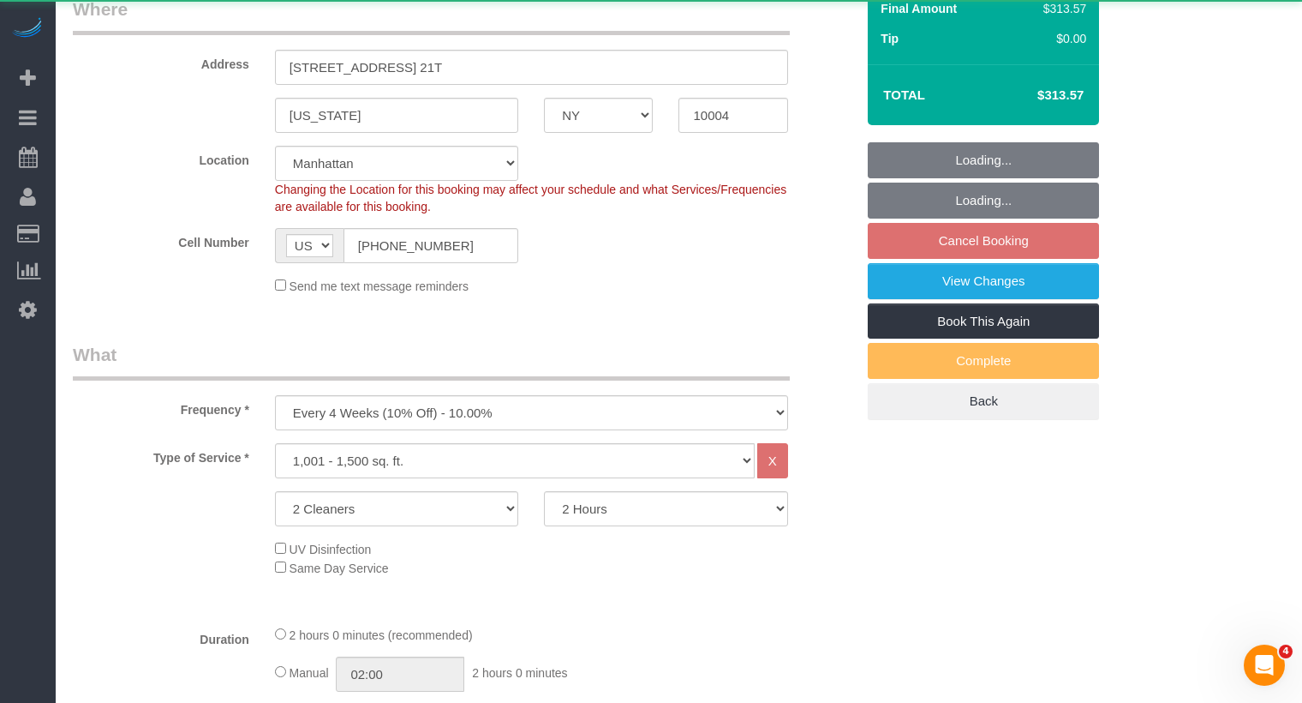
select select "object:994"
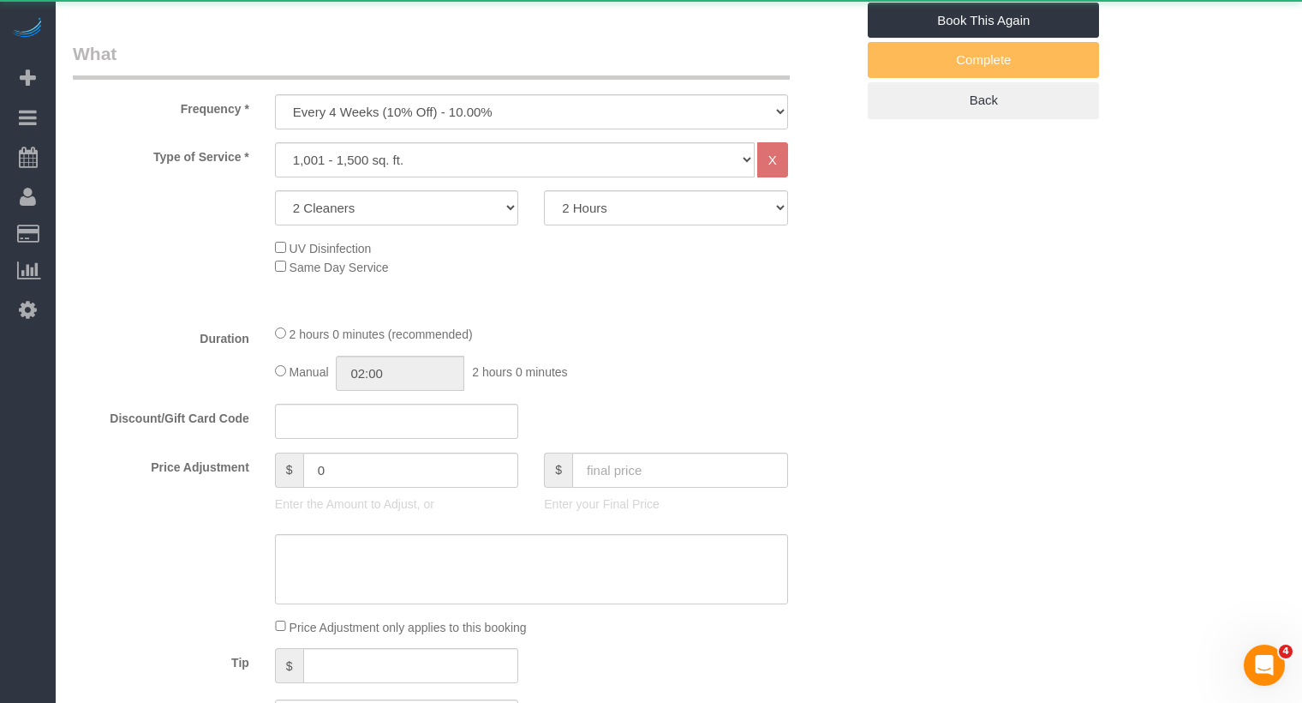
select select "spot5"
select select "number:89"
select select "number:90"
select select "number:15"
select select "number:6"
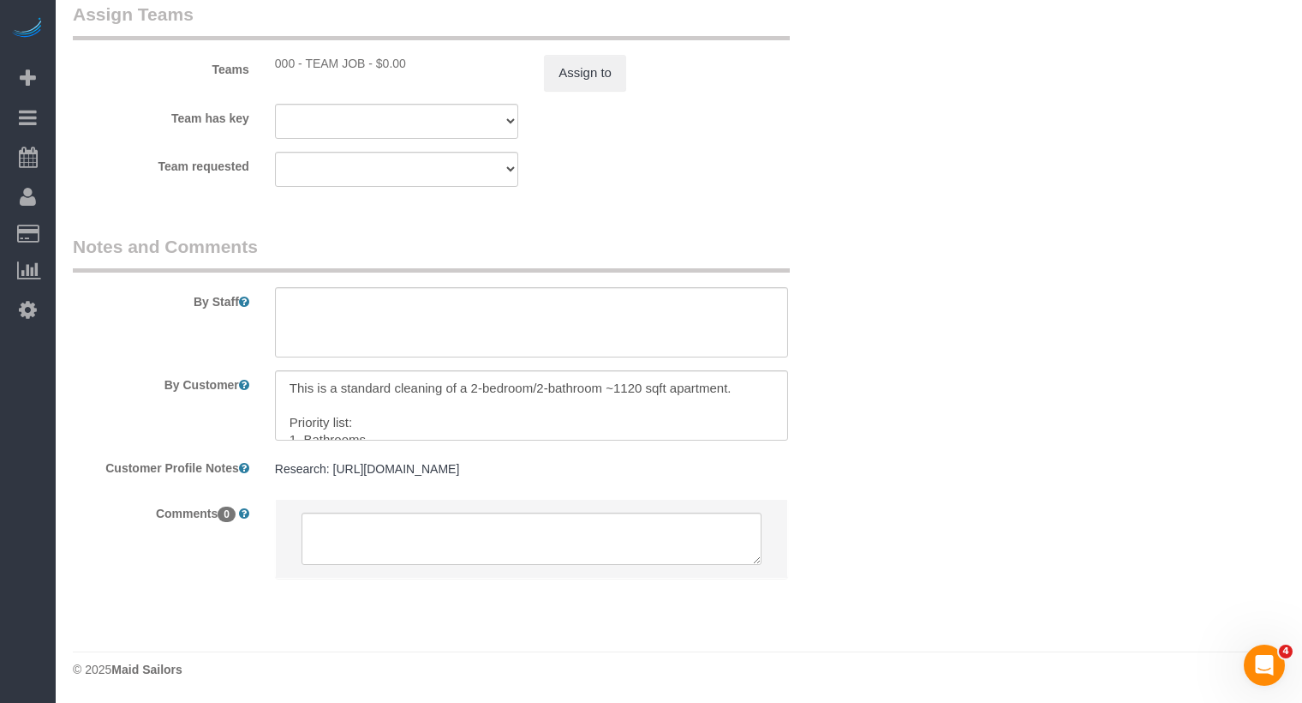
scroll to position [12, 0]
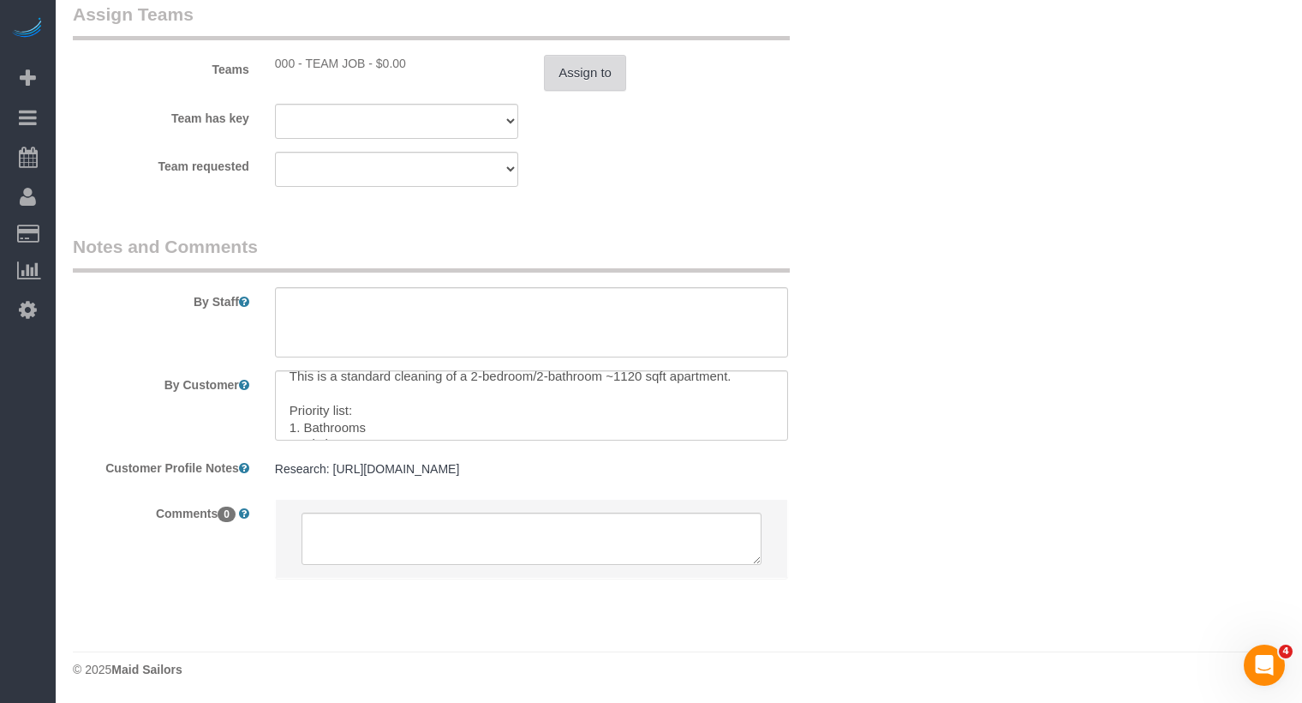
click at [579, 65] on button "Assign to" at bounding box center [585, 73] width 82 height 36
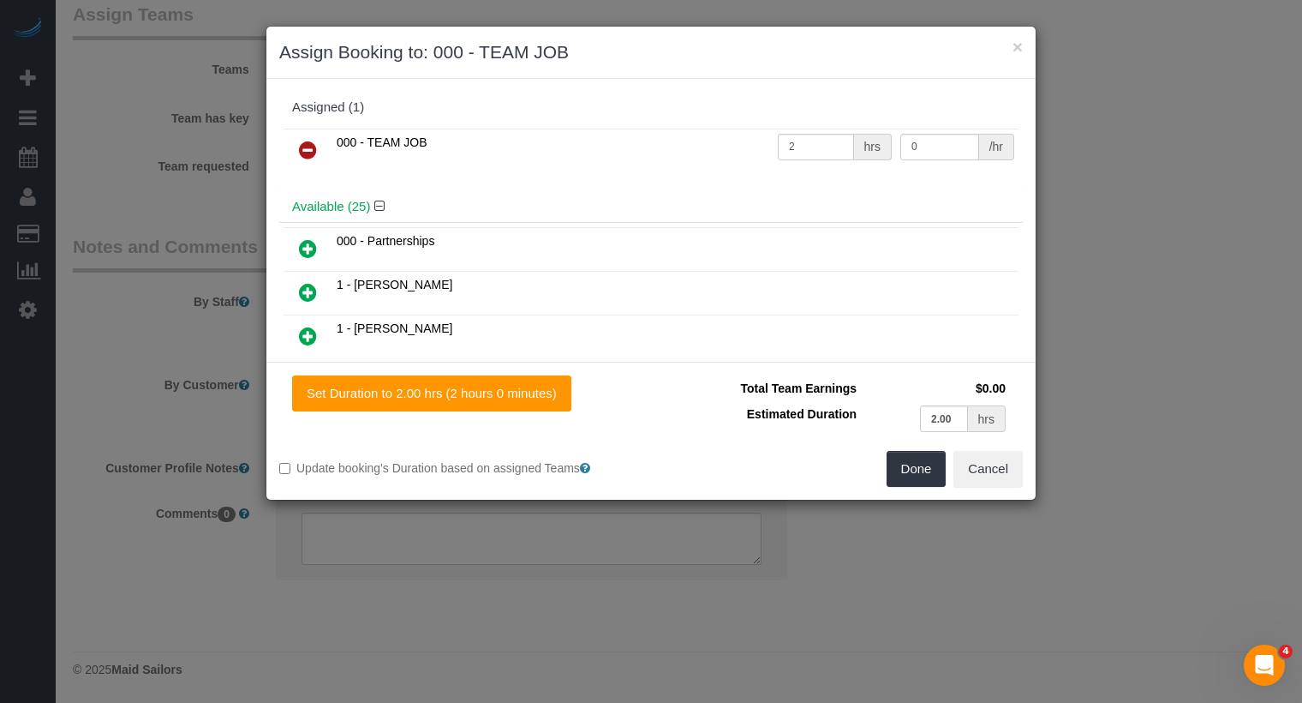
click at [301, 148] on icon at bounding box center [308, 150] width 18 height 21
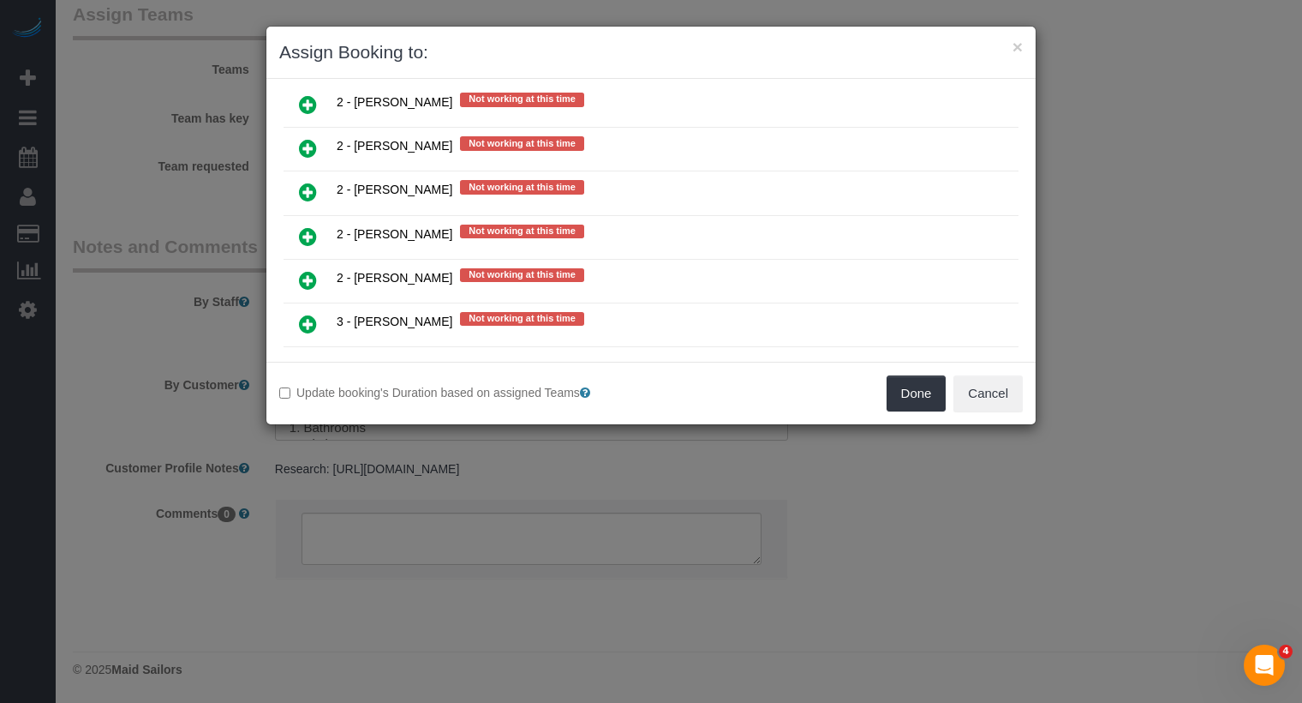
scroll to position [2415, 0]
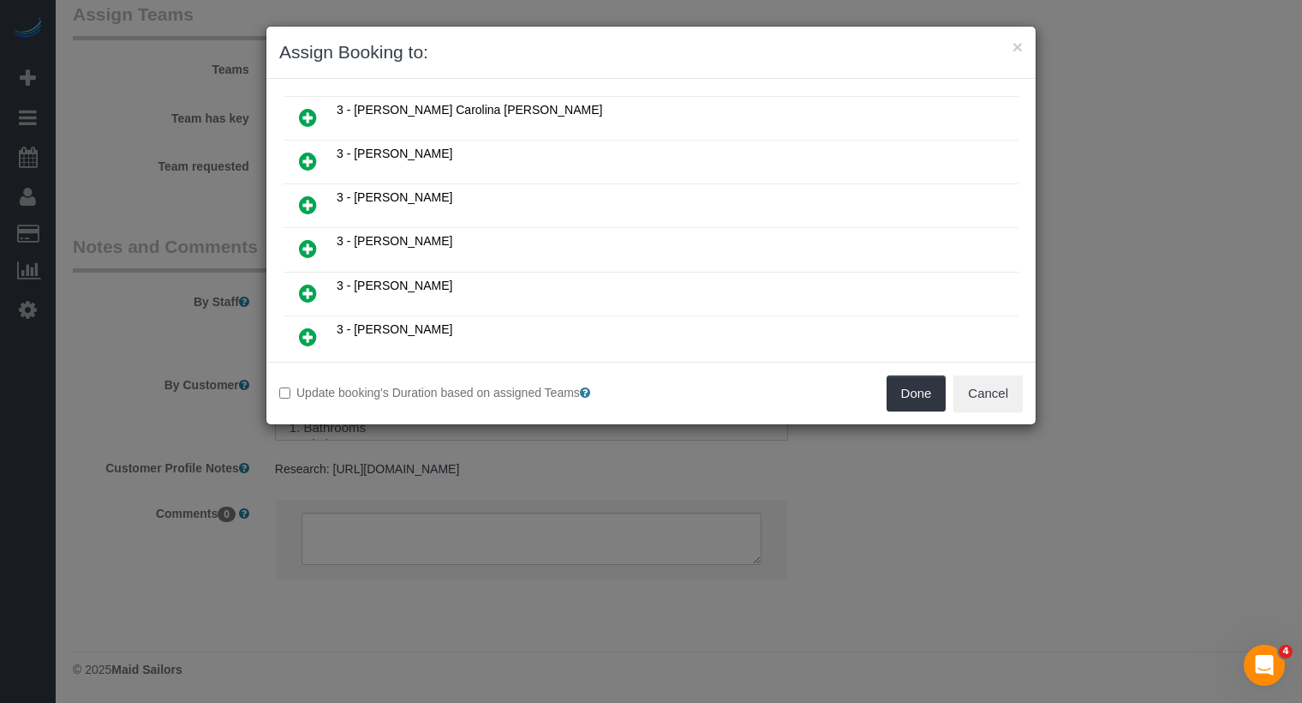
click at [308, 238] on icon at bounding box center [308, 248] width 18 height 21
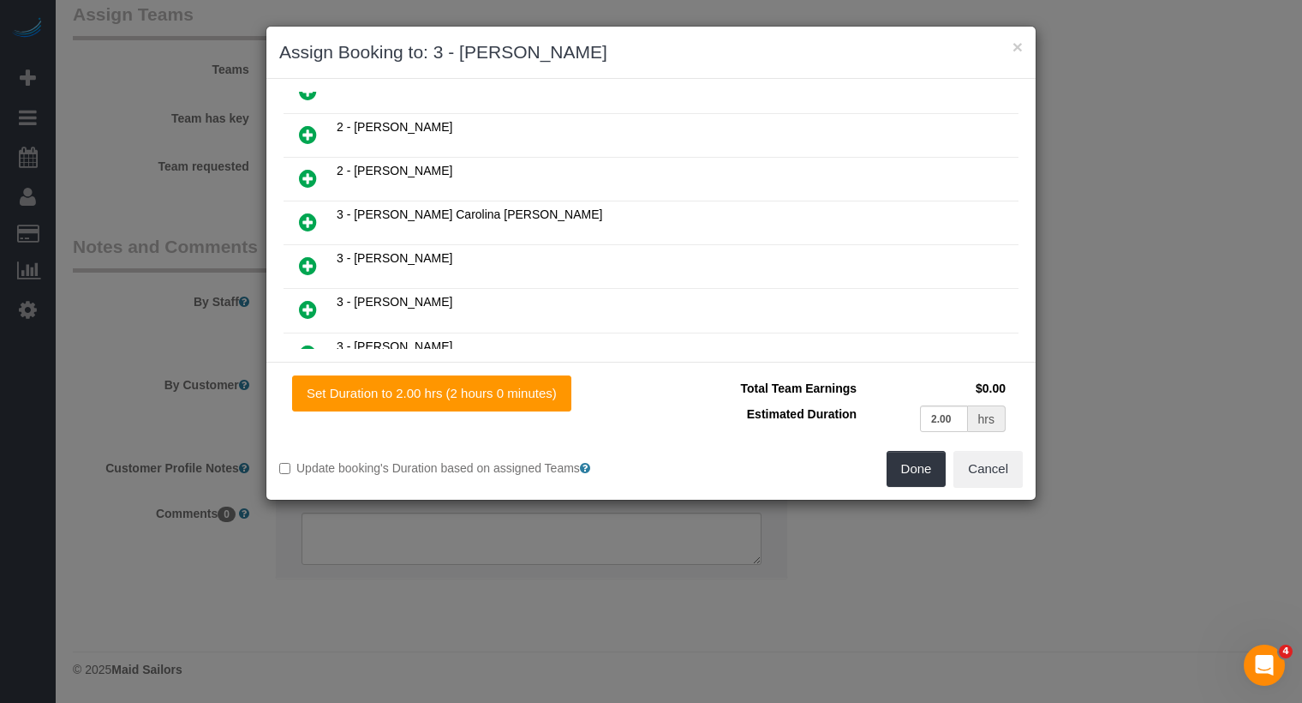
click at [311, 212] on icon at bounding box center [308, 222] width 18 height 21
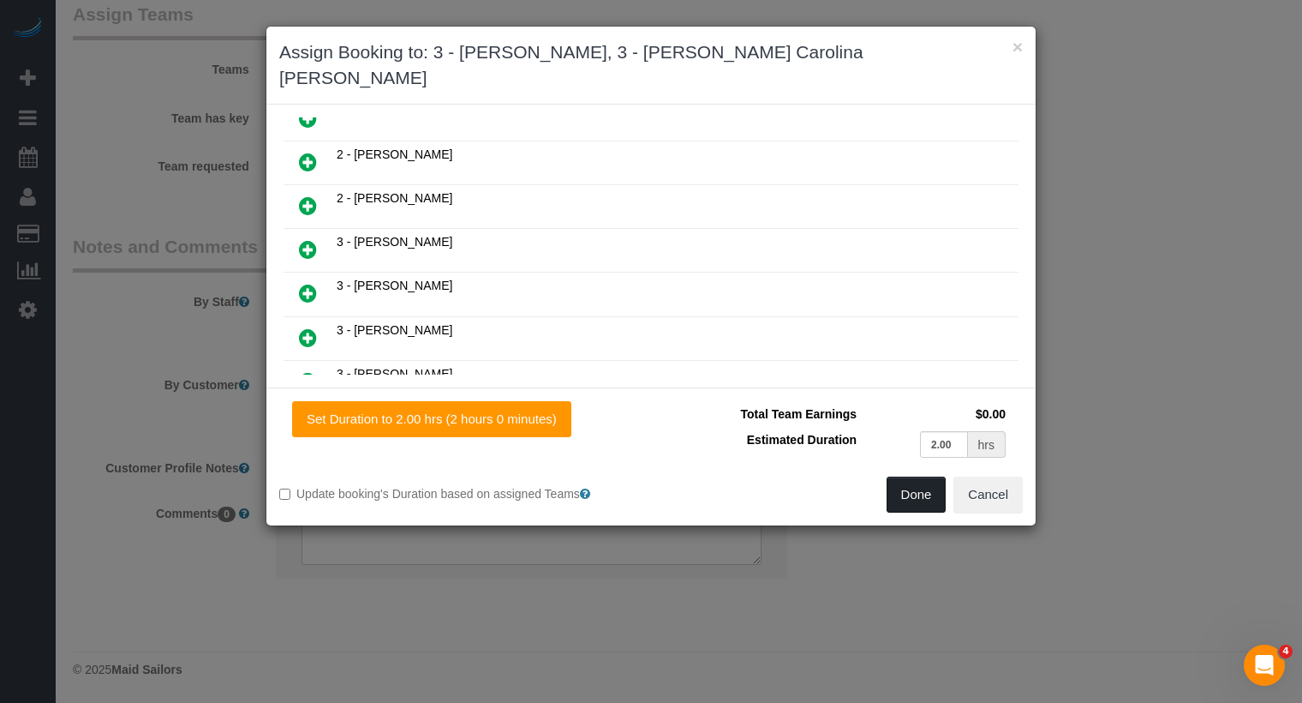
click at [921, 476] on button "Done" at bounding box center [917, 494] width 60 height 36
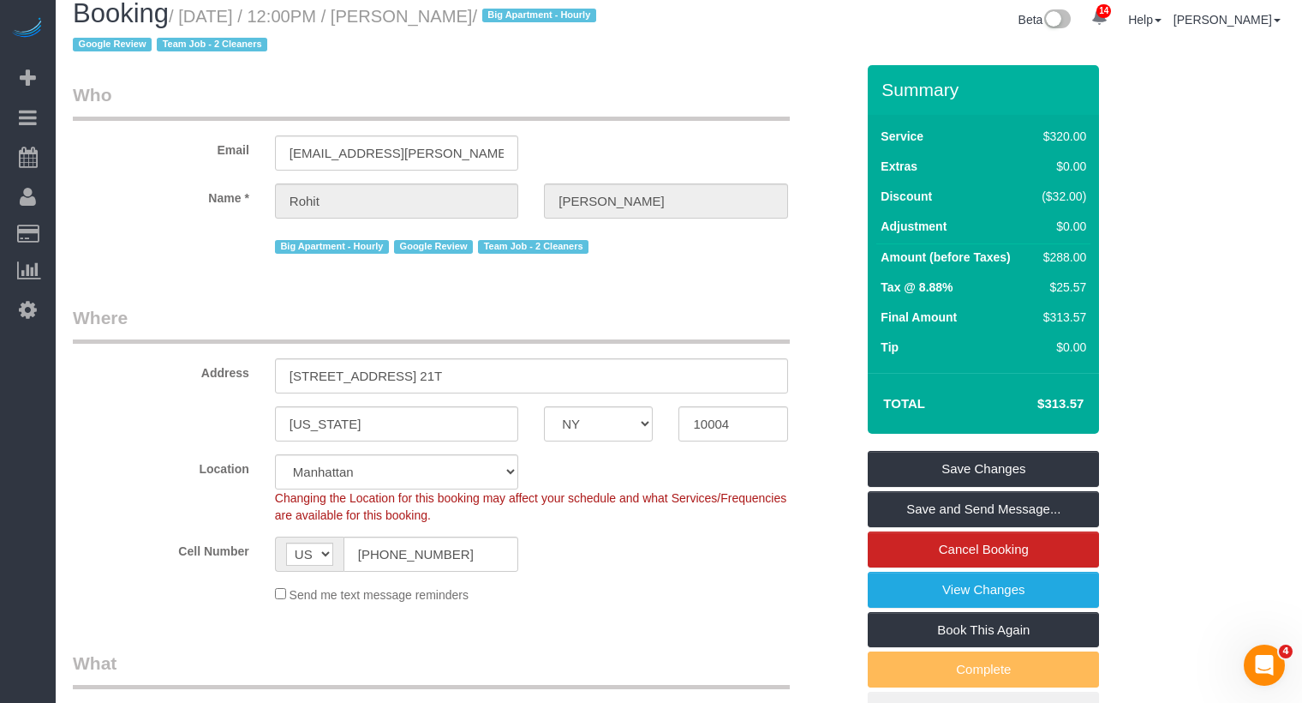
scroll to position [0, 0]
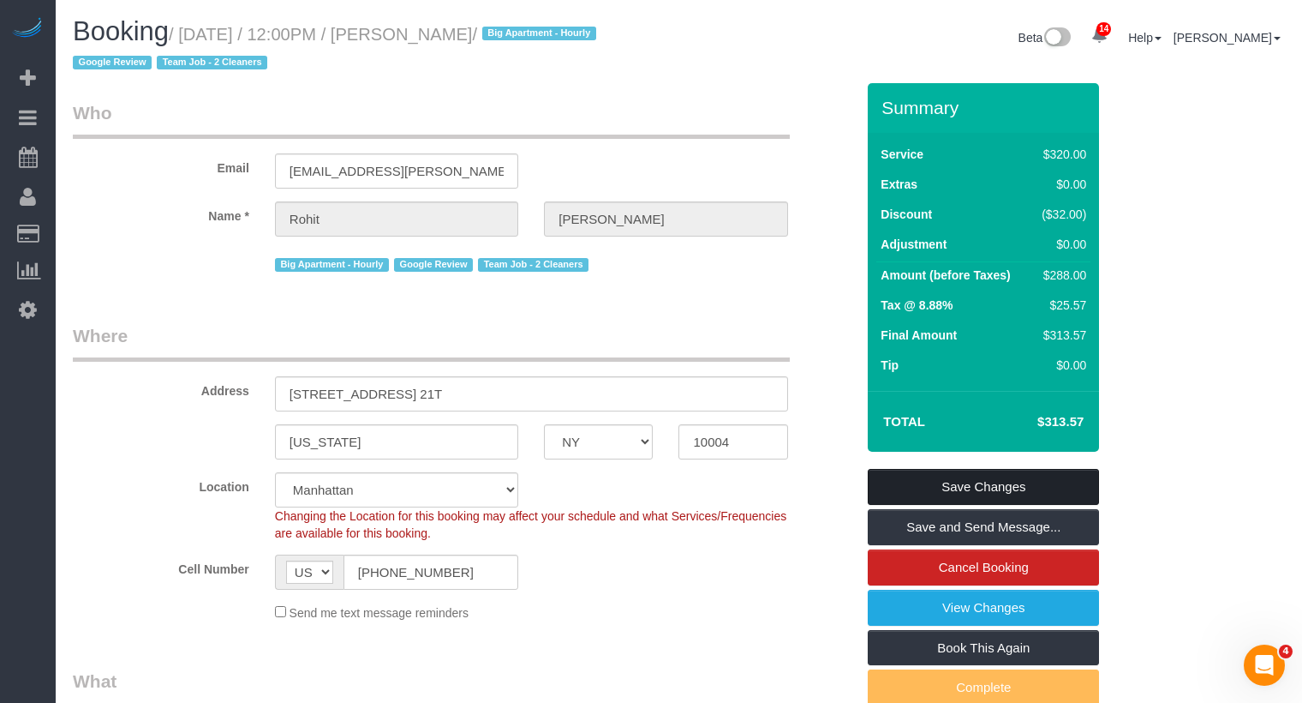
click at [938, 492] on link "Save Changes" at bounding box center [983, 487] width 231 height 36
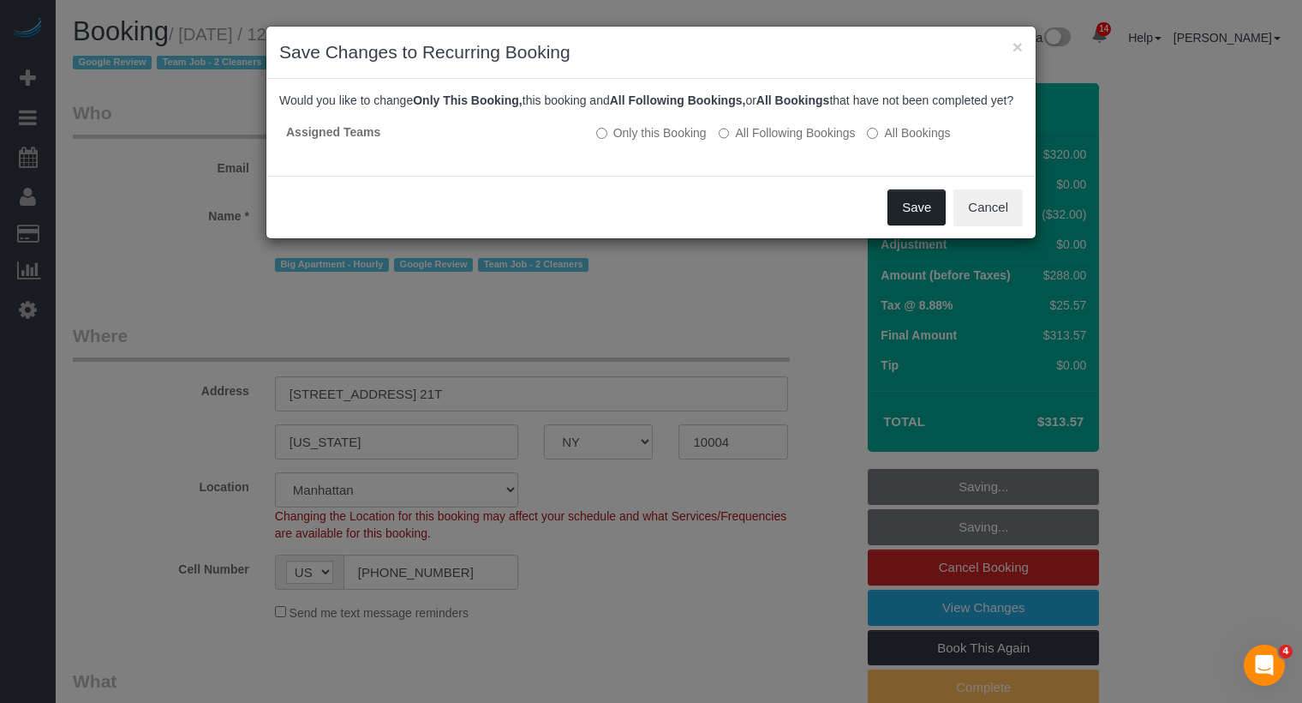
click at [920, 225] on button "Save" at bounding box center [917, 207] width 58 height 36
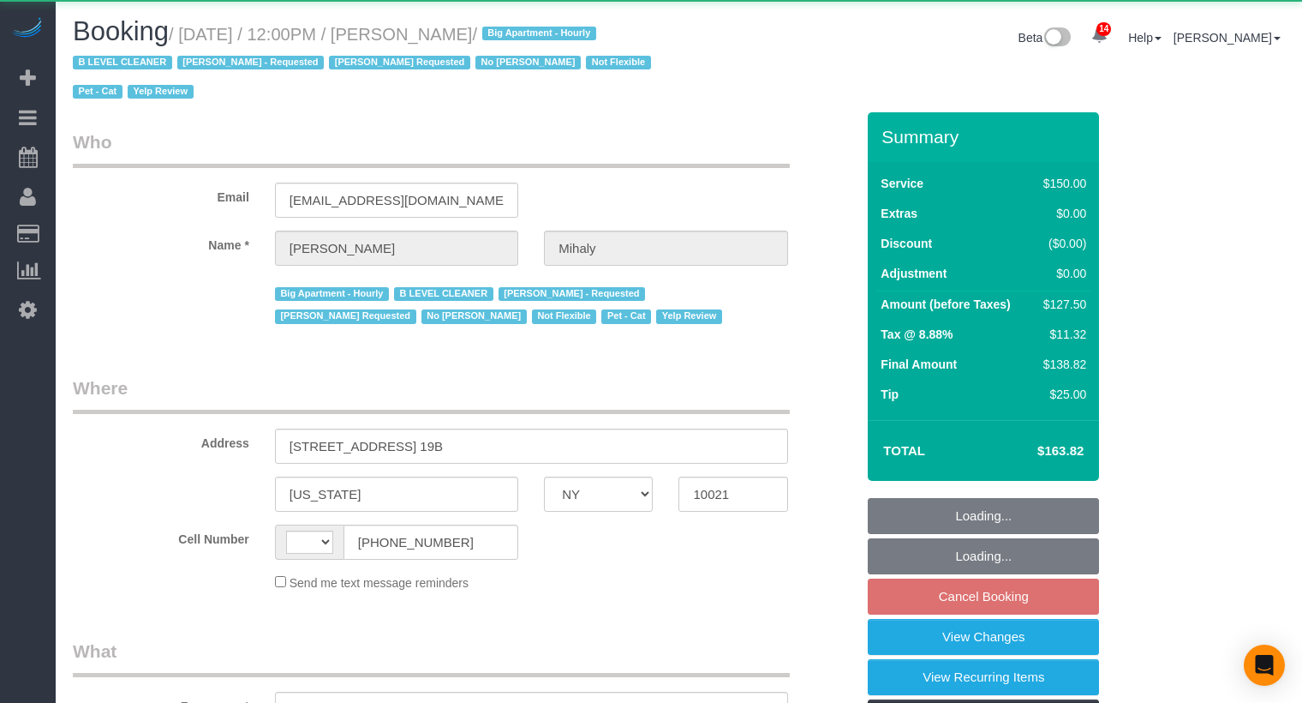
select select "NY"
select select "string:US"
select select "object:859"
select select "spot5"
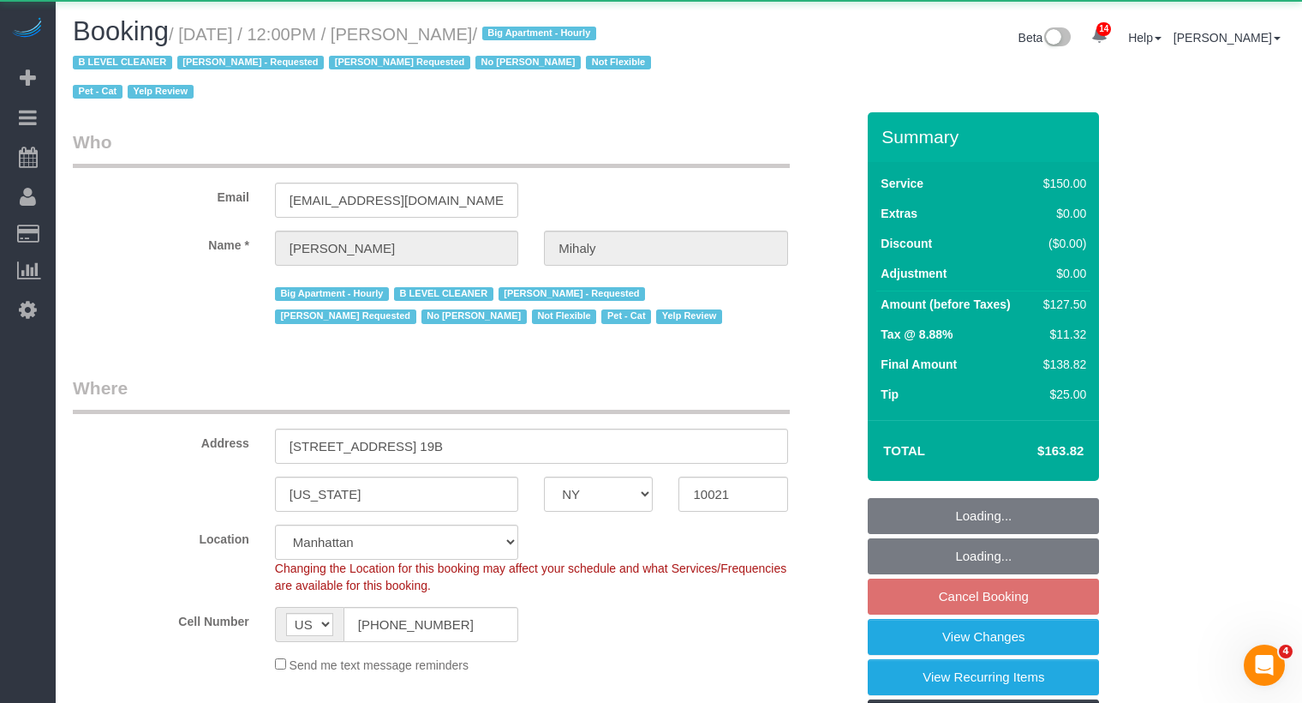
select select "string:stripe-pm_1H5GA44VGloSiKo7GvbfxayA"
select select "number:89"
select select "number:90"
select select "number:15"
select select "number:5"
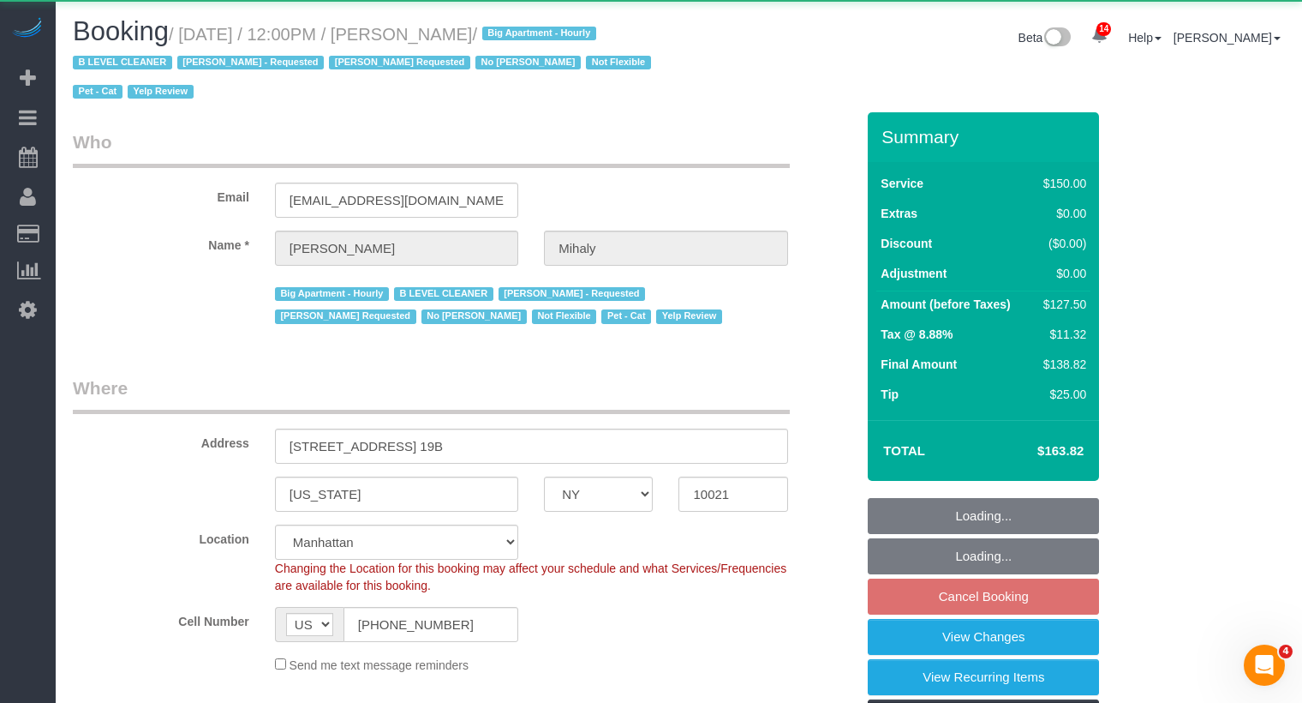
select select "number:21"
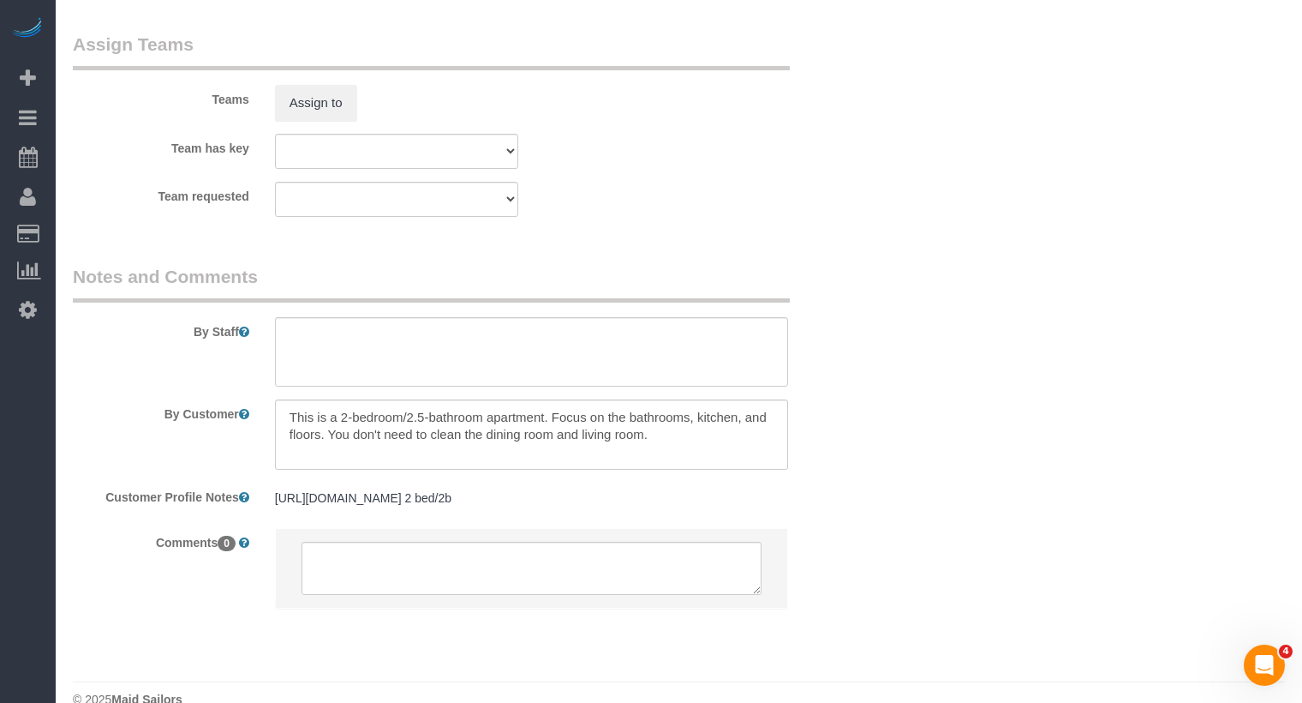
scroll to position [2079, 0]
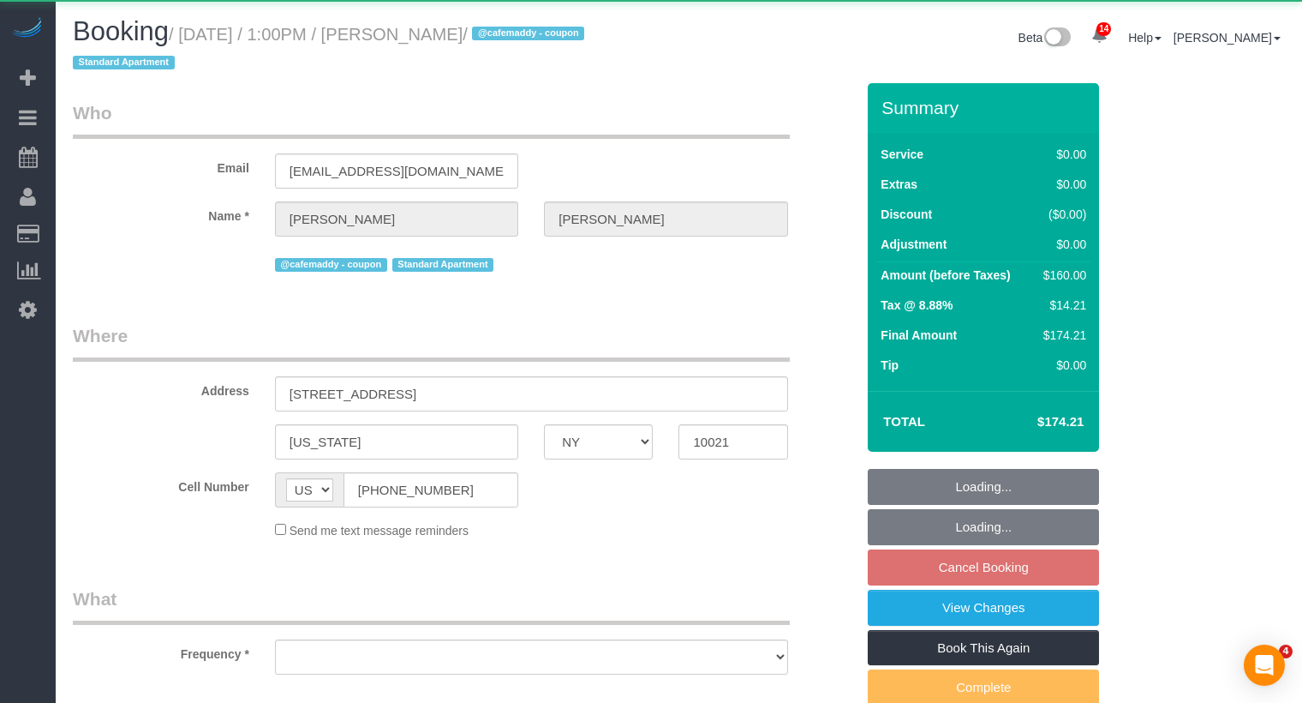
select select "NY"
select select "object:1004"
select select "2"
select select "number:61"
select select "number:75"
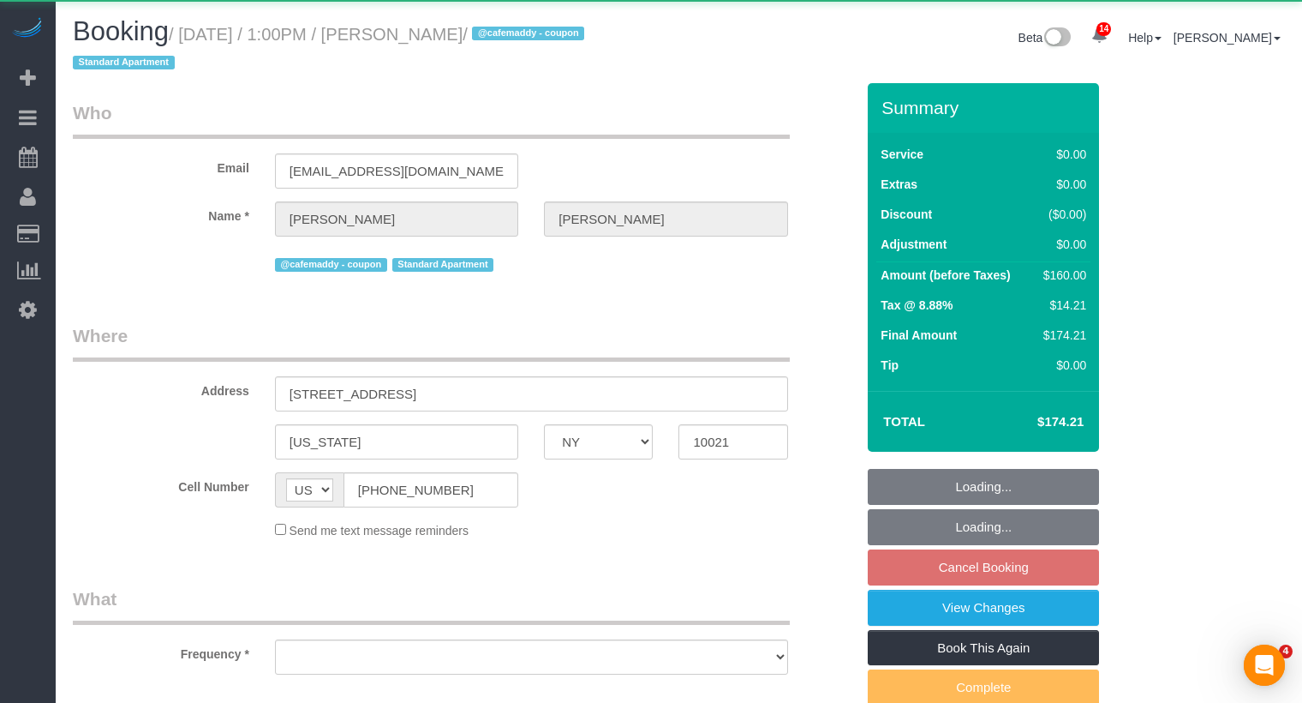
select select "number:15"
select select "number:5"
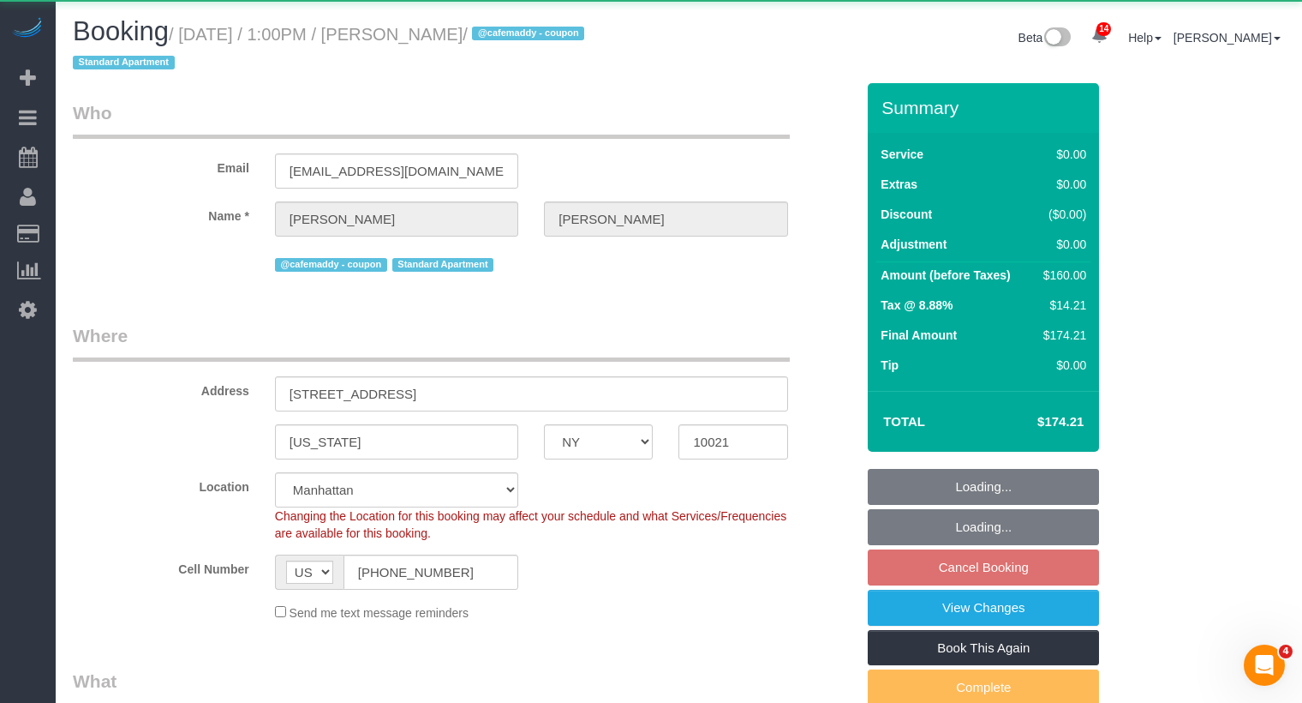
select select "string:stripe-pm_1S0mZX4VGloSiKo7NCOkUXGk"
select select "spot6"
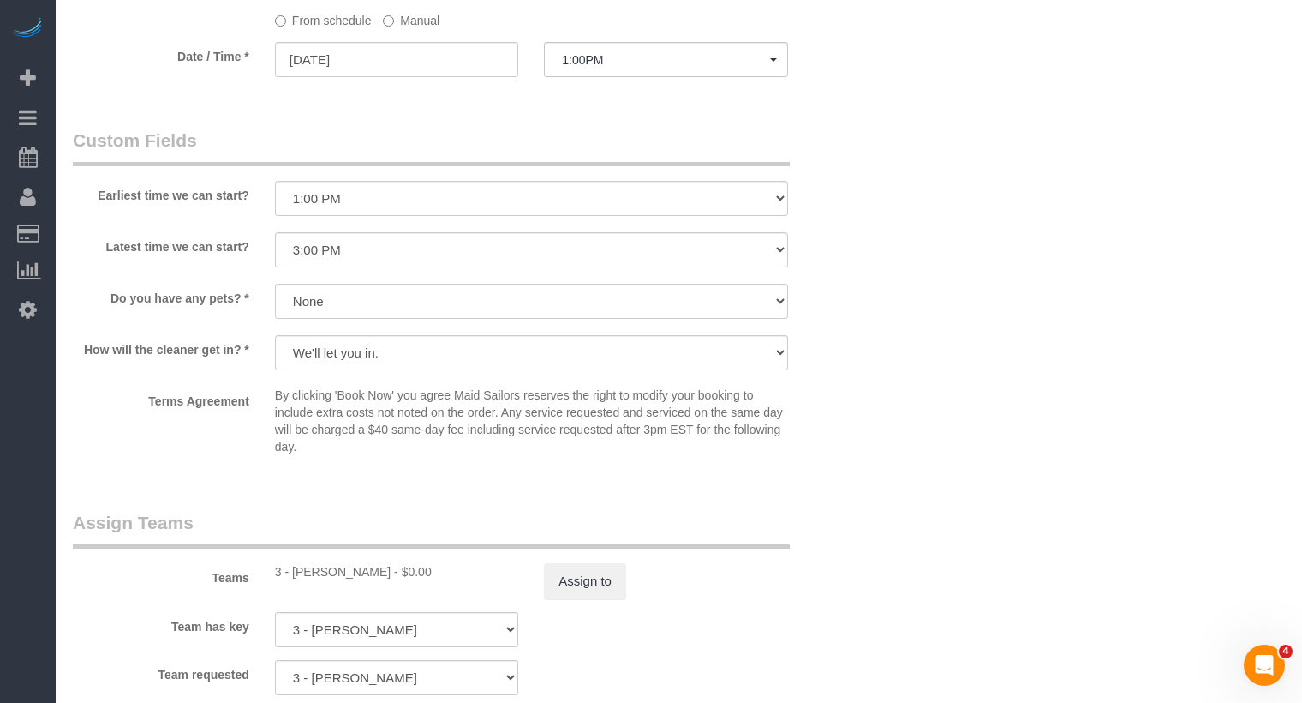
scroll to position [1825, 0]
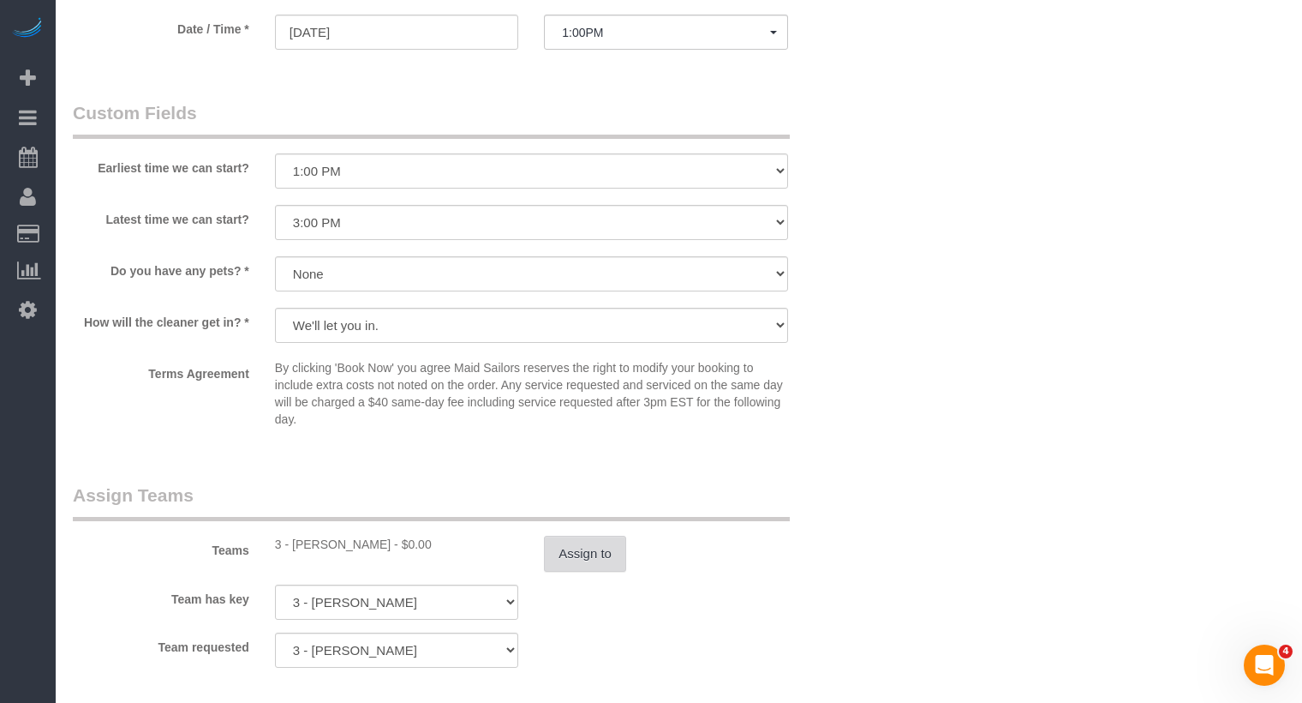
click at [578, 568] on button "Assign to" at bounding box center [585, 554] width 82 height 36
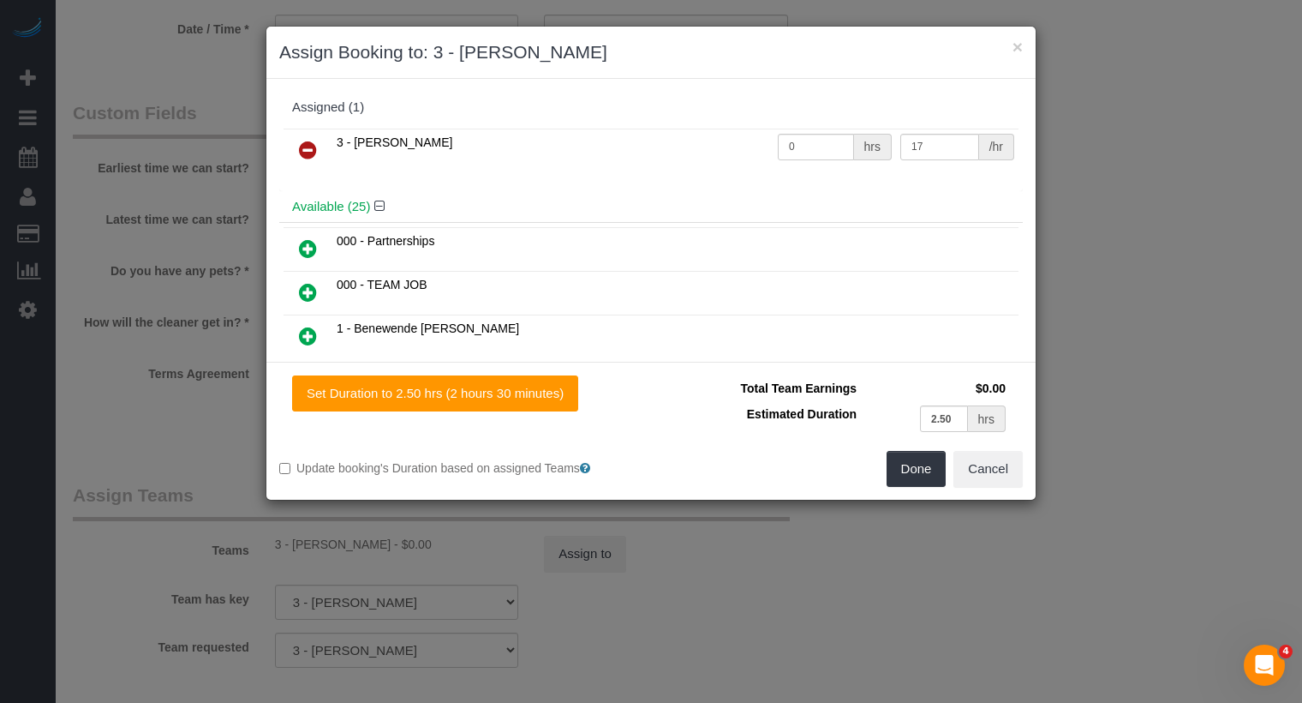
click at [314, 154] on icon at bounding box center [308, 150] width 18 height 21
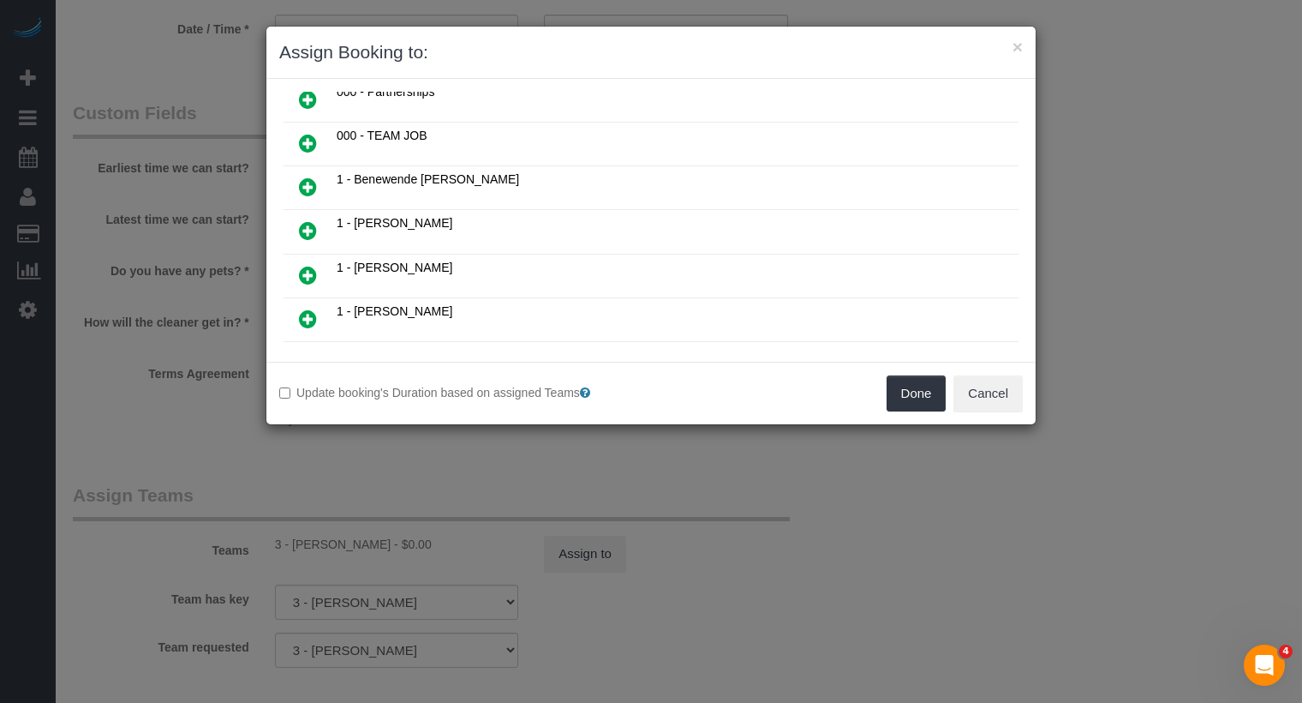
scroll to position [0, 0]
click at [314, 266] on icon at bounding box center [308, 276] width 18 height 21
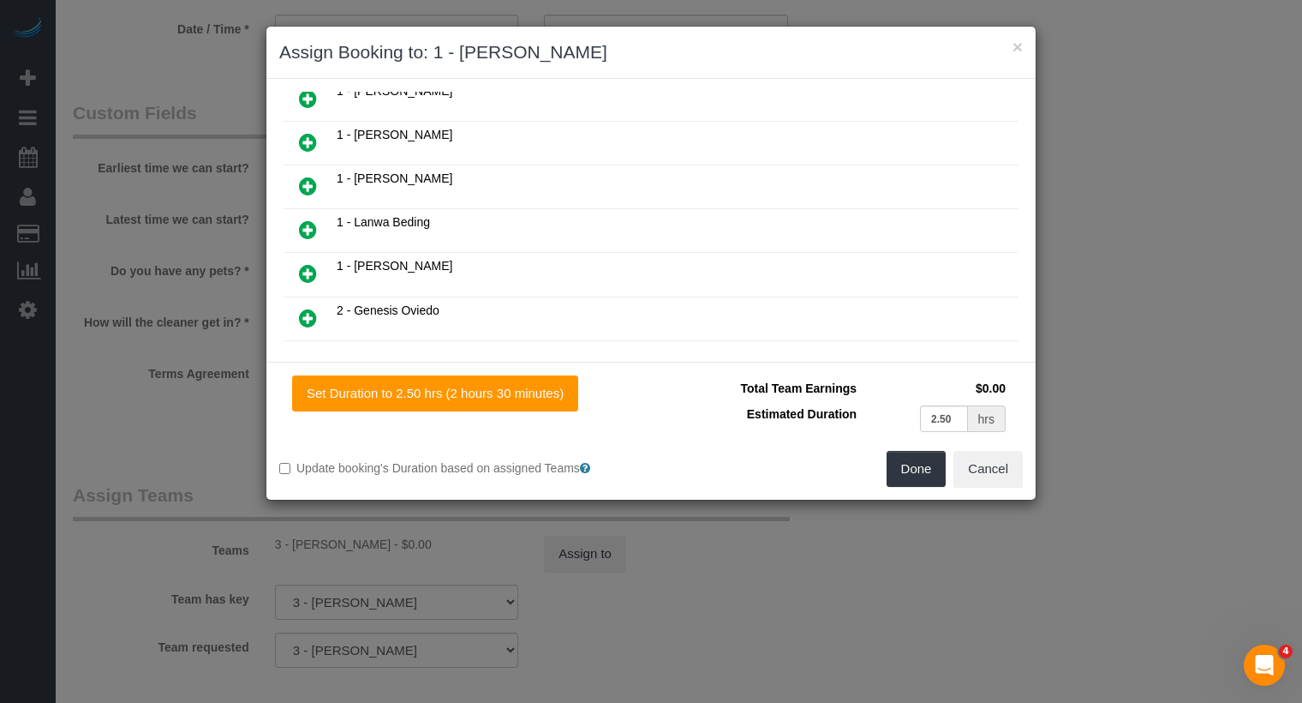
scroll to position [408, 0]
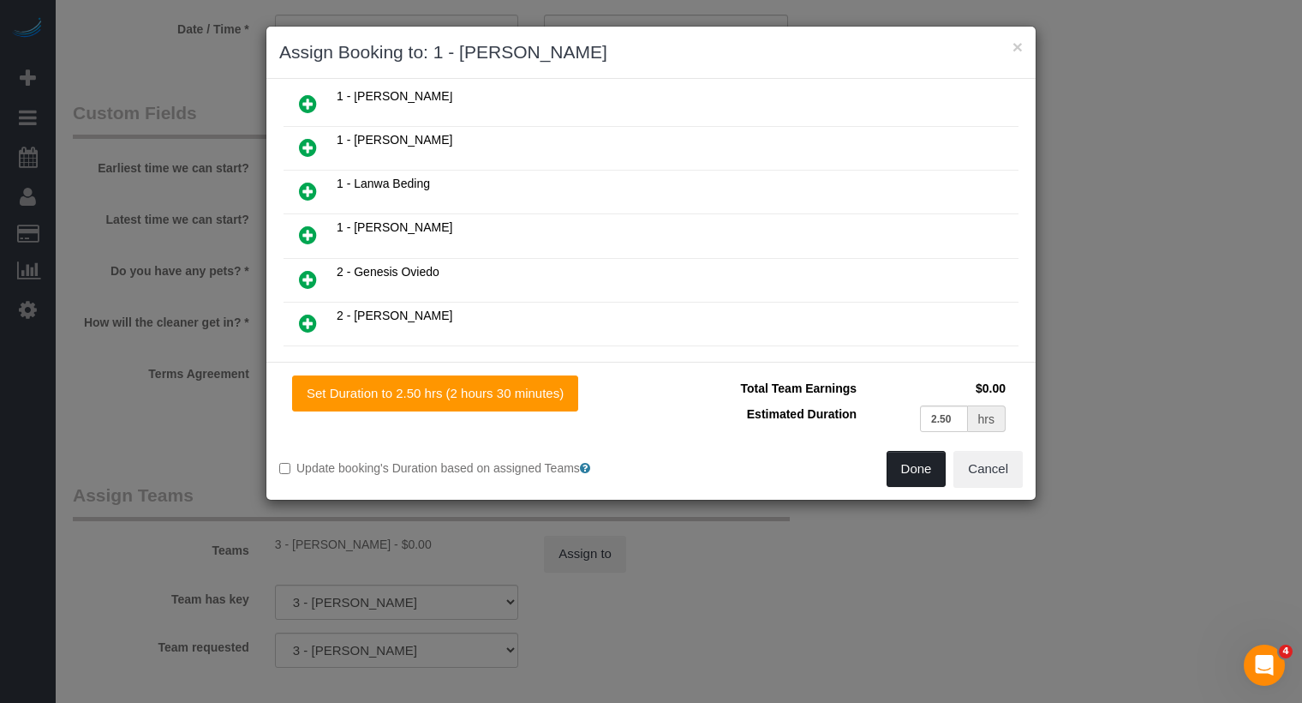
click at [940, 472] on button "Done" at bounding box center [917, 469] width 60 height 36
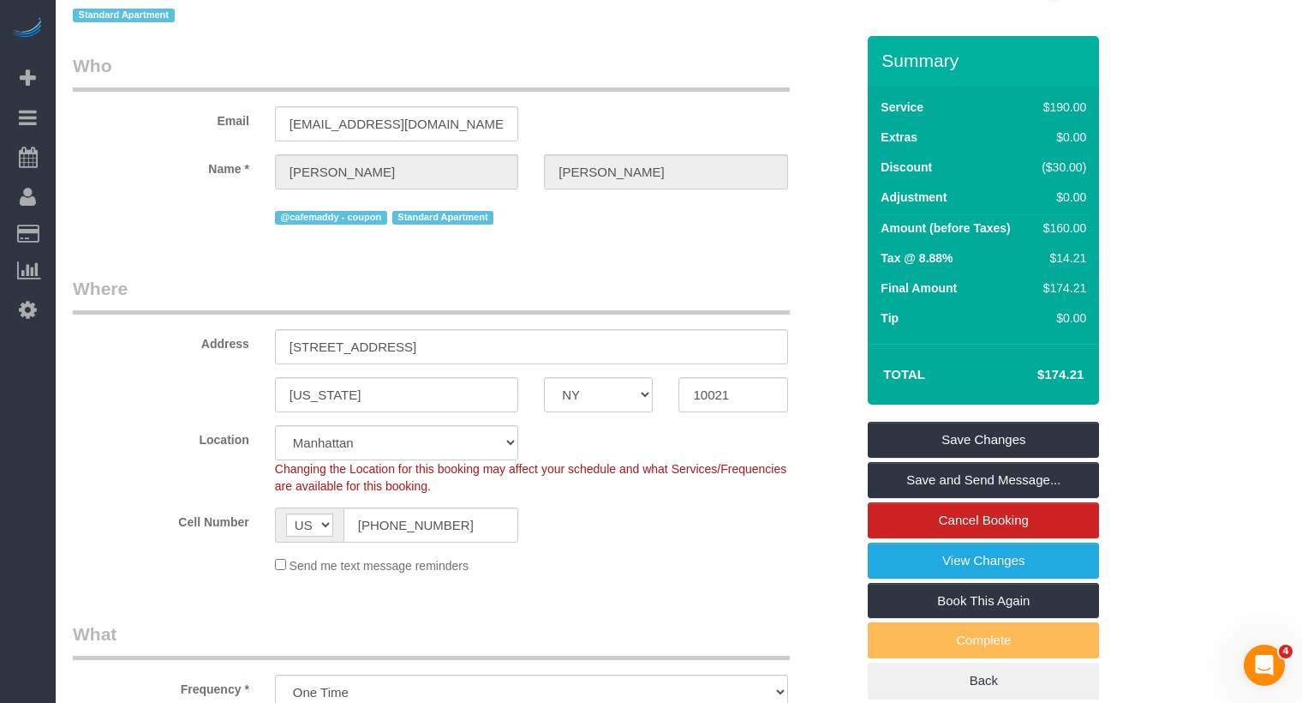
scroll to position [0, 0]
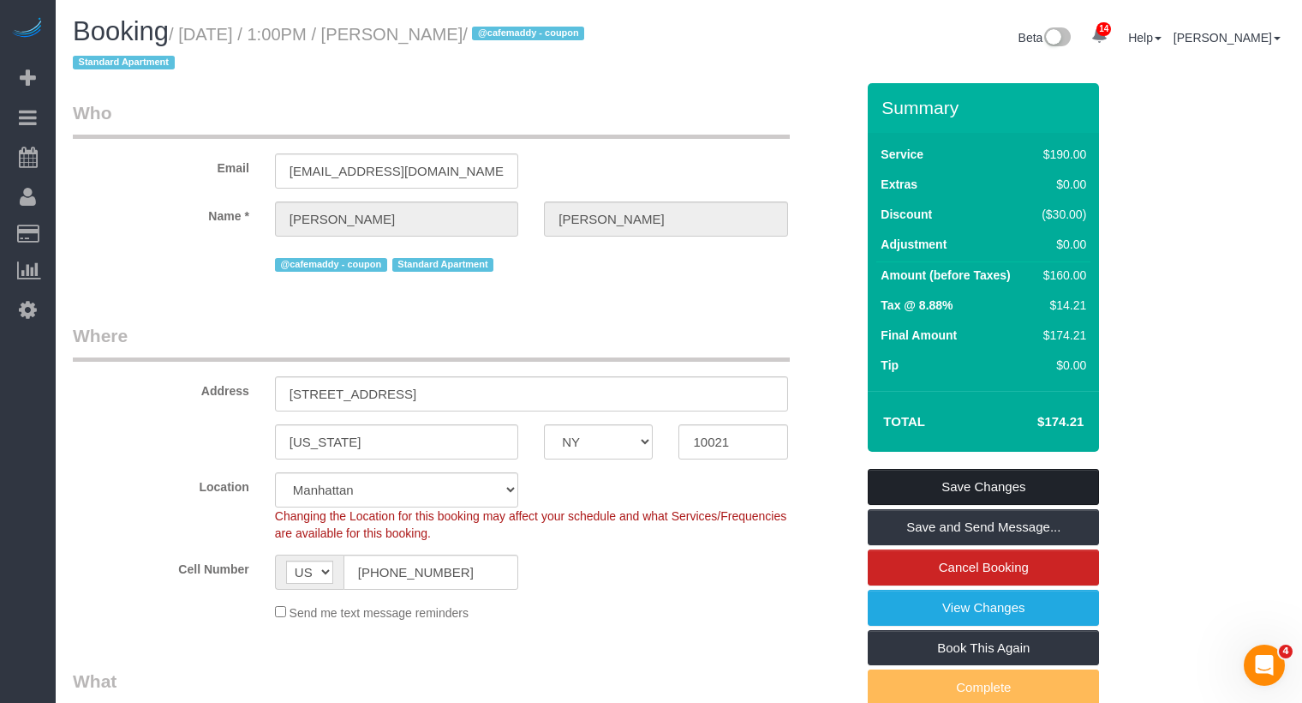
click at [963, 479] on link "Save Changes" at bounding box center [983, 487] width 231 height 36
